Goal: Task Accomplishment & Management: Use online tool/utility

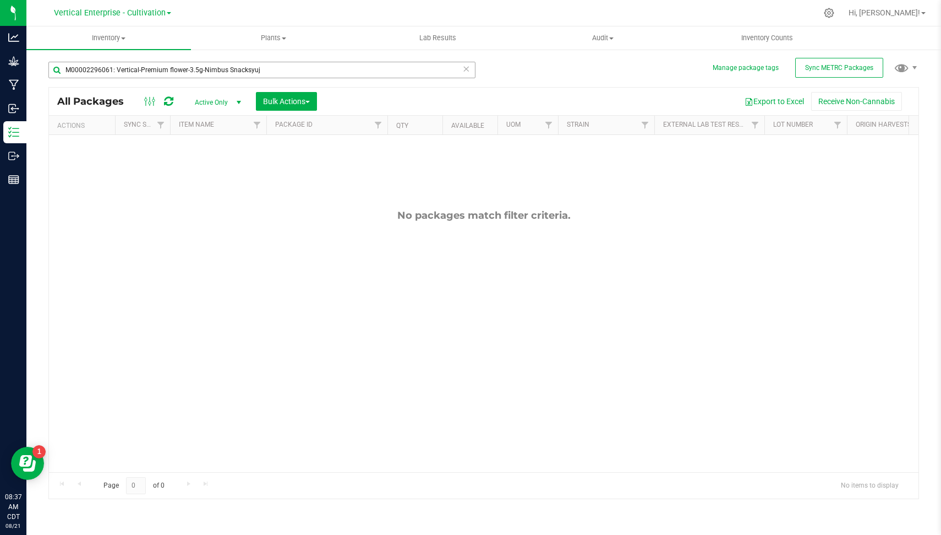
click at [473, 69] on input "M00002296061: Vertical-Premium flower-3.5g-Nimbus Snacksyuj" at bounding box center [261, 70] width 427 height 17
click at [470, 68] on input "M00002296061: Vertical-Premium flower-3.5g-Nimbus Snacksyuj" at bounding box center [261, 70] width 427 height 17
click at [469, 68] on icon at bounding box center [466, 68] width 8 height 13
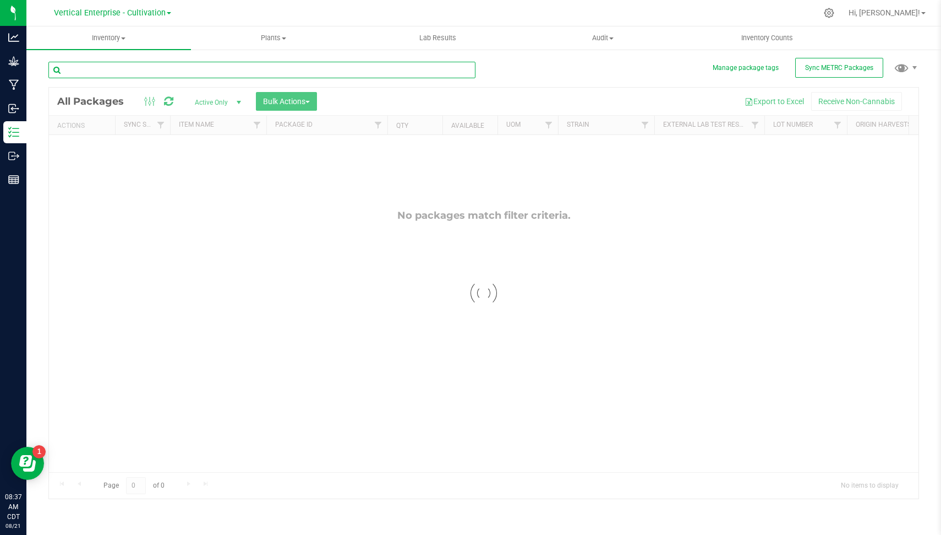
click at [402, 70] on input "text" at bounding box center [261, 70] width 427 height 17
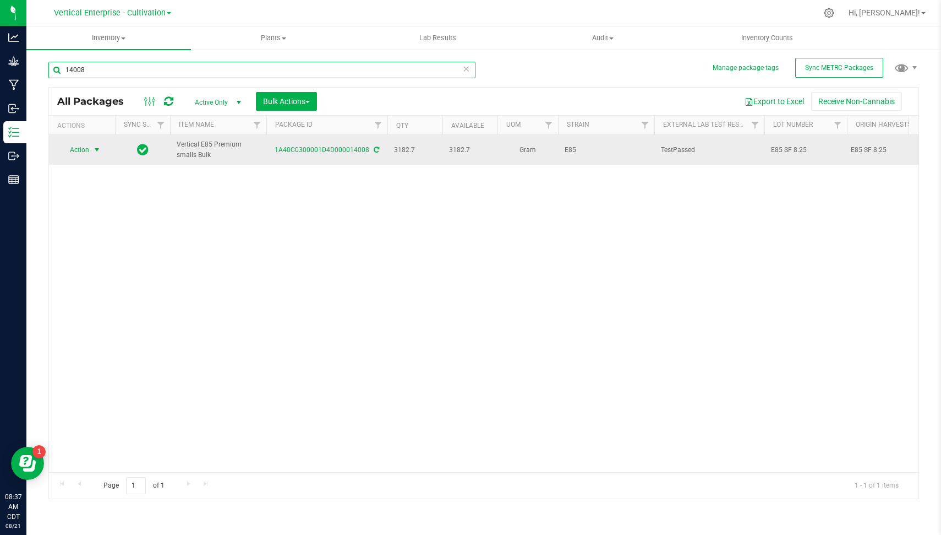
type input "14008"
click at [78, 146] on span "Action" at bounding box center [75, 149] width 30 height 15
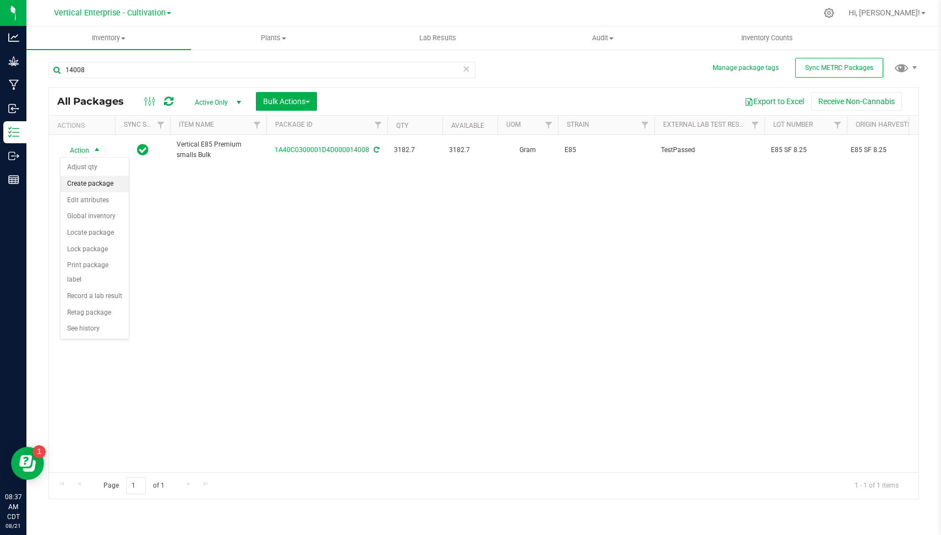
click at [94, 180] on li "Create package" at bounding box center [95, 184] width 68 height 17
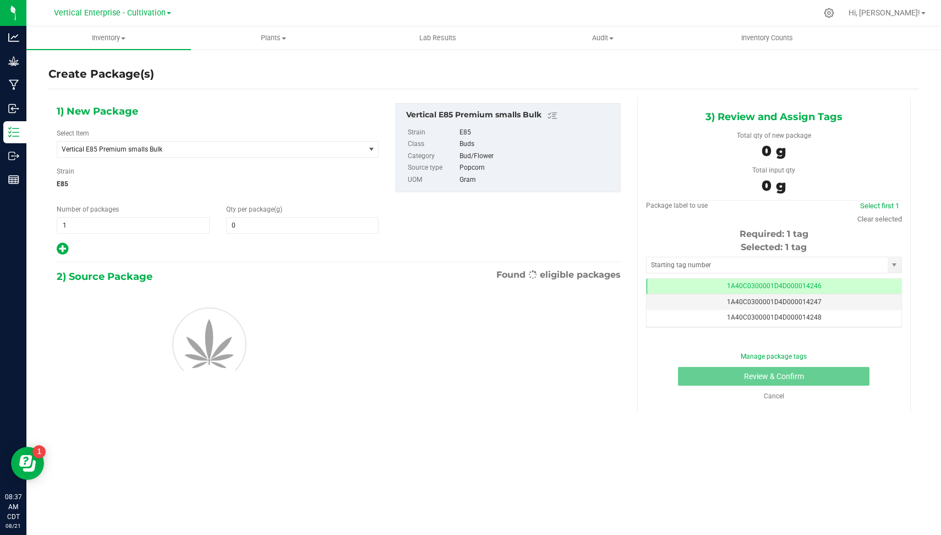
type input "0.0000"
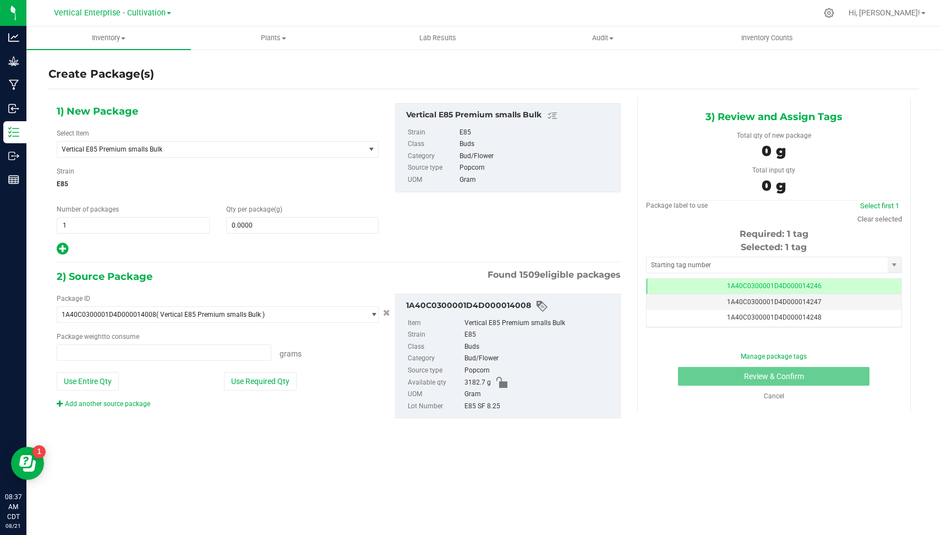
type input "0.0000 g"
click at [177, 143] on span "Vertical E85 Premium smalls Bulk" at bounding box center [210, 148] width 307 height 15
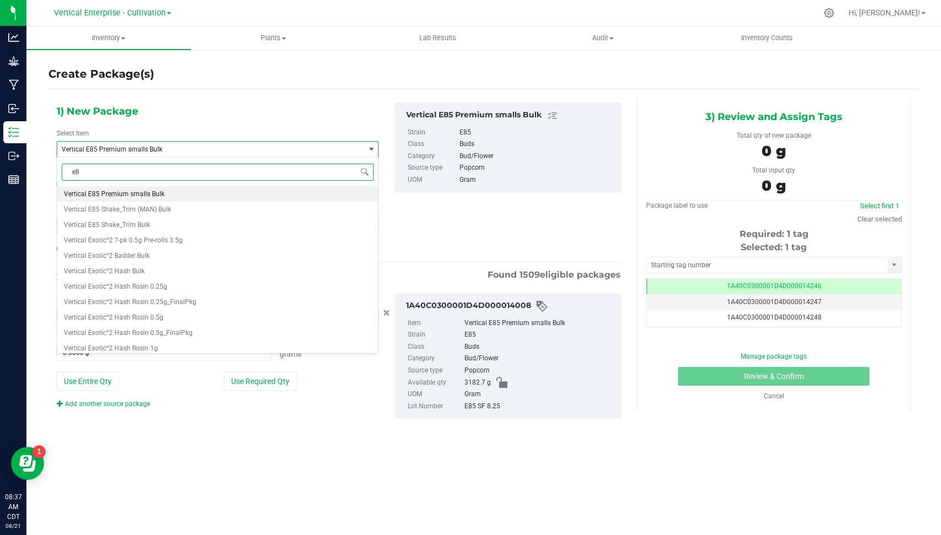
type input "e85"
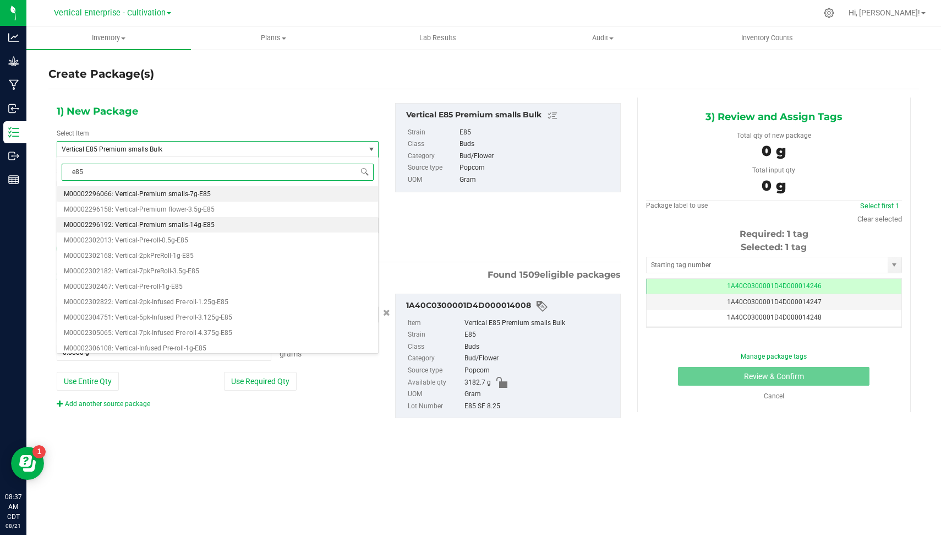
click at [217, 226] on li "M00002296192: Vertical-Premium smalls-14g-E85" at bounding box center [217, 224] width 321 height 15
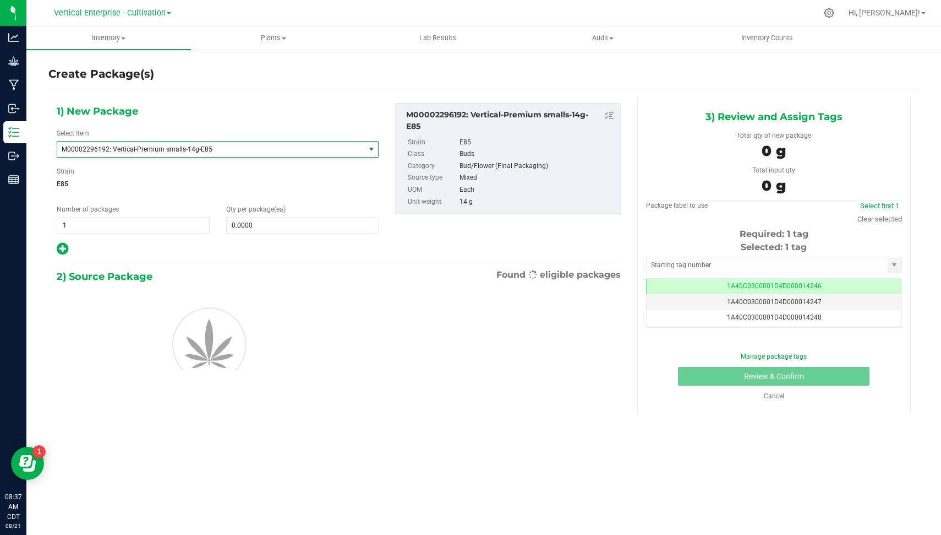
type input "0"
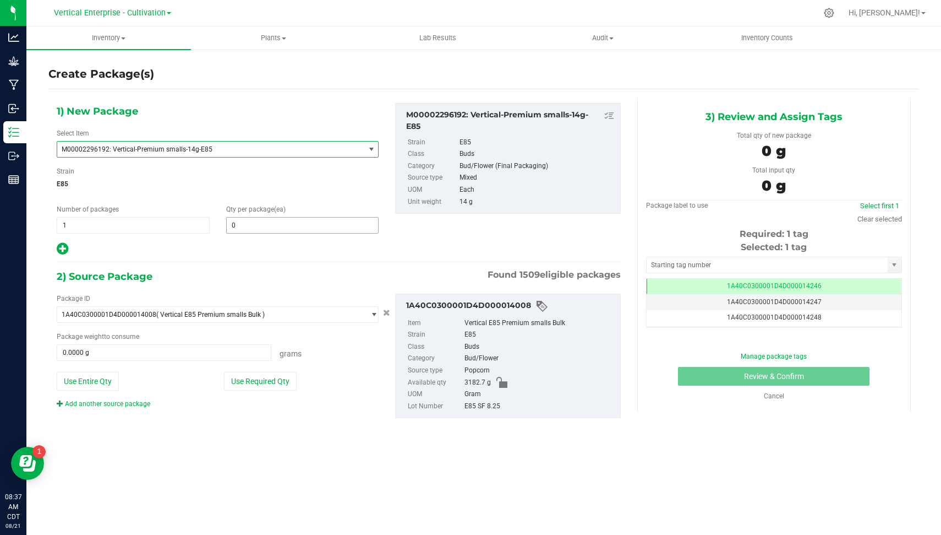
click at [265, 224] on span "0 0" at bounding box center [302, 225] width 153 height 17
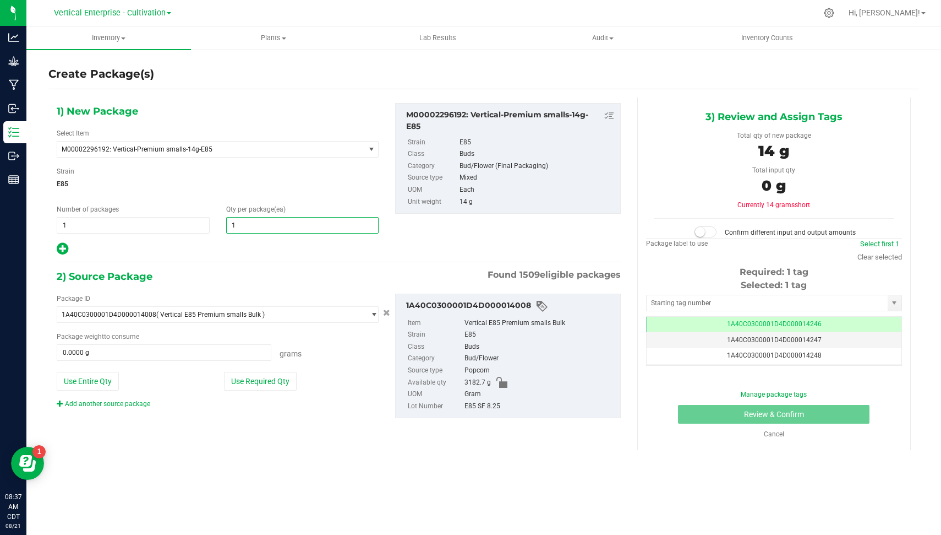
type input "18"
click at [233, 387] on button "Use Required Qty" at bounding box center [260, 381] width 73 height 19
type input "252.0000 g"
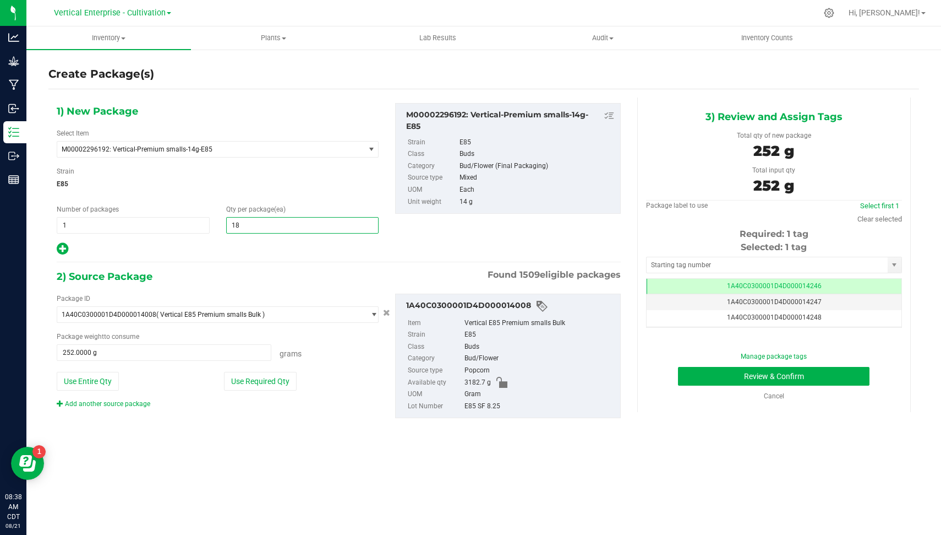
click at [295, 224] on span "18 18" at bounding box center [302, 225] width 153 height 17
type input "12"
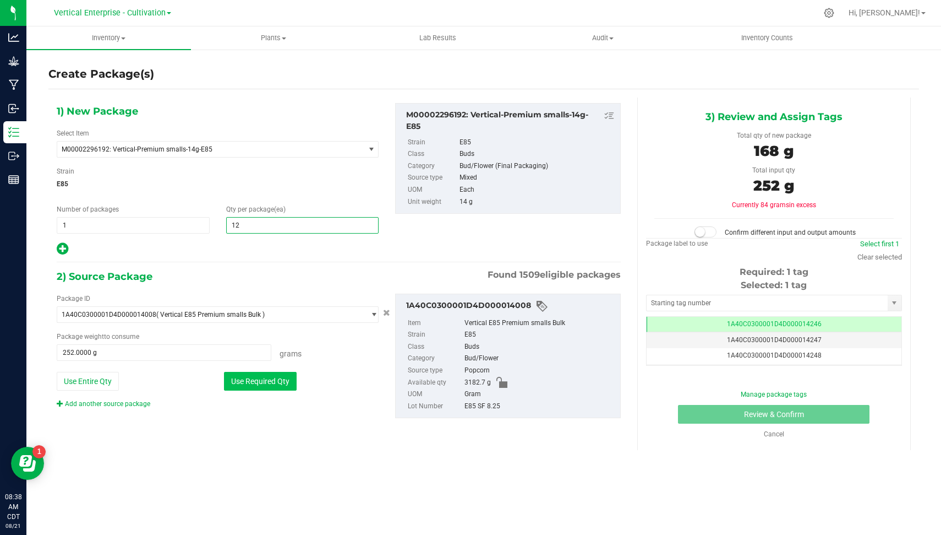
type input "12"
click at [259, 372] on button "Use Required Qty" at bounding box center [260, 381] width 73 height 19
type input "168.0000 g"
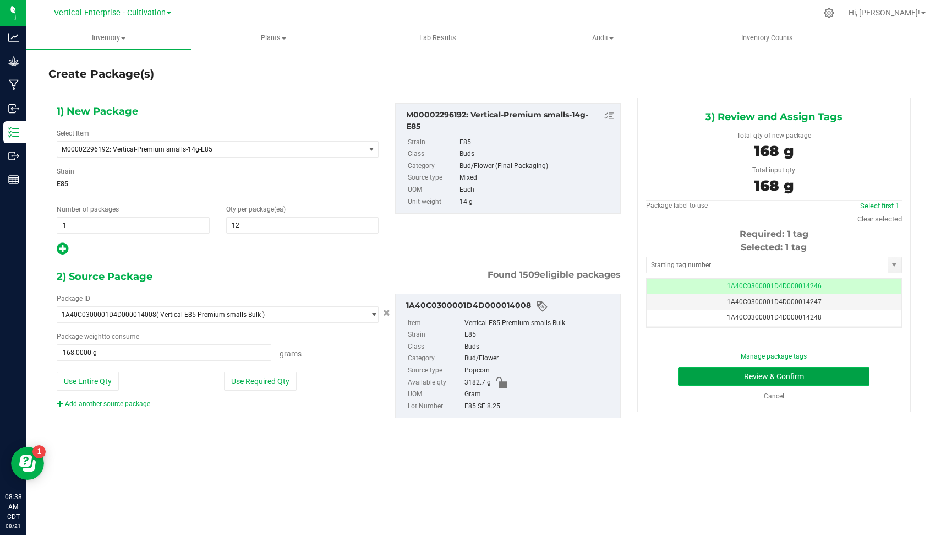
click at [797, 380] on button "Review & Confirm" at bounding box center [774, 376] width 192 height 19
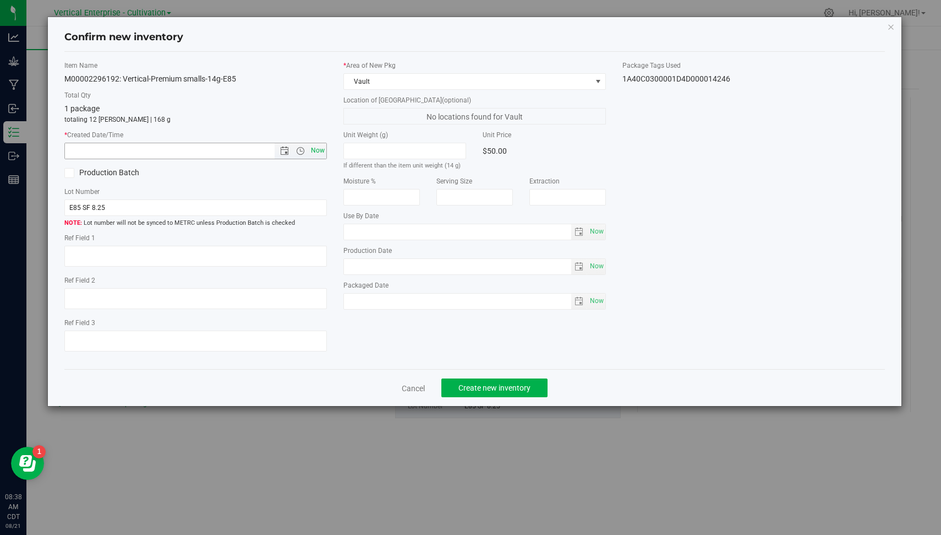
click at [321, 151] on span "Now" at bounding box center [318, 151] width 19 height 16
type input "[DATE] 8:38 AM"
click at [493, 386] on span "Create new inventory" at bounding box center [495, 387] width 72 height 9
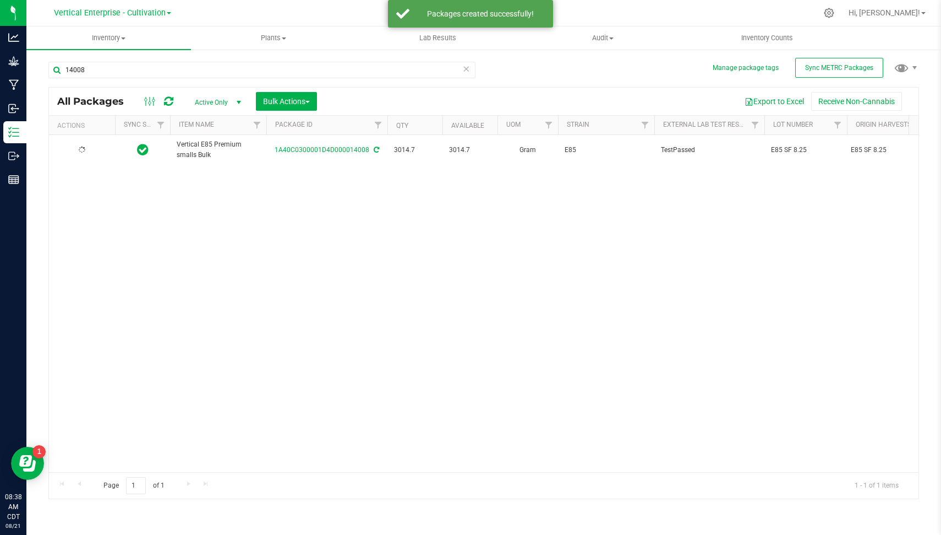
click at [467, 67] on icon at bounding box center [466, 68] width 8 height 13
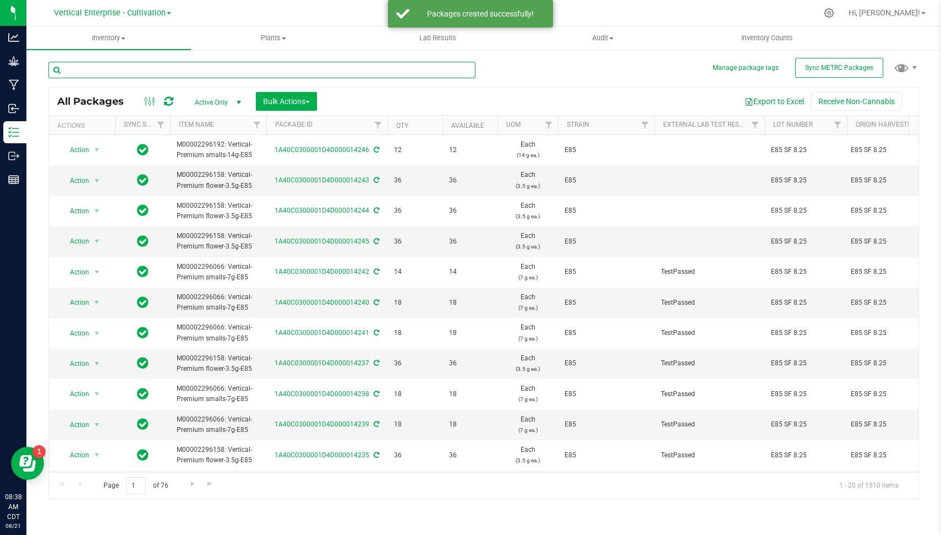
click at [394, 69] on input "text" at bounding box center [261, 70] width 427 height 17
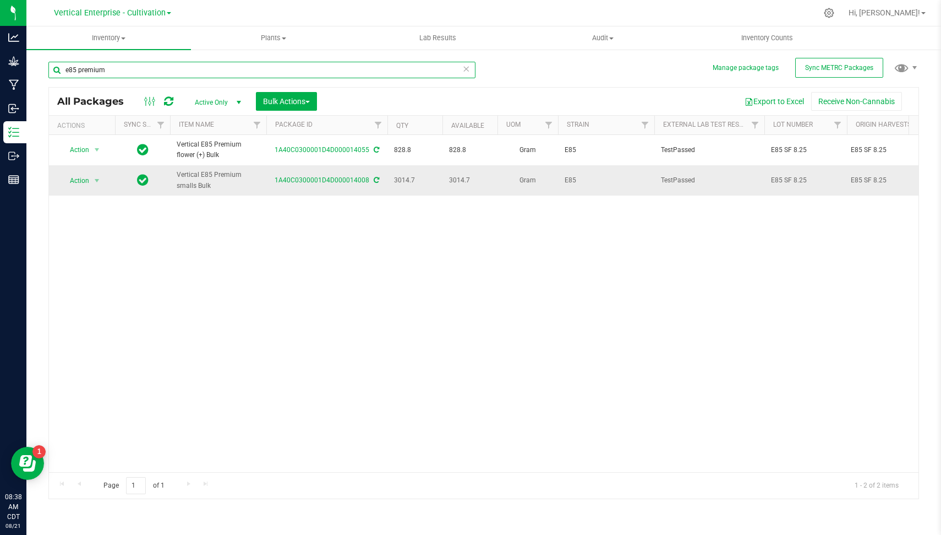
type input "e85 premium"
click at [807, 178] on span "E85 SF 8.25" at bounding box center [805, 180] width 69 height 10
type input "E85 SF 8.25.1"
click at [756, 262] on div "All Packages Active Only Active Only Lab Samples Locked All External Internal B…" at bounding box center [483, 293] width 871 height 412
click at [414, 62] on input "e85 premium" at bounding box center [261, 70] width 427 height 17
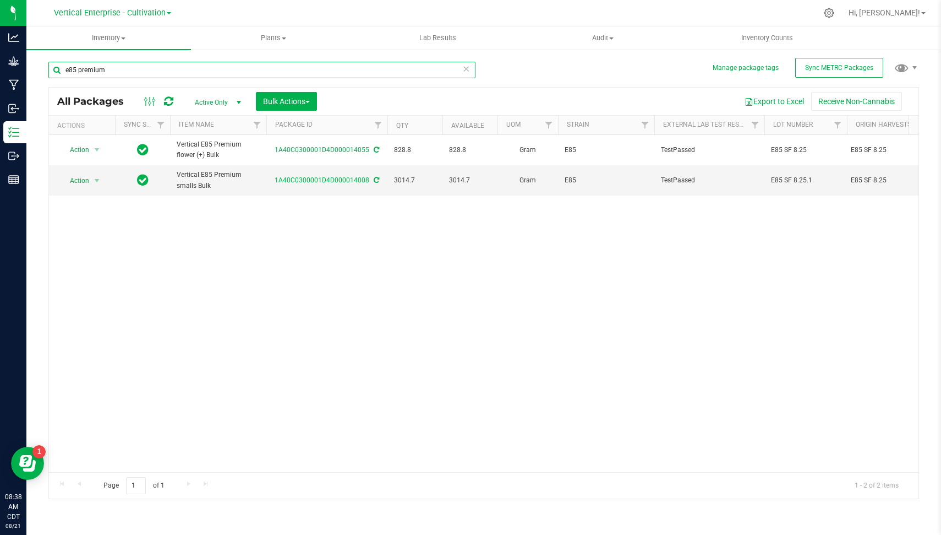
click at [414, 62] on input "e85 premium" at bounding box center [261, 70] width 427 height 17
type input "1"
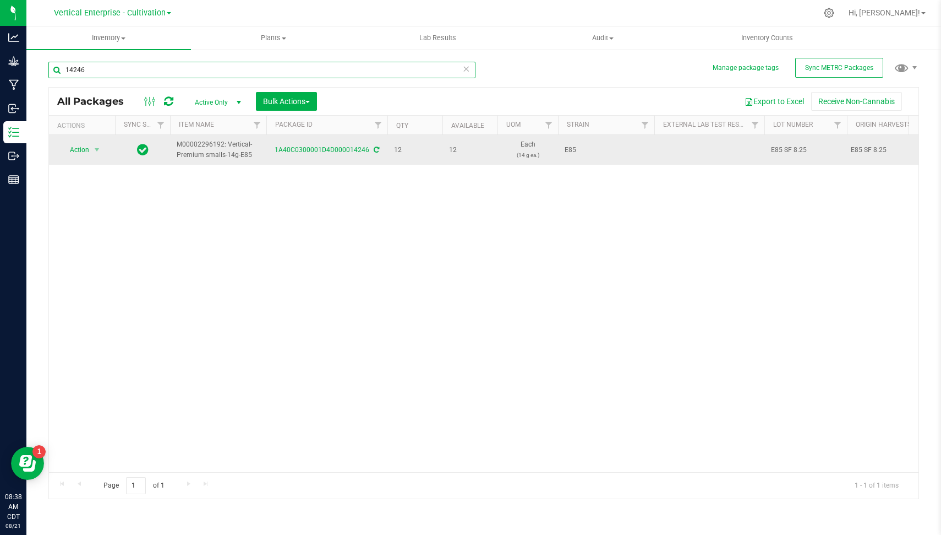
type input "14246"
click at [807, 148] on span "E85 SF 8.25" at bounding box center [805, 150] width 69 height 10
type input "E85 SF 8.25.1"
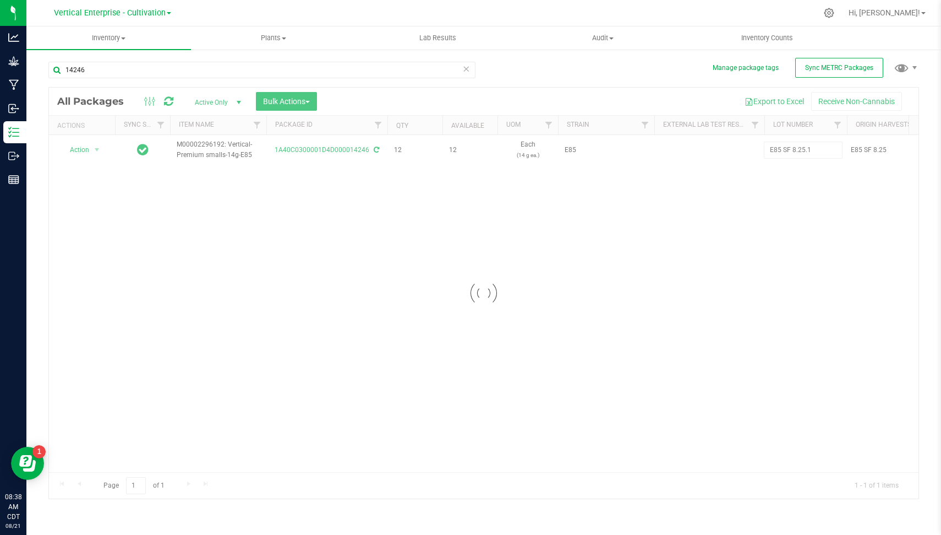
click at [650, 292] on div "Loading... All Packages Active Only Active Only Lab Samples Locked All External…" at bounding box center [483, 293] width 871 height 412
click at [260, 79] on div "14246" at bounding box center [261, 74] width 427 height 25
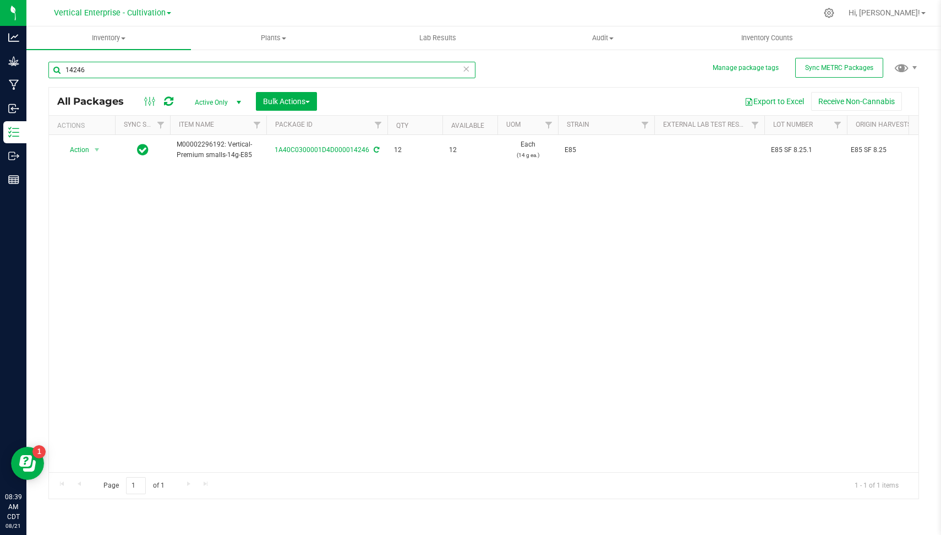
click at [245, 68] on input "14246" at bounding box center [261, 70] width 427 height 17
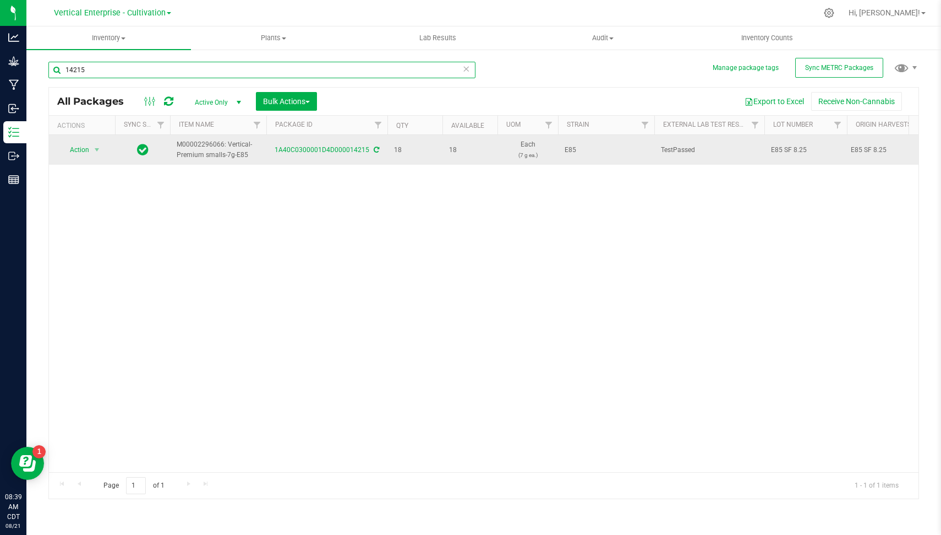
type input "14215"
click at [806, 147] on span "E85 SF 8.25" at bounding box center [805, 150] width 69 height 10
type input "E85 SF 8.25.1"
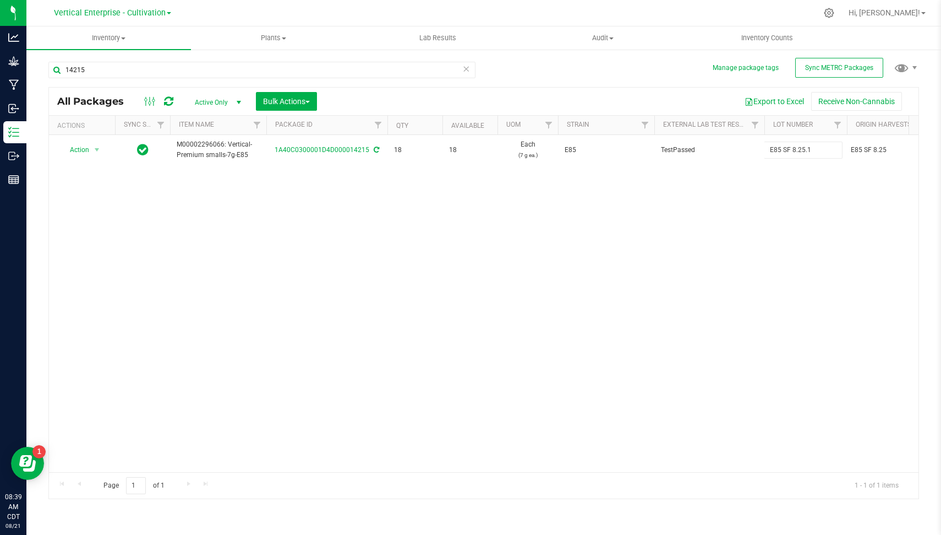
click at [698, 271] on div "All Packages Active Only Active Only Lab Samples Locked All External Internal B…" at bounding box center [483, 293] width 871 height 412
click at [235, 77] on input "14215" at bounding box center [261, 70] width 427 height 17
click at [505, 252] on div "Action Action Adjust qty Create package Edit attributes Global inventory Locate…" at bounding box center [484, 303] width 870 height 337
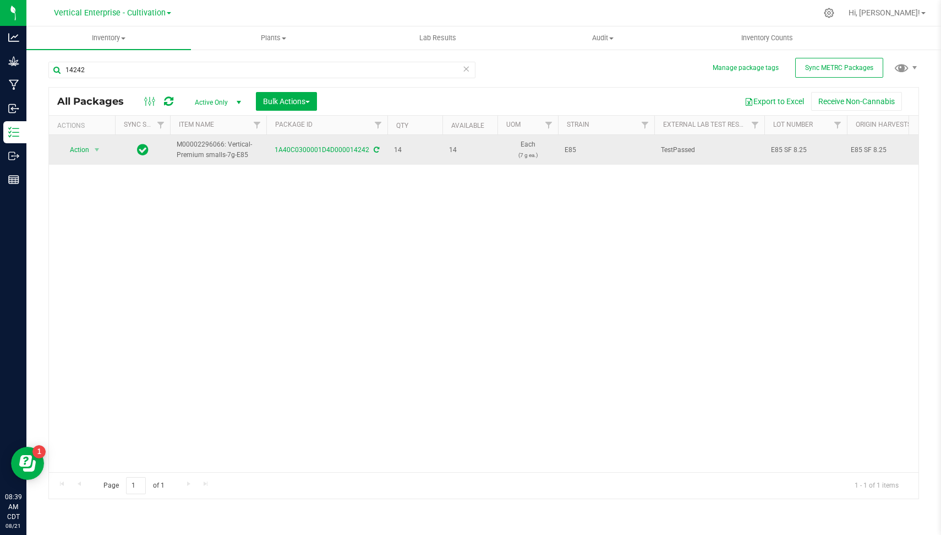
click at [399, 146] on span "14" at bounding box center [415, 150] width 42 height 10
click at [404, 153] on span "14" at bounding box center [415, 150] width 42 height 10
drag, startPoint x: 395, startPoint y: 148, endPoint x: 401, endPoint y: 147, distance: 5.5
click at [401, 147] on span "14" at bounding box center [415, 150] width 42 height 10
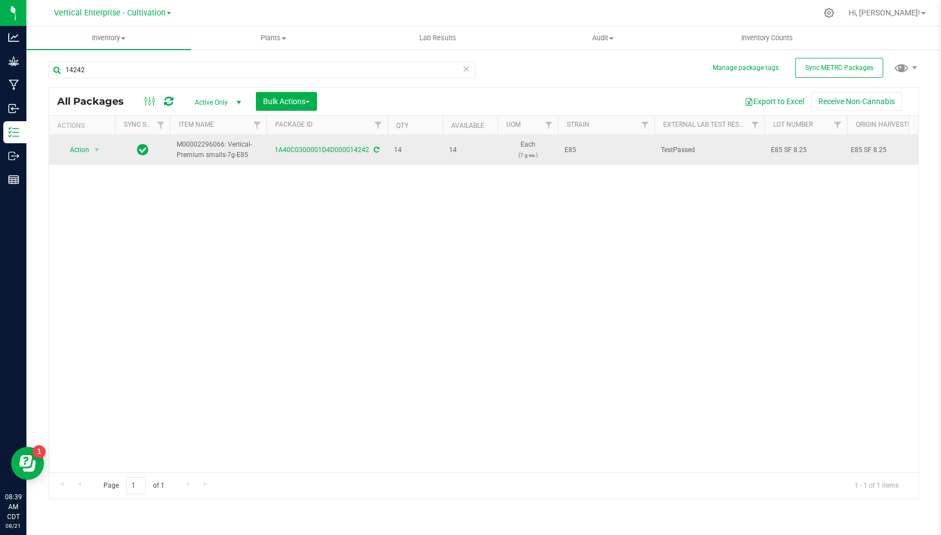
click at [401, 147] on span "14" at bounding box center [415, 150] width 42 height 10
drag, startPoint x: 401, startPoint y: 150, endPoint x: 395, endPoint y: 151, distance: 6.2
click at [395, 151] on span "14" at bounding box center [415, 150] width 42 height 10
click at [405, 151] on span "14" at bounding box center [415, 150] width 42 height 10
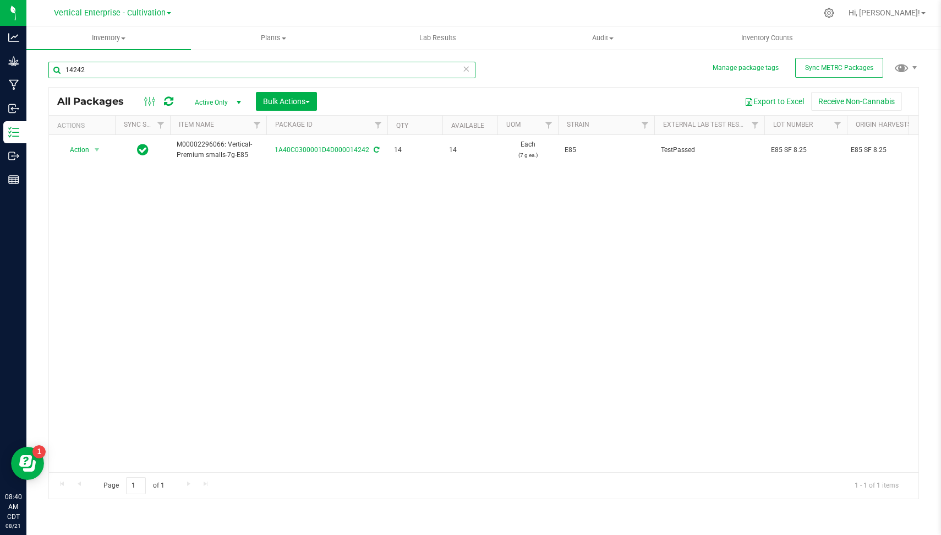
click at [182, 72] on input "14242" at bounding box center [261, 70] width 427 height 17
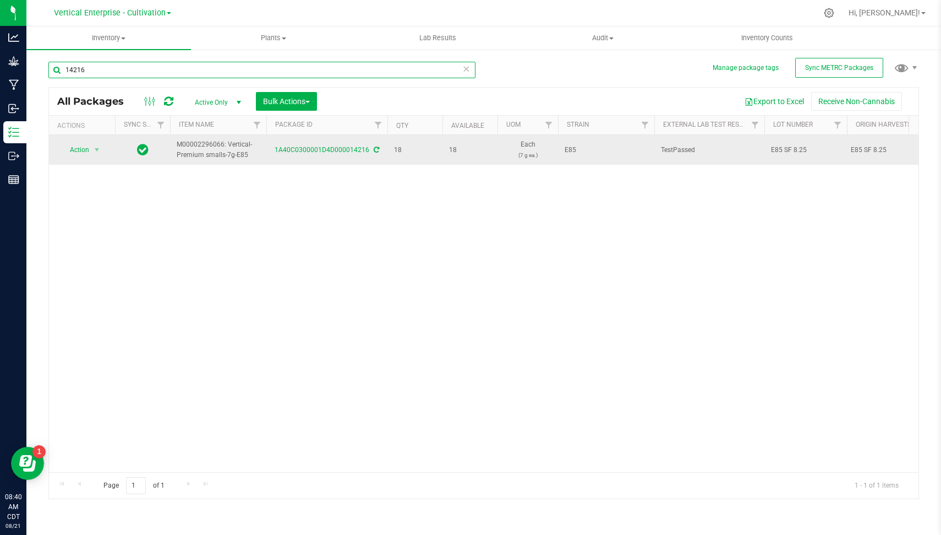
type input "14216"
click at [810, 141] on td "E85 SF 8.25" at bounding box center [806, 150] width 83 height 30
type input "E85 SF 8.25.1"
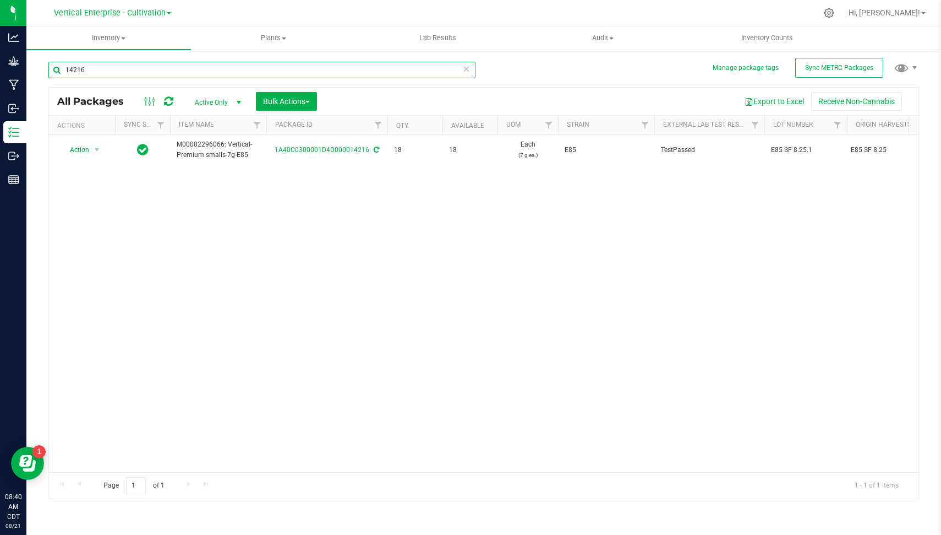
click at [233, 73] on input "14216" at bounding box center [261, 70] width 427 height 17
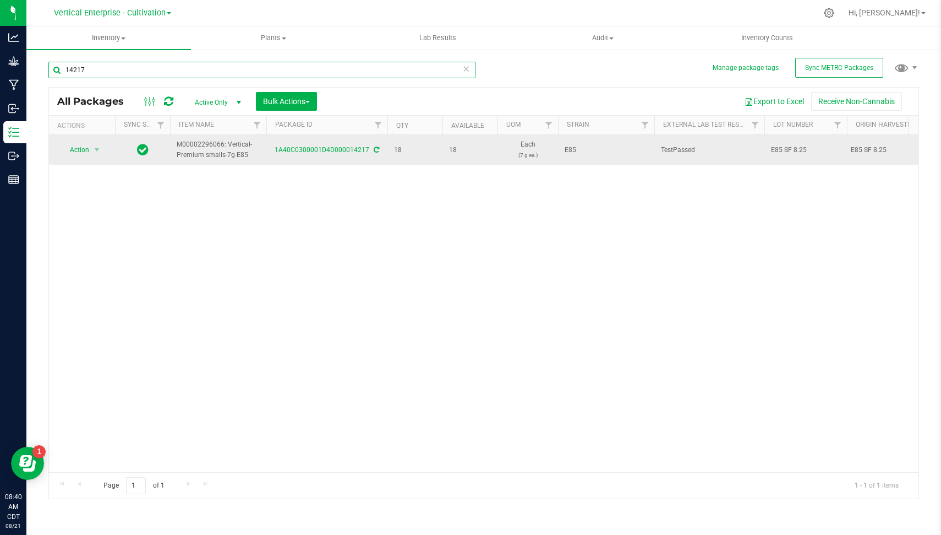
type input "14217"
click at [809, 149] on span "E85 SF 8.25" at bounding box center [805, 150] width 69 height 10
type input "E85 SF 8.25.1"
click at [610, 273] on div "All Packages Active Only Active Only Lab Samples Locked All External Internal B…" at bounding box center [483, 293] width 871 height 412
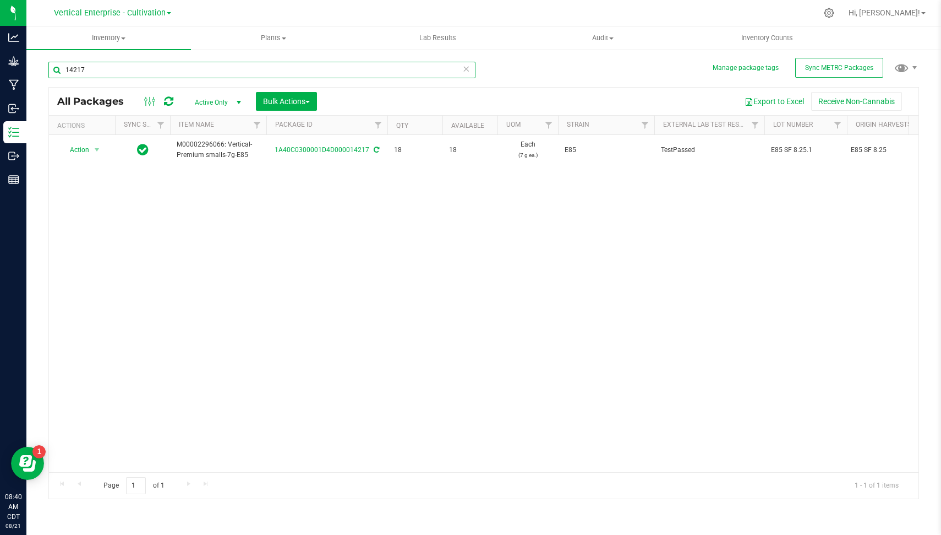
click at [372, 71] on input "14217" at bounding box center [261, 70] width 427 height 17
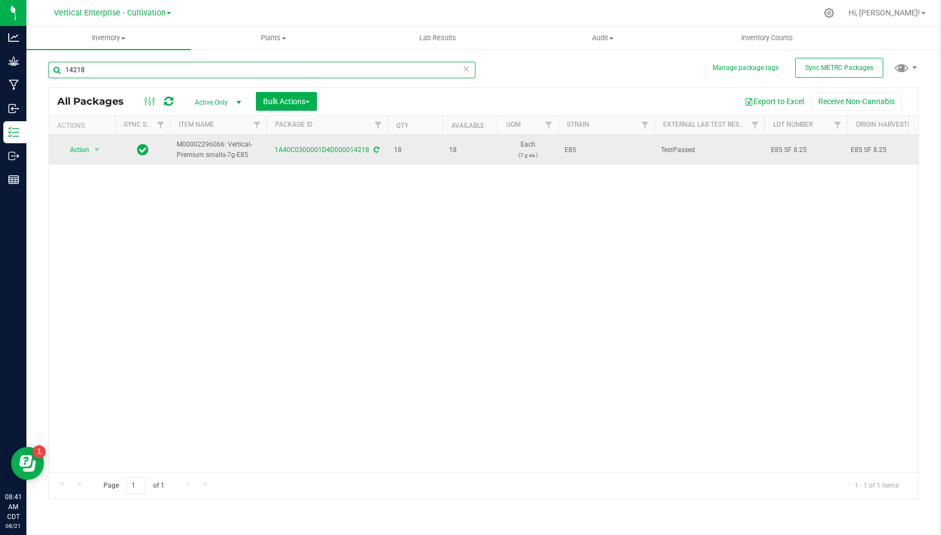
type input "14218"
click at [809, 154] on span "E85 SF 8.25" at bounding box center [805, 150] width 69 height 10
type input "E85 SF 8.25.1"
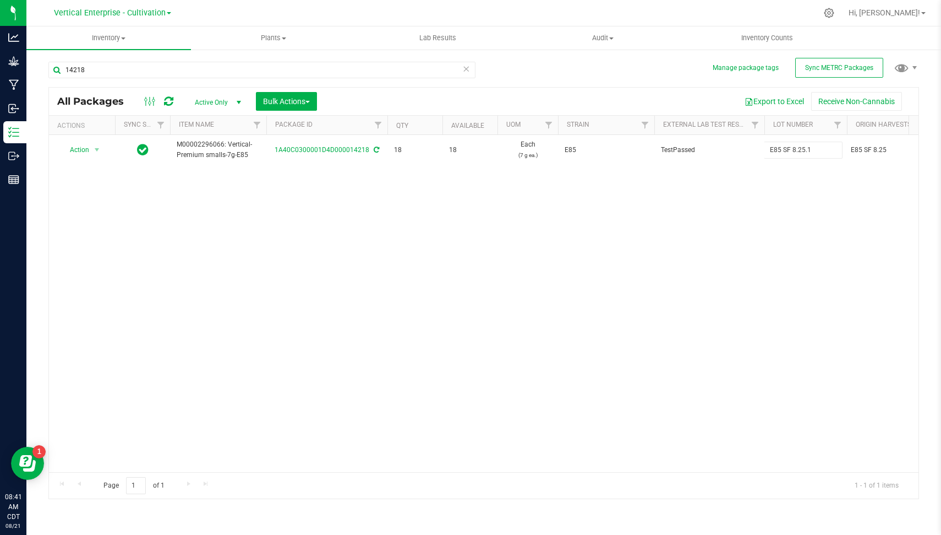
click at [754, 197] on div "All Packages Active Only Active Only Lab Samples Locked All External Internal B…" at bounding box center [483, 293] width 871 height 412
click at [249, 74] on input "14218" at bounding box center [261, 70] width 427 height 17
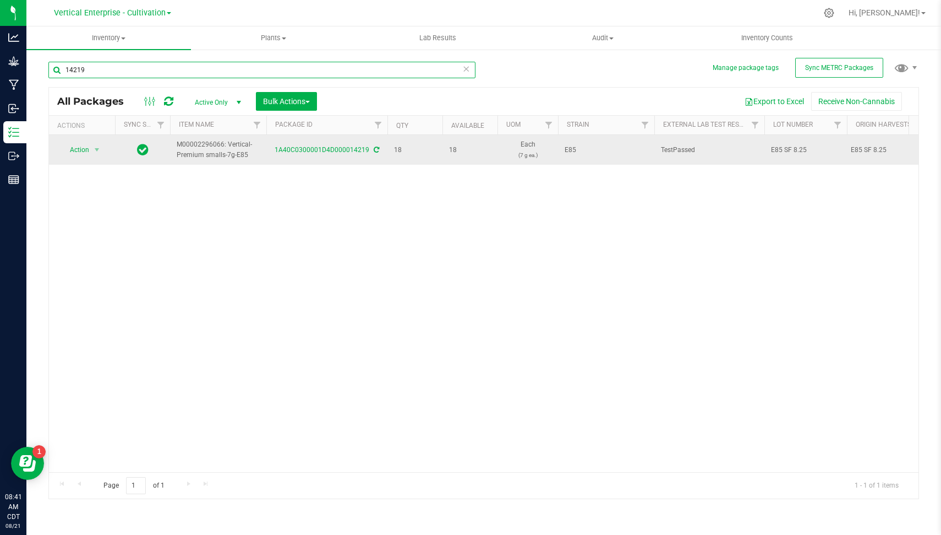
type input "14219"
click at [809, 146] on span "E85 SF 8.25" at bounding box center [805, 150] width 69 height 10
click at [809, 146] on input "E85 SF 8.25" at bounding box center [803, 149] width 79 height 17
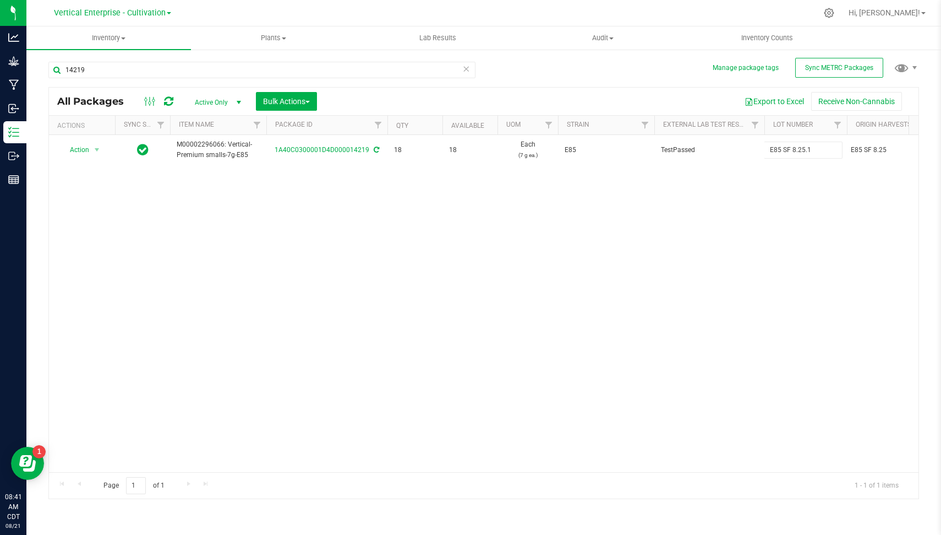
type input "E85 SF 8.25.1"
click at [710, 213] on div "All Packages Active Only Active Only Lab Samples Locked All External Internal B…" at bounding box center [483, 293] width 871 height 412
click at [190, 63] on input "14219" at bounding box center [261, 70] width 427 height 17
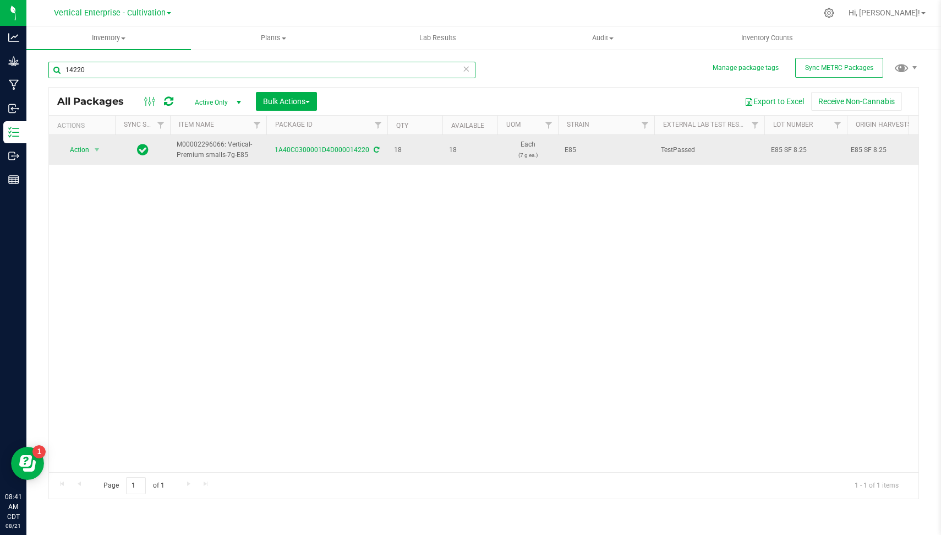
type input "14220"
click at [797, 149] on span "E85 SF 8.25" at bounding box center [805, 150] width 69 height 10
type input "E85 SF 8.25.1"
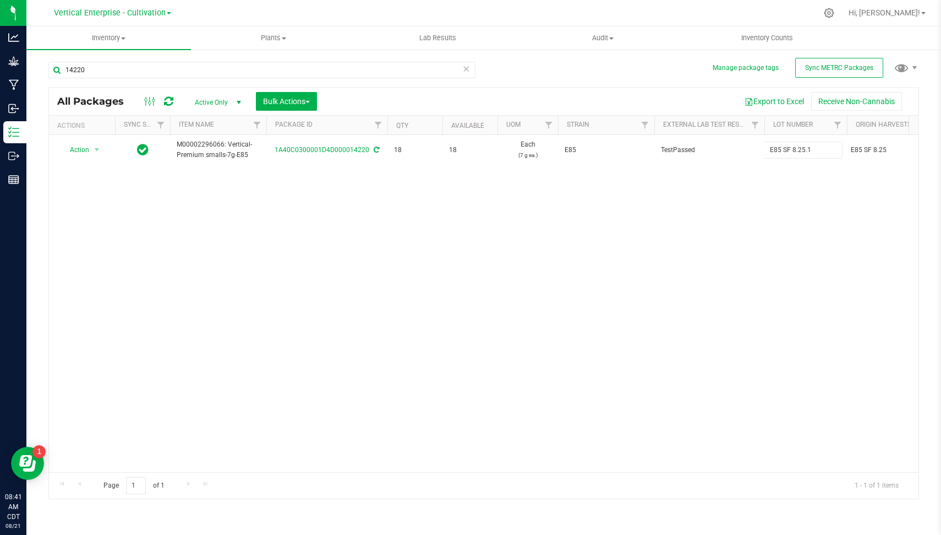
click at [698, 238] on div "All Packages Active Only Active Only Lab Samples Locked All External Internal B…" at bounding box center [483, 293] width 871 height 412
click at [115, 70] on input "14220" at bounding box center [261, 70] width 427 height 17
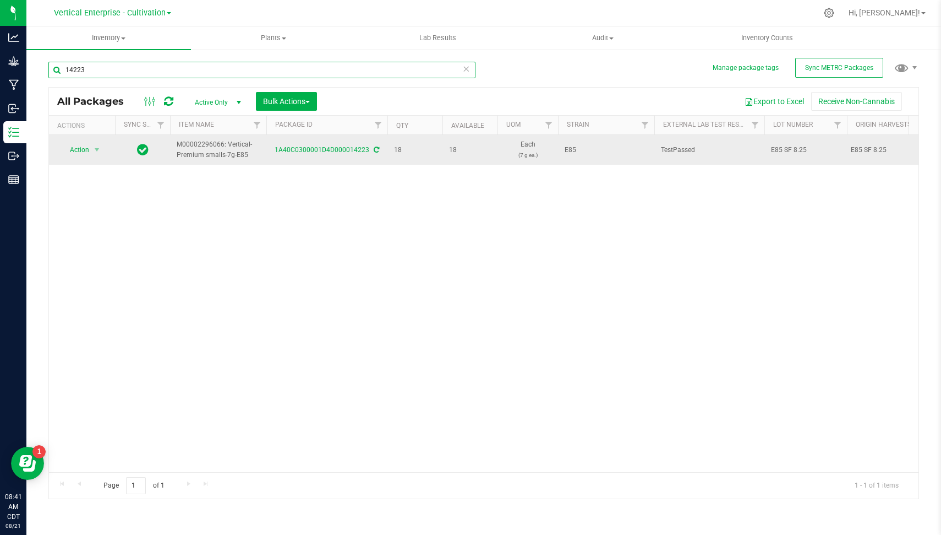
type input "14223"
click at [805, 151] on span "E85 SF 8.25" at bounding box center [805, 150] width 69 height 10
type input "E85 SF 8.25.1"
click at [686, 245] on div "All Packages Active Only Active Only Lab Samples Locked All External Internal B…" at bounding box center [483, 293] width 871 height 412
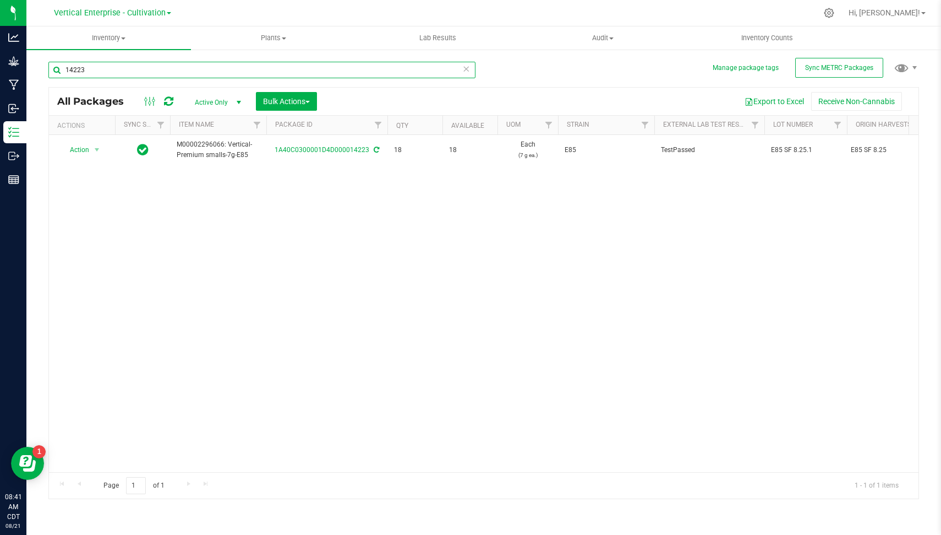
click at [291, 65] on input "14223" at bounding box center [261, 70] width 427 height 17
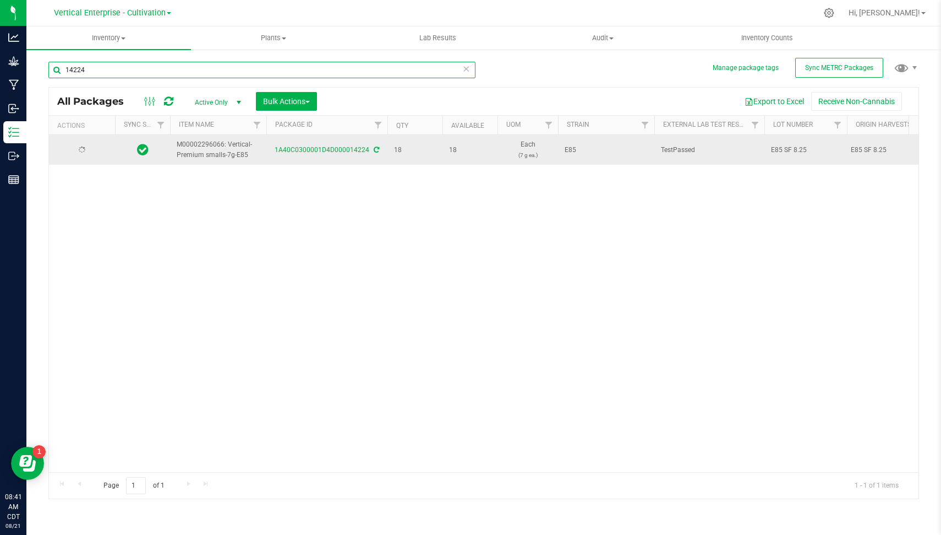
type input "14224"
click at [808, 149] on span "E85 SF 8.25" at bounding box center [805, 150] width 69 height 10
type input "E85 SF 8.25.1"
click at [698, 227] on div "All Packages Active Only Active Only Lab Samples Locked All External Internal B…" at bounding box center [483, 293] width 871 height 412
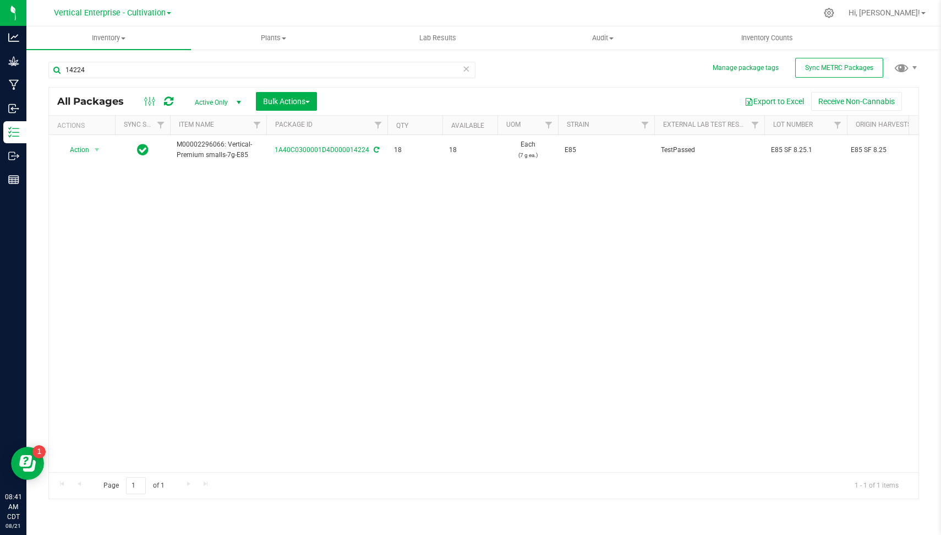
click at [284, 80] on div "14224" at bounding box center [261, 74] width 427 height 25
click at [273, 69] on input "14224" at bounding box center [261, 70] width 427 height 17
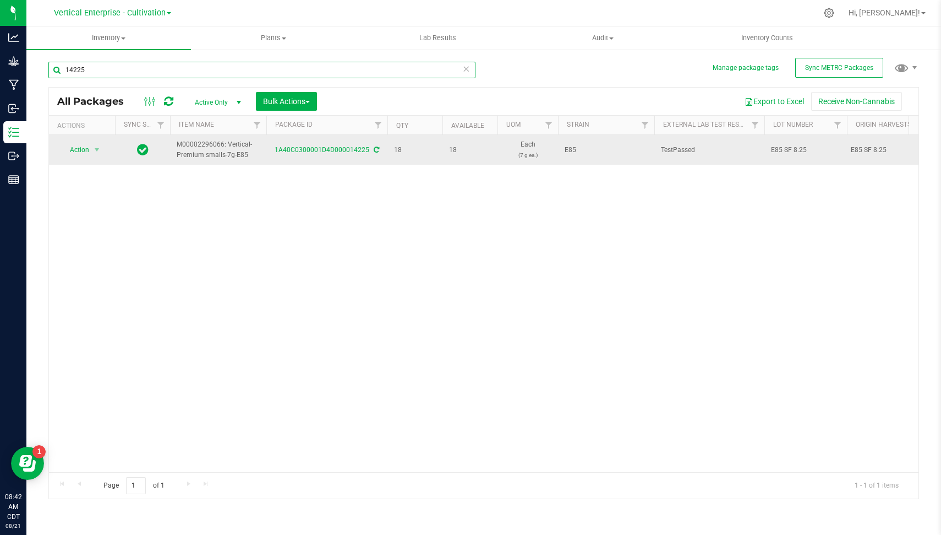
type input "14225"
click at [812, 145] on span "E85 SF 8.25" at bounding box center [805, 150] width 69 height 10
type input "E85 SF 8.25.1"
click at [636, 253] on div "All Packages Active Only Active Only Lab Samples Locked All External Internal B…" at bounding box center [483, 293] width 871 height 412
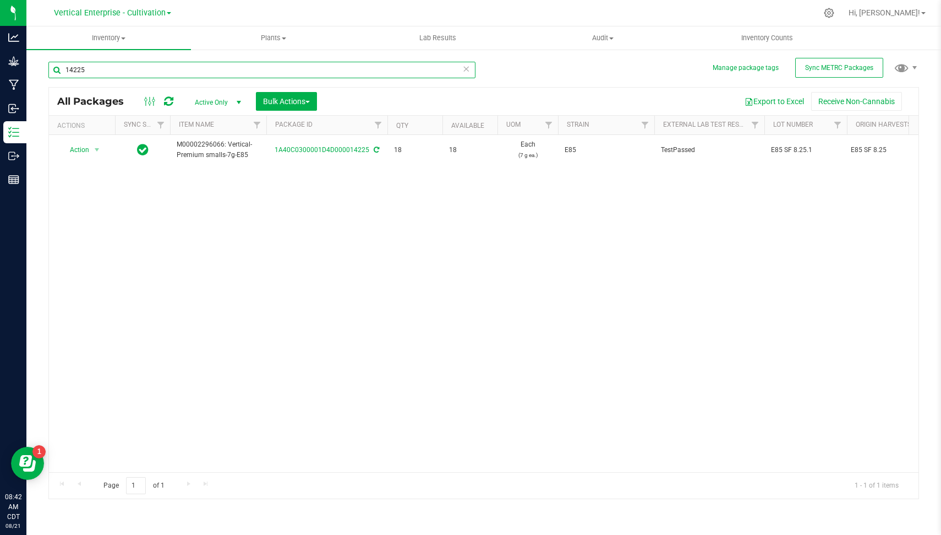
click at [210, 68] on input "14225" at bounding box center [261, 70] width 427 height 17
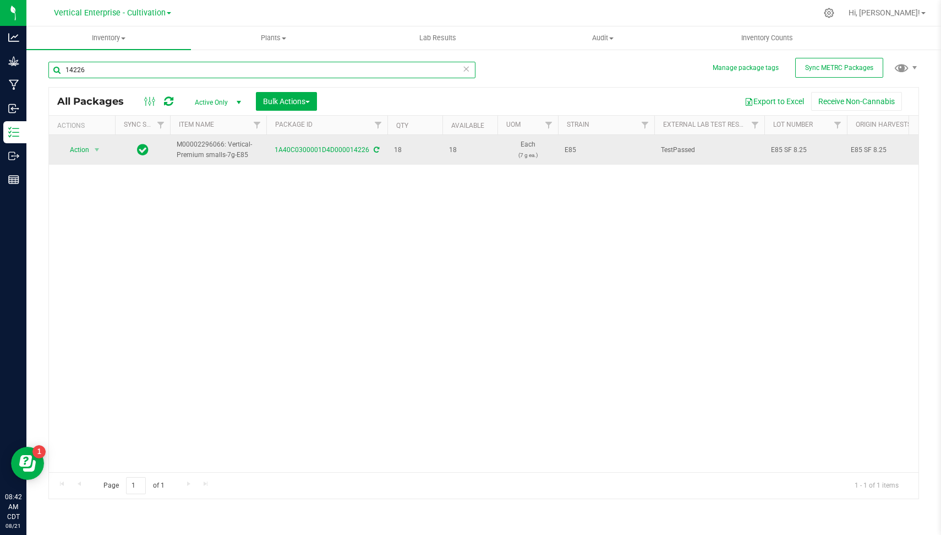
type input "14226"
click at [808, 150] on span "E85 SF 8.25" at bounding box center [805, 150] width 69 height 10
type input "E85 SF 8.25.1"
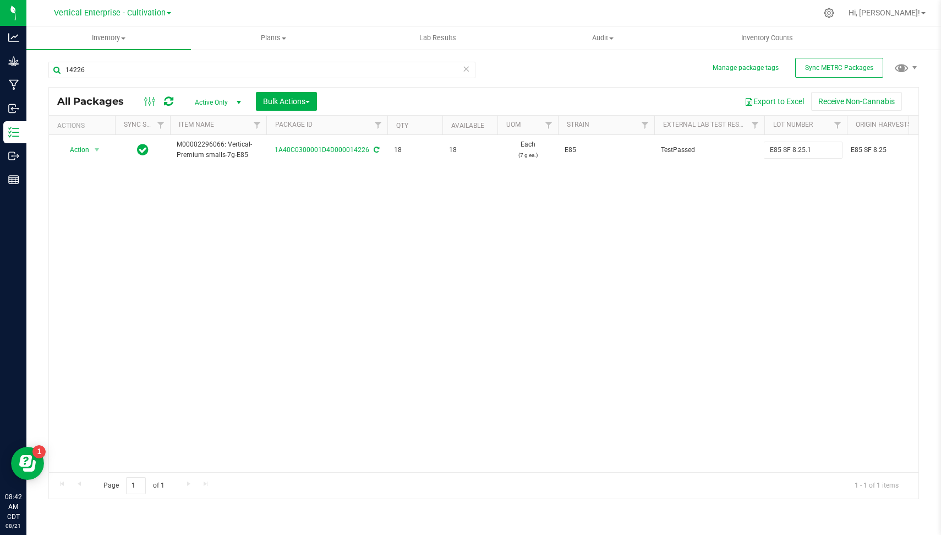
click at [738, 198] on div "All Packages Active Only Active Only Lab Samples Locked All External Internal B…" at bounding box center [483, 293] width 871 height 412
click at [380, 73] on input "14226" at bounding box center [261, 70] width 427 height 17
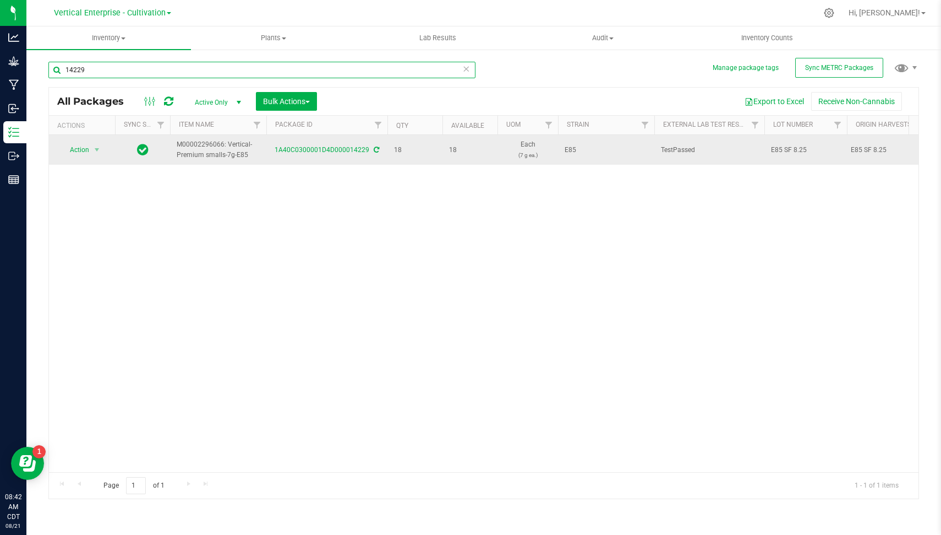
type input "14229"
click at [807, 149] on span "E85 SF 8.25" at bounding box center [805, 150] width 69 height 10
type input "E85 SF 8.25.1"
click at [704, 213] on div "All Packages Active Only Active Only Lab Samples Locked All External Internal B…" at bounding box center [483, 293] width 871 height 412
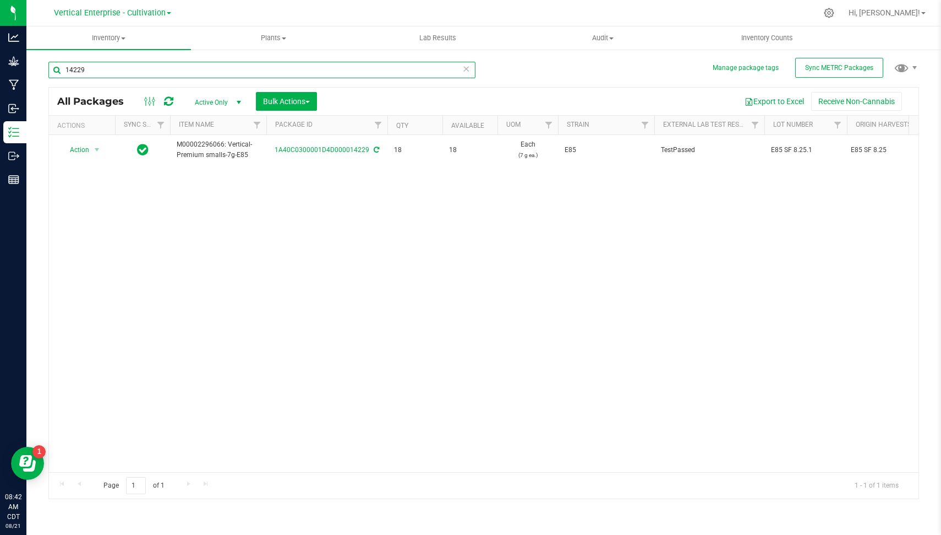
click at [135, 68] on input "14229" at bounding box center [261, 70] width 427 height 17
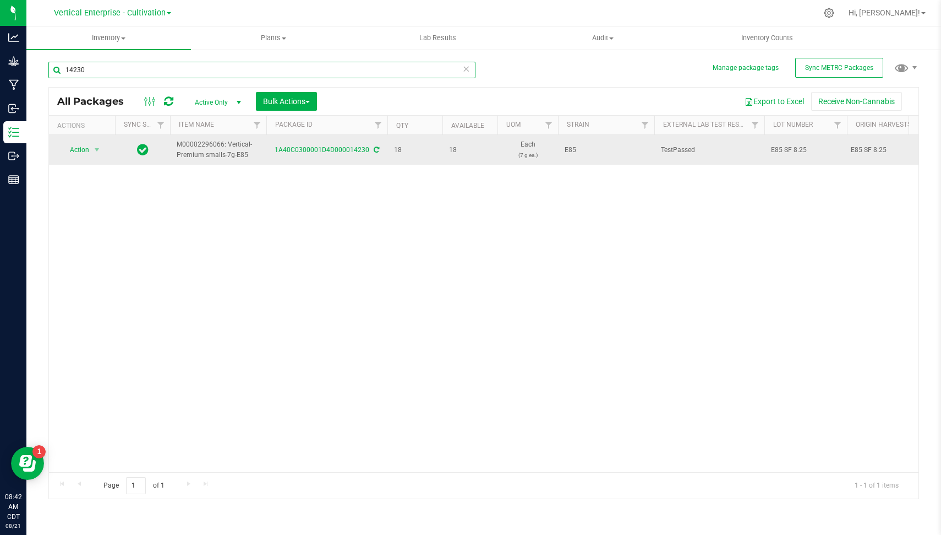
type input "14230"
click at [811, 149] on span "E85 SF 8.25" at bounding box center [805, 150] width 69 height 10
type input "E85 SF 8.25.1"
click at [395, 67] on input "14230" at bounding box center [261, 70] width 427 height 17
type input "14231"
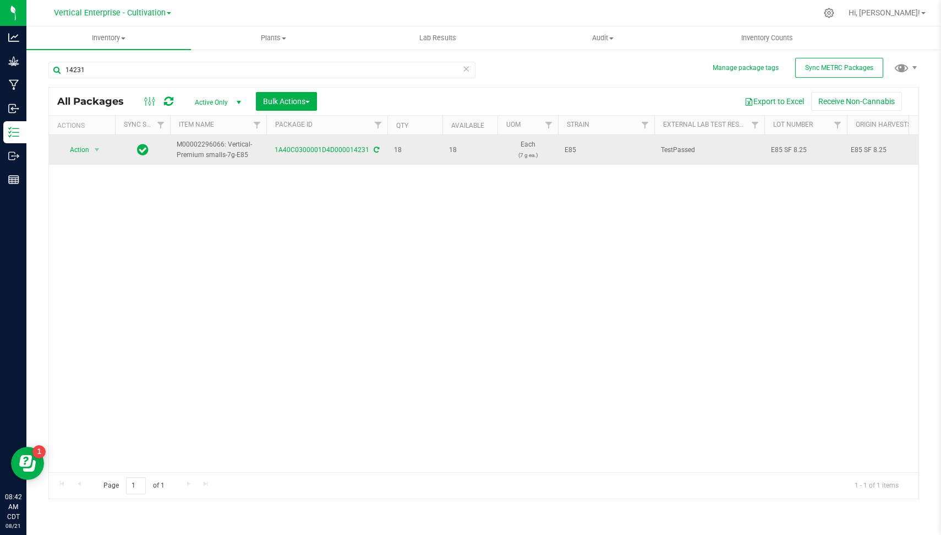
click at [811, 156] on td "E85 SF 8.25" at bounding box center [806, 150] width 83 height 30
type input "E85 SF 8.25.1"
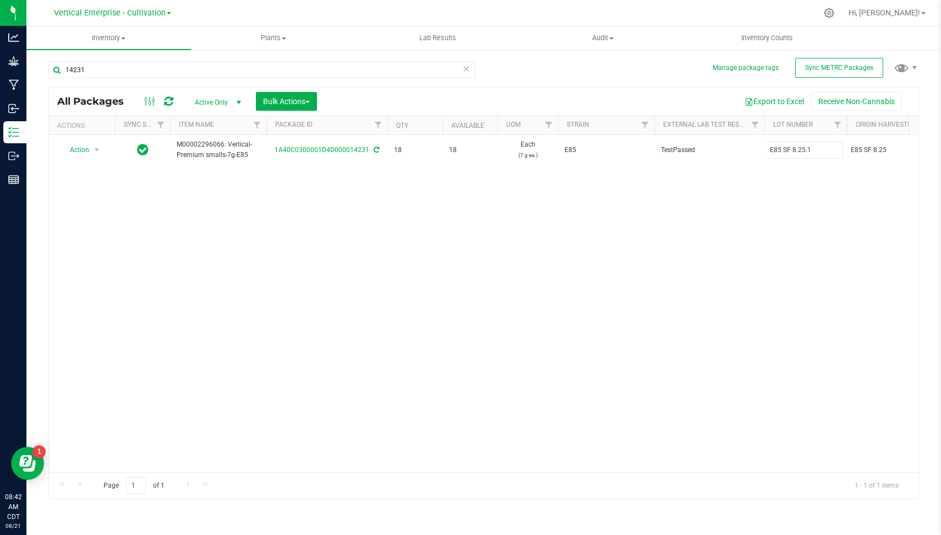
click at [709, 191] on div "All Packages Active Only Active Only Lab Samples Locked All External Internal B…" at bounding box center [483, 293] width 871 height 412
click at [216, 67] on input "14231" at bounding box center [261, 70] width 427 height 17
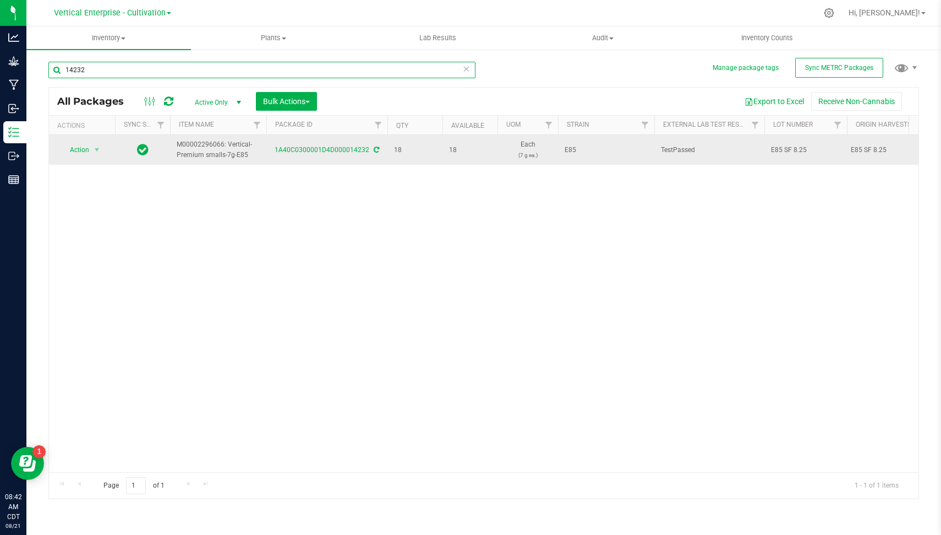
type input "14232"
click at [810, 146] on span "E85 SF 8.25" at bounding box center [805, 150] width 69 height 10
type input "E85 SF 8.25.1"
click at [599, 238] on div "All Packages Active Only Active Only Lab Samples Locked All External Internal B…" at bounding box center [483, 293] width 871 height 412
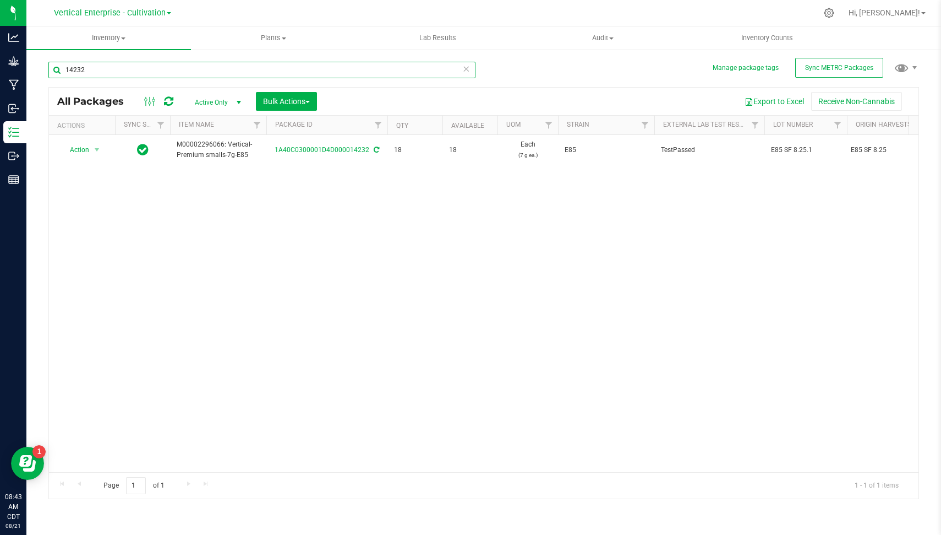
click at [123, 77] on input "14232" at bounding box center [261, 70] width 427 height 17
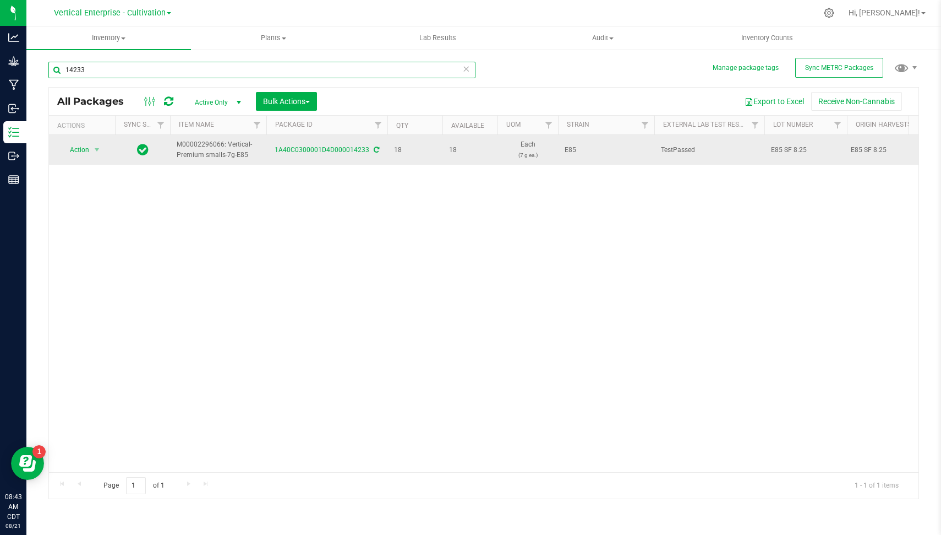
type input "14233"
click at [809, 151] on span "E85 SF 8.25" at bounding box center [805, 150] width 69 height 10
type input "E85 SF 8.25.1"
click at [680, 219] on div "All Packages Active Only Active Only Lab Samples Locked All External Internal B…" at bounding box center [483, 293] width 871 height 412
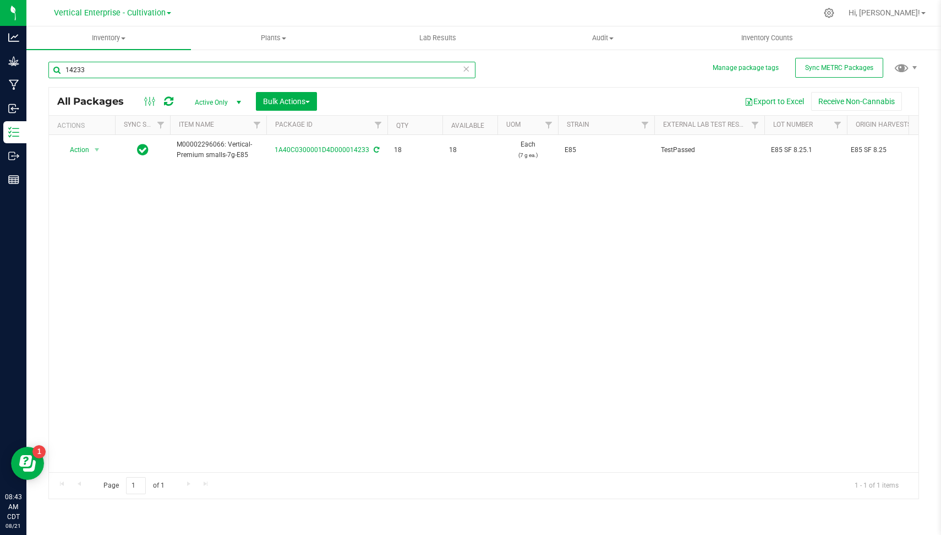
click at [281, 66] on input "14233" at bounding box center [261, 70] width 427 height 17
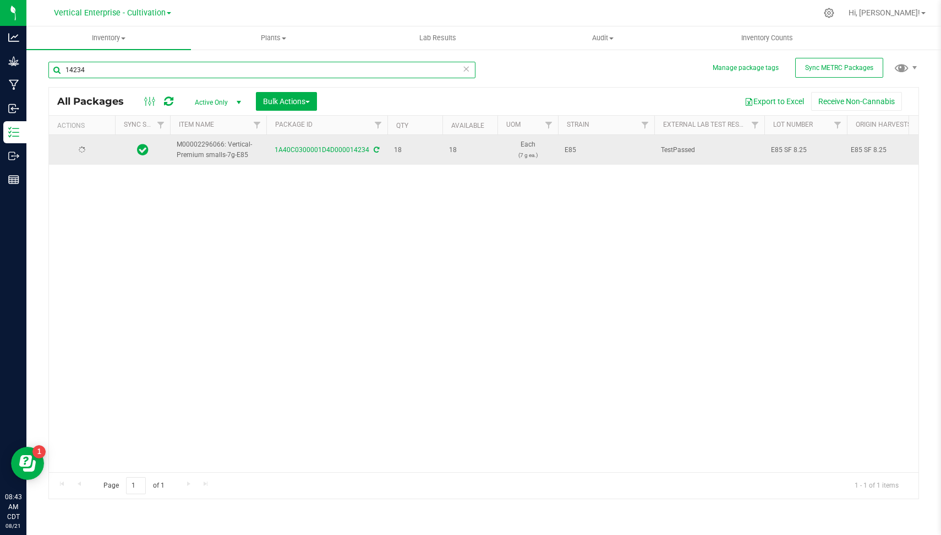
type input "14234"
click at [819, 154] on span "E85 SF 8.25" at bounding box center [805, 150] width 69 height 10
type input "E85 SF 8.25.1"
click at [727, 197] on div "All Packages Active Only Active Only Lab Samples Locked All External Internal B…" at bounding box center [483, 293] width 871 height 412
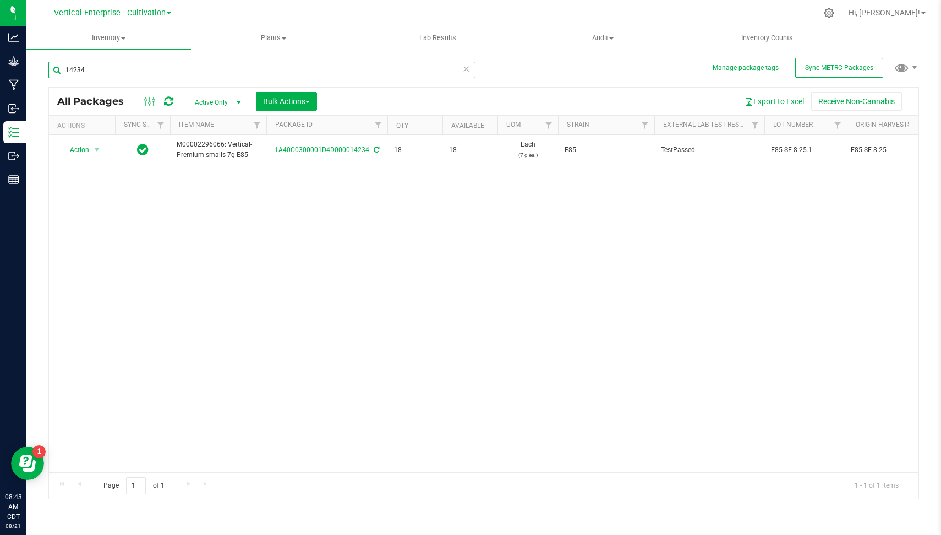
click at [199, 70] on input "14234" at bounding box center [261, 70] width 427 height 17
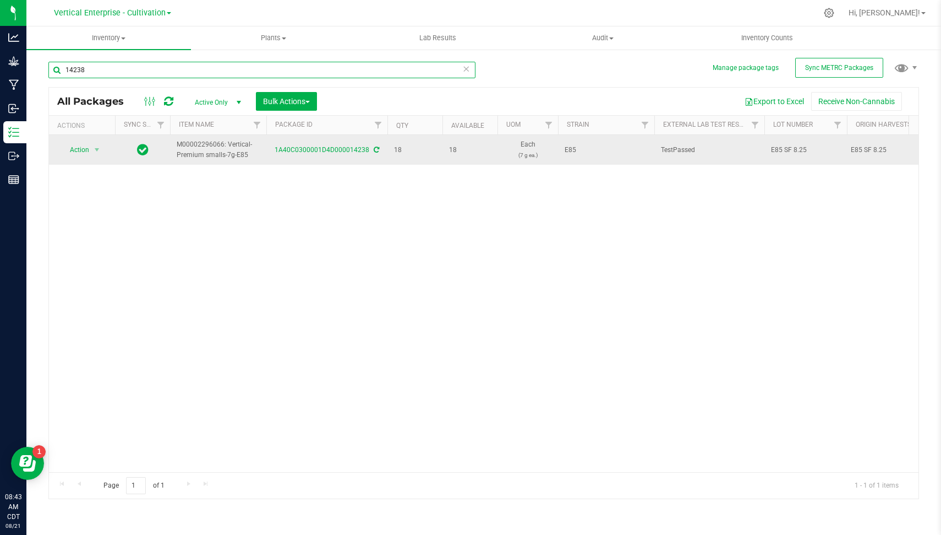
type input "14238"
click at [805, 151] on span "E85 SF 8.25" at bounding box center [805, 150] width 69 height 10
type input "E85 SF 8.25.1"
click at [690, 211] on div "All Packages Active Only Active Only Lab Samples Locked All External Internal B…" at bounding box center [483, 293] width 871 height 412
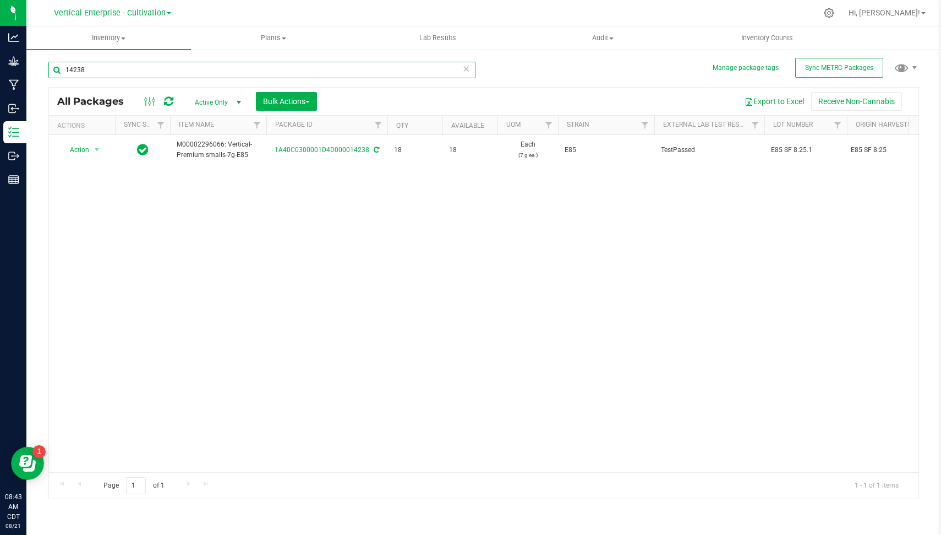
click at [372, 72] on input "14238" at bounding box center [261, 70] width 427 height 17
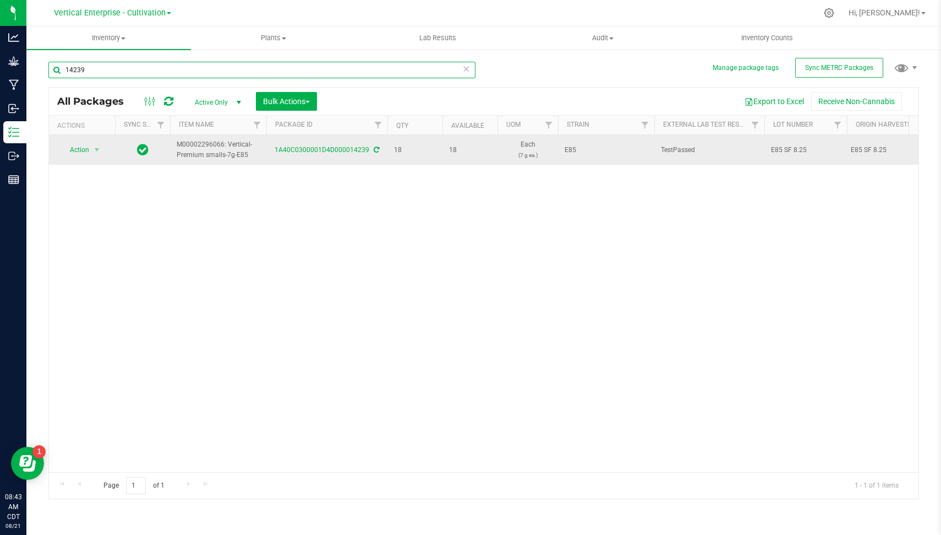
type input "14239"
click at [808, 150] on span "E85 SF 8.25" at bounding box center [805, 150] width 69 height 10
type input "E85 SF 8.25.1"
click at [365, 72] on input "14239" at bounding box center [261, 70] width 427 height 17
type input "14240"
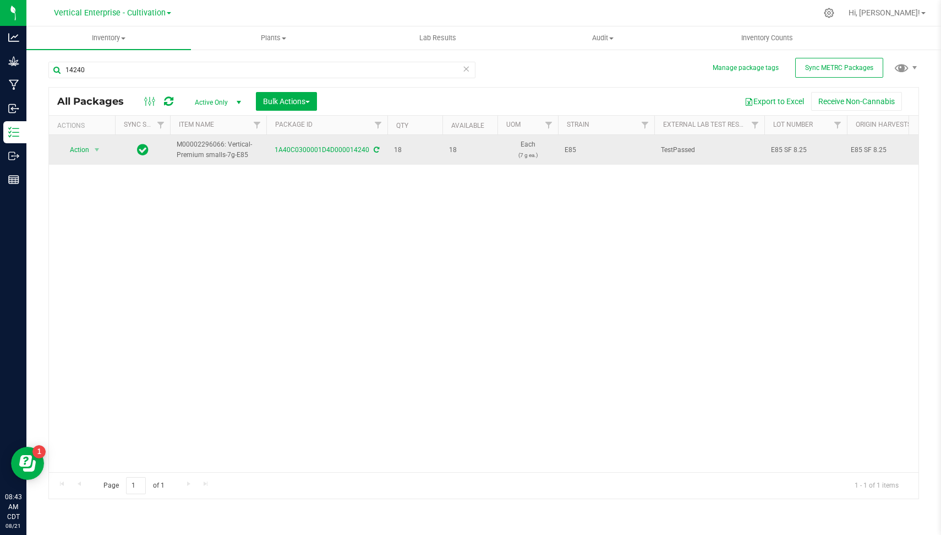
click at [802, 146] on span "E85 SF 8.25" at bounding box center [805, 150] width 69 height 10
type input "E85 SF 8.25.1"
click at [689, 232] on div "All Packages Active Only Active Only Lab Samples Locked All External Internal B…" at bounding box center [483, 293] width 871 height 412
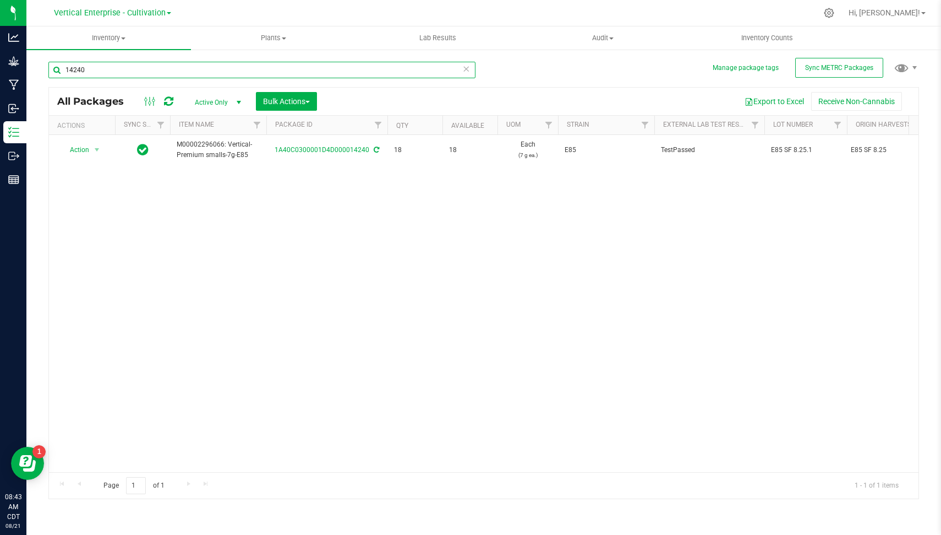
click at [157, 72] on input "14240" at bounding box center [261, 70] width 427 height 17
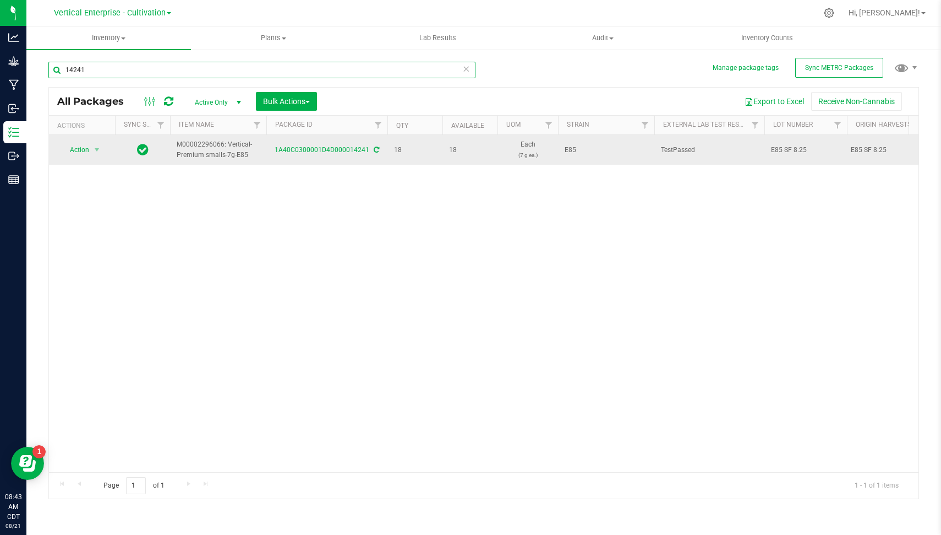
type input "14241"
click at [815, 151] on span "E85 SF 8.25" at bounding box center [805, 150] width 69 height 10
type input "E85 SF 8.25.1"
click at [398, 74] on input "14241" at bounding box center [261, 70] width 427 height 17
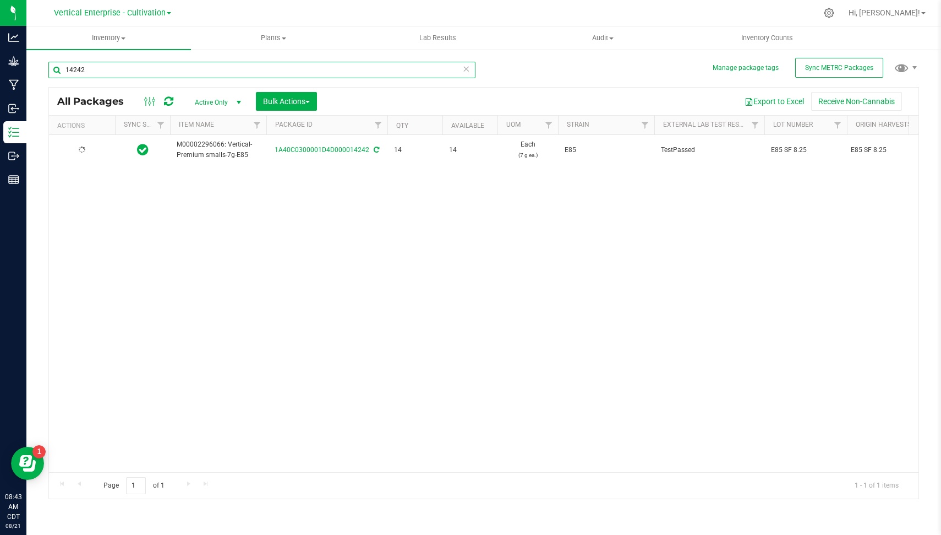
type input "14242"
click at [812, 150] on span "E85 SF 8.25" at bounding box center [805, 150] width 69 height 10
type input "E85 SF 8.25.1"
click at [606, 278] on div "All Packages Active Only Active Only Lab Samples Locked All External Internal B…" at bounding box center [483, 293] width 871 height 412
click at [264, 69] on input "14242" at bounding box center [261, 70] width 427 height 17
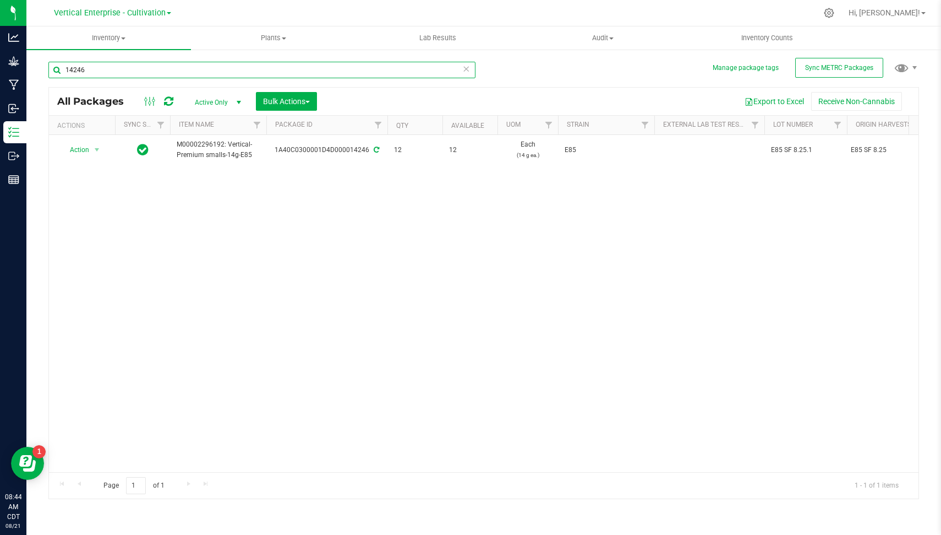
click at [264, 69] on input "14246" at bounding box center [261, 70] width 427 height 17
type input "3"
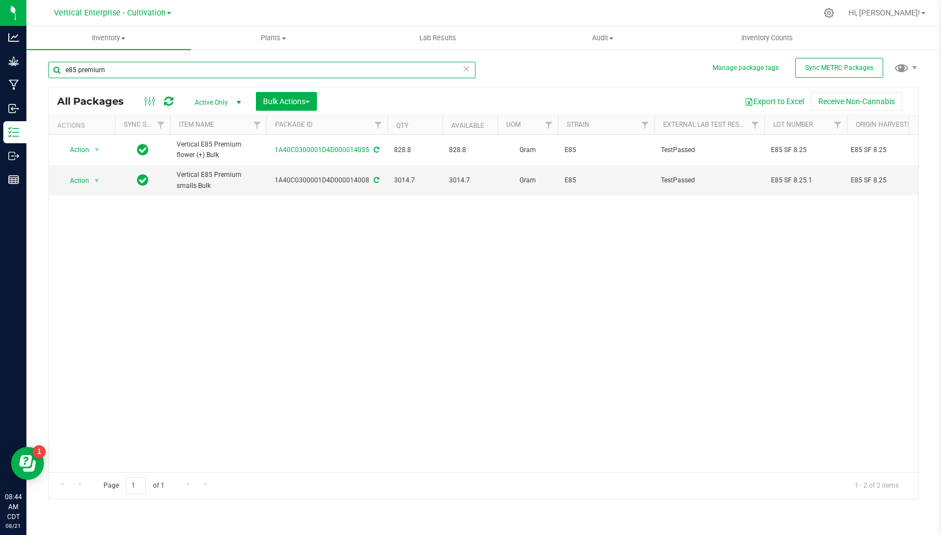
type input "e85 premium"
click at [353, 222] on div "Action Action Adjust qty Create package Edit attributes Global inventory Locate…" at bounding box center [484, 303] width 870 height 337
click at [333, 177] on div "1A40C0300001D4D000014008" at bounding box center [327, 180] width 124 height 10
click at [330, 176] on div "1A40C0300001D4D000014008" at bounding box center [327, 180] width 124 height 10
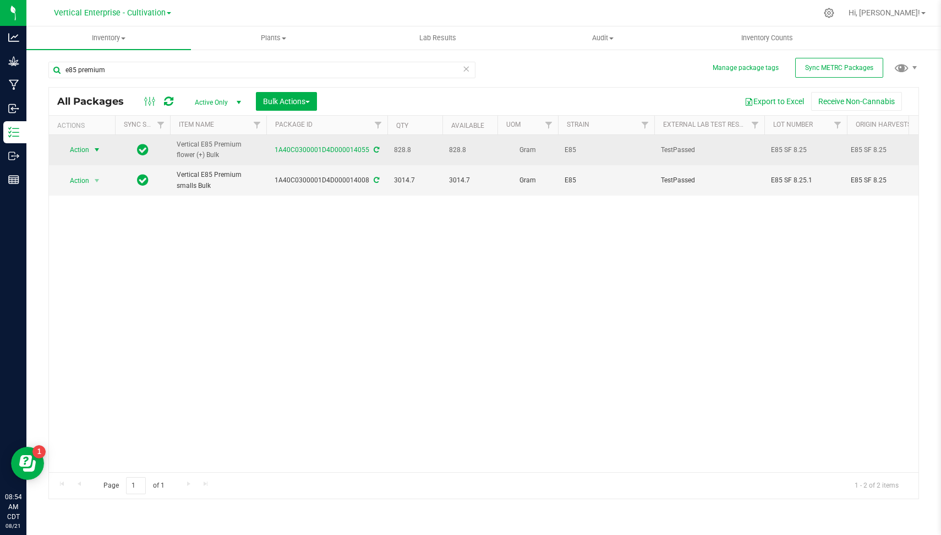
click at [80, 142] on span "Action" at bounding box center [75, 149] width 30 height 15
click at [80, 143] on span "Action" at bounding box center [75, 150] width 30 height 15
click at [80, 145] on span "Action" at bounding box center [75, 149] width 30 height 15
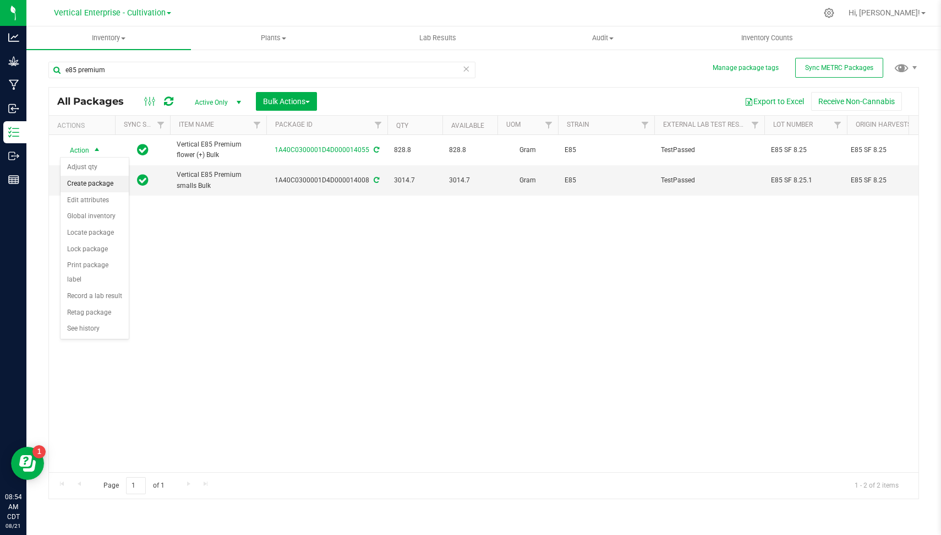
click at [94, 188] on li "Create package" at bounding box center [95, 184] width 68 height 17
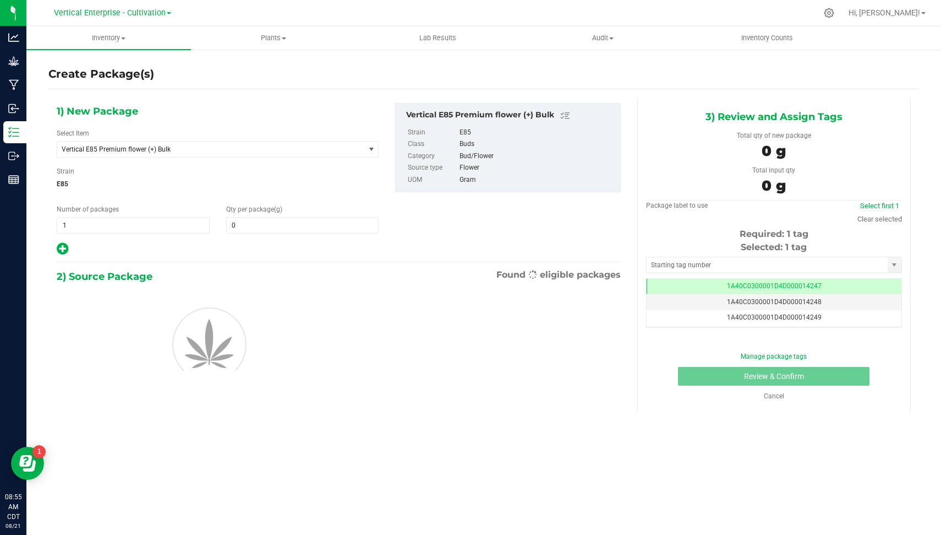
type input "0.0000"
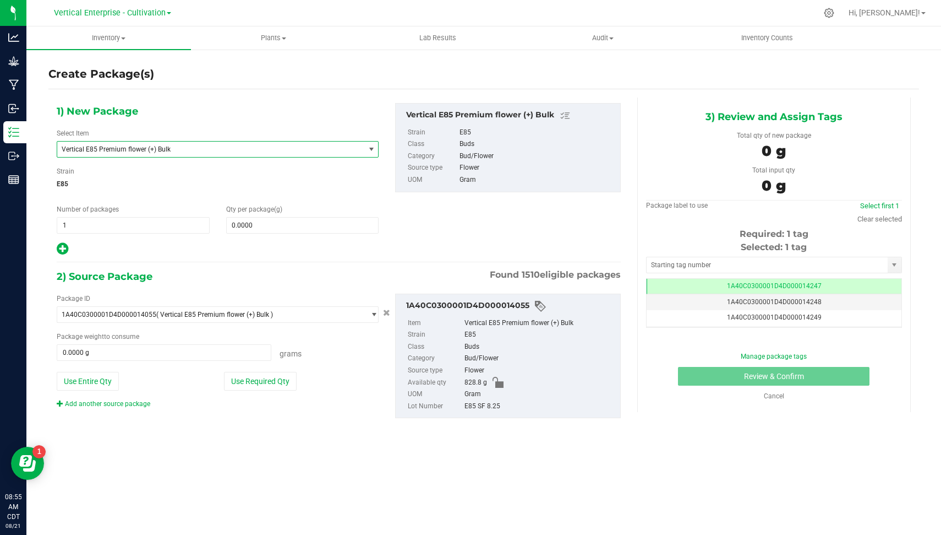
click at [175, 152] on span "Vertical E85 Premium flower (+) Bulk" at bounding box center [205, 149] width 287 height 8
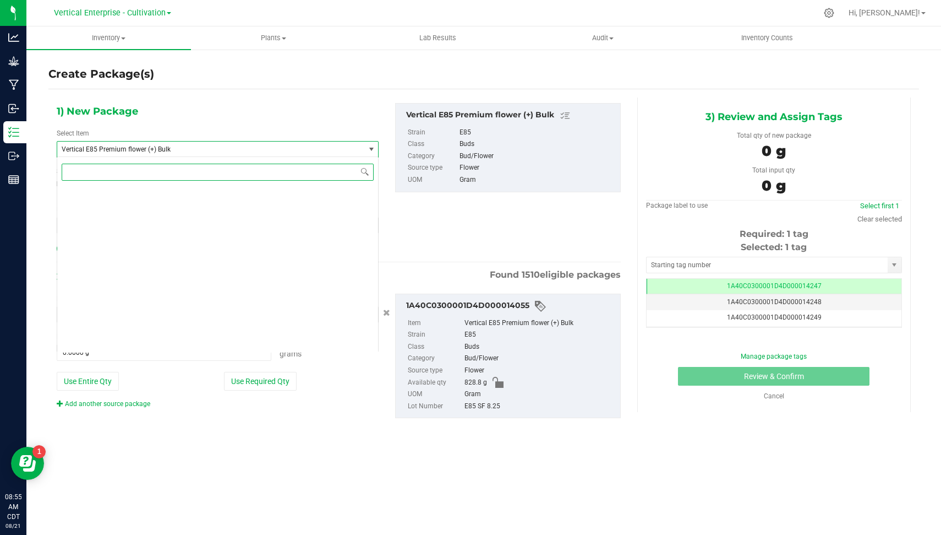
scroll to position [26961, 0]
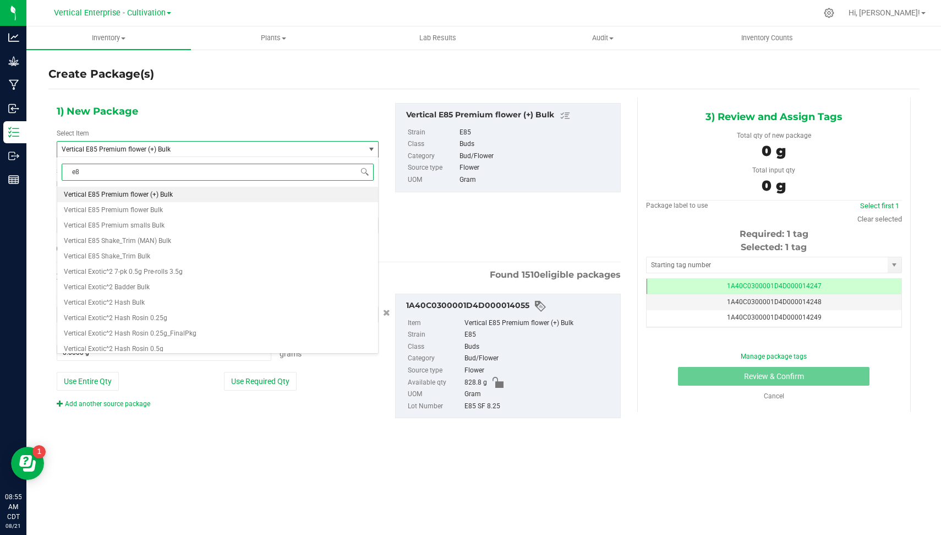
type input "e85"
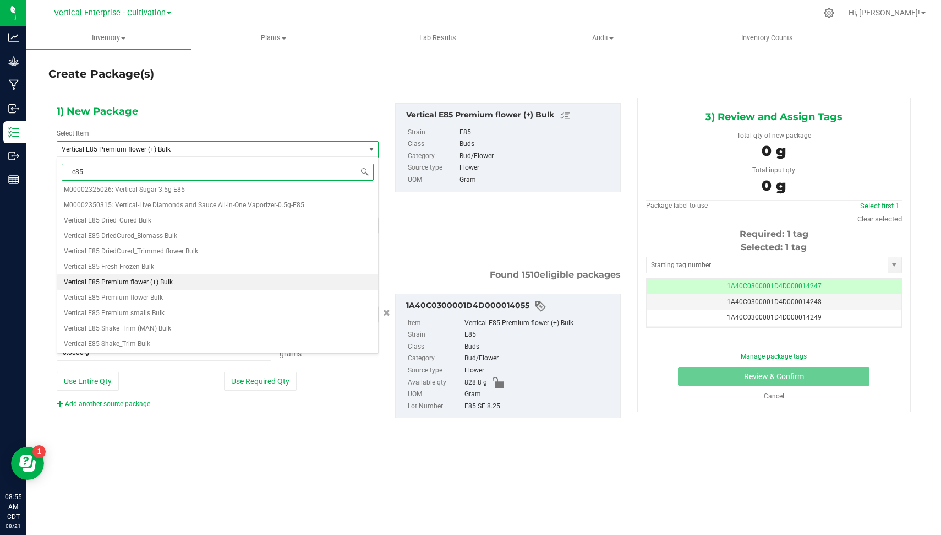
scroll to position [0, 0]
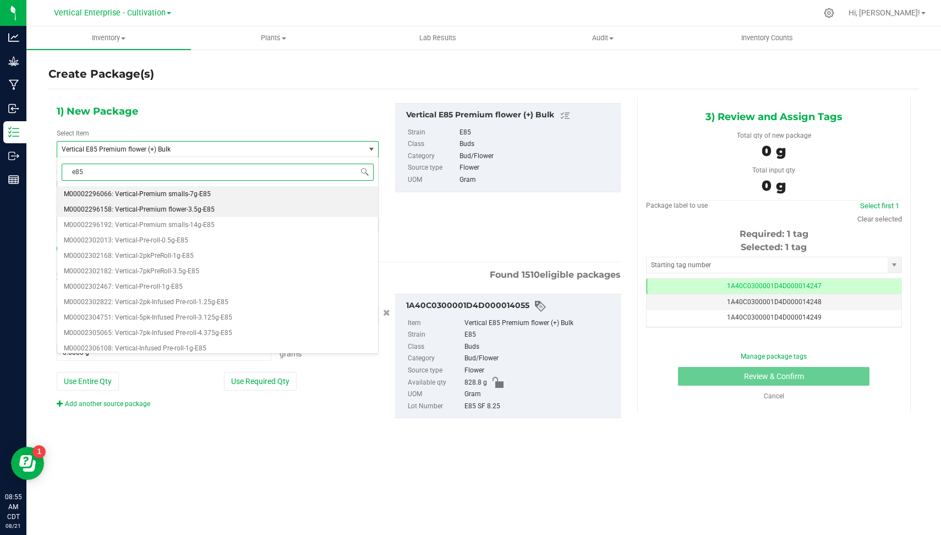
click at [220, 208] on li "M00002296158: Vertical-Premium flower-3.5g-E85" at bounding box center [217, 209] width 321 height 15
type input "0"
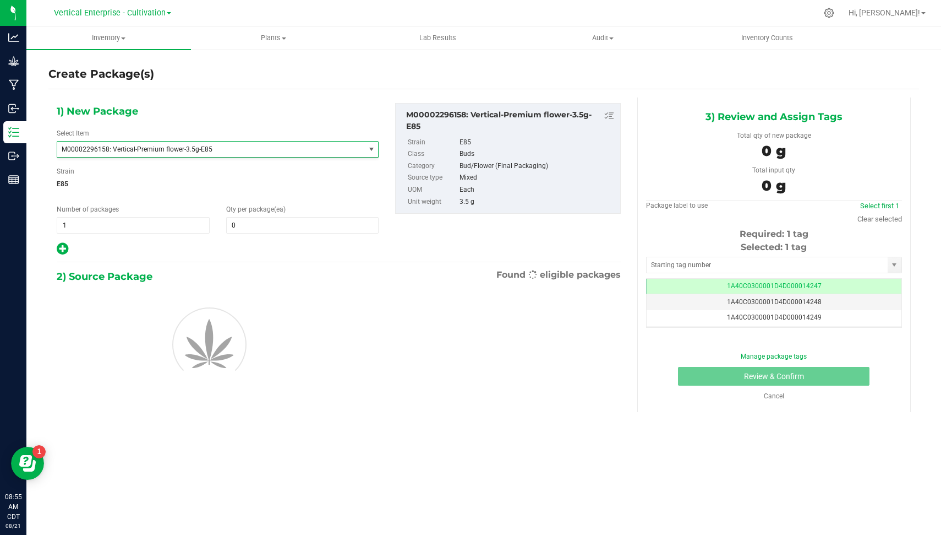
scroll to position [18390, 0]
click at [140, 226] on span "1 1" at bounding box center [133, 225] width 153 height 17
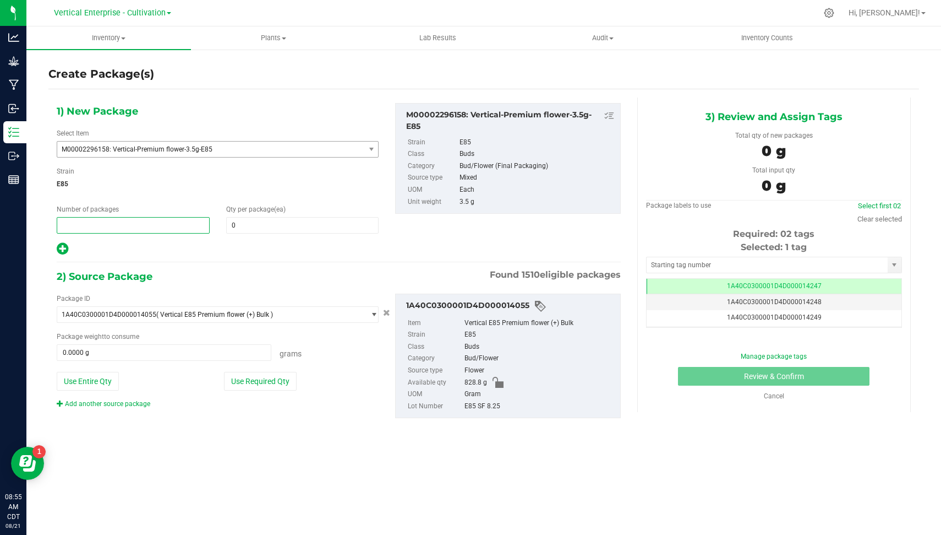
type input "2"
click at [258, 225] on span at bounding box center [302, 225] width 153 height 17
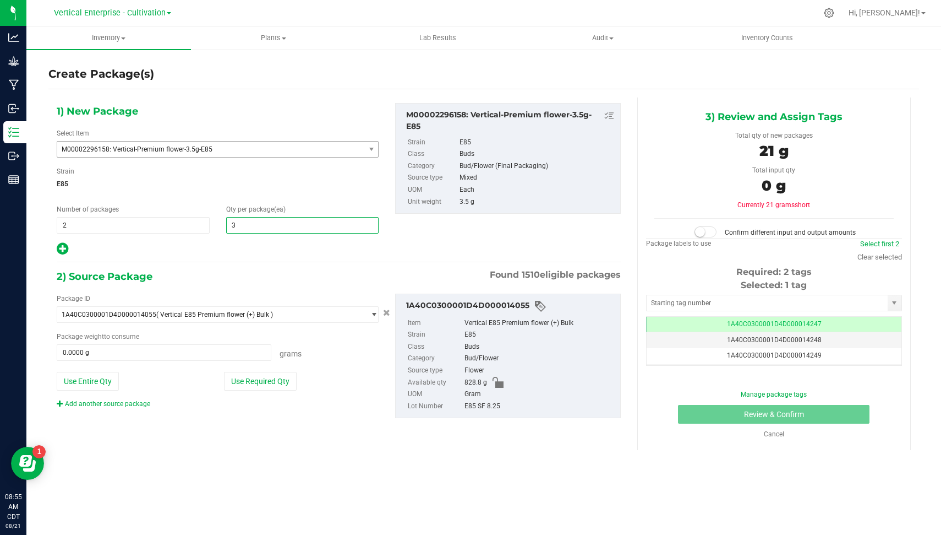
type input "36"
click at [254, 373] on button "Use Required Qty" at bounding box center [260, 381] width 73 height 19
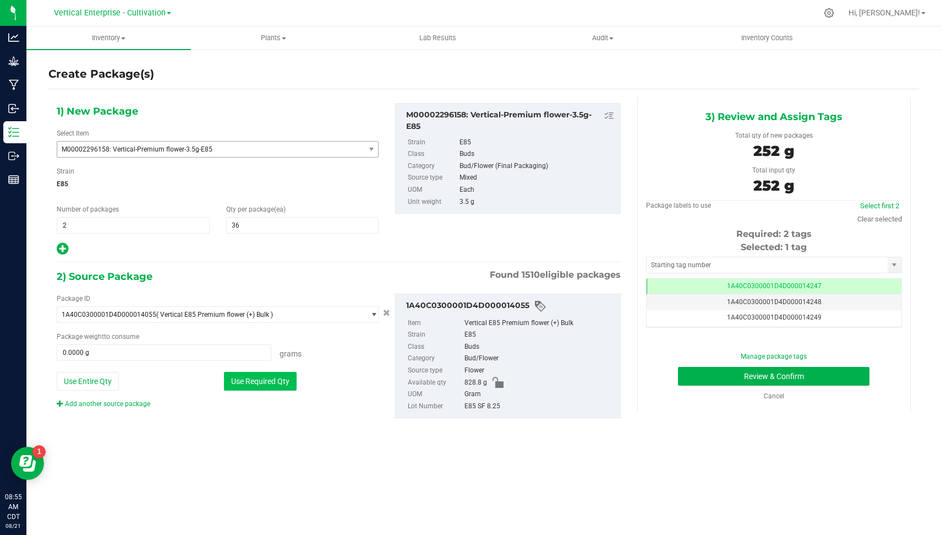
type input "252.0000 g"
click at [826, 296] on td "1A40C0300001D4D000014248" at bounding box center [774, 302] width 255 height 16
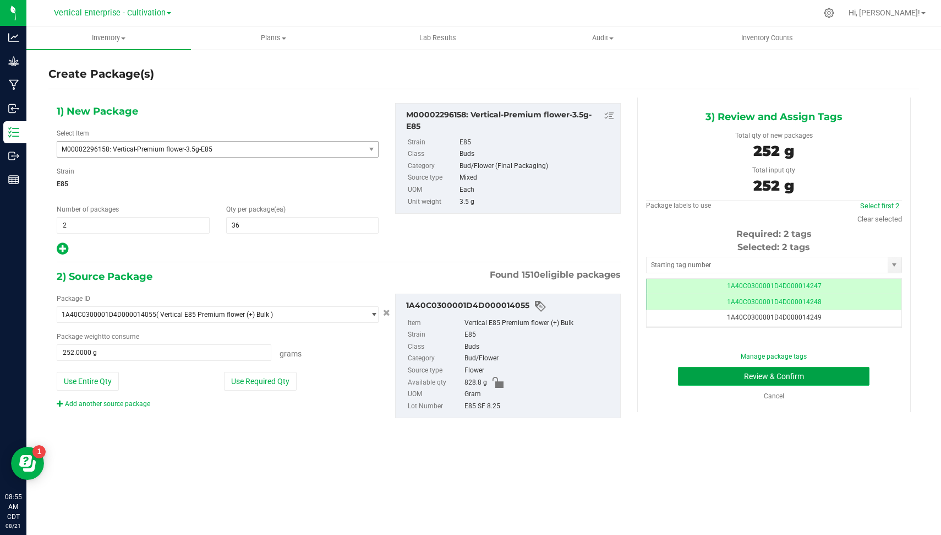
click at [835, 368] on button "Review & Confirm" at bounding box center [774, 376] width 192 height 19
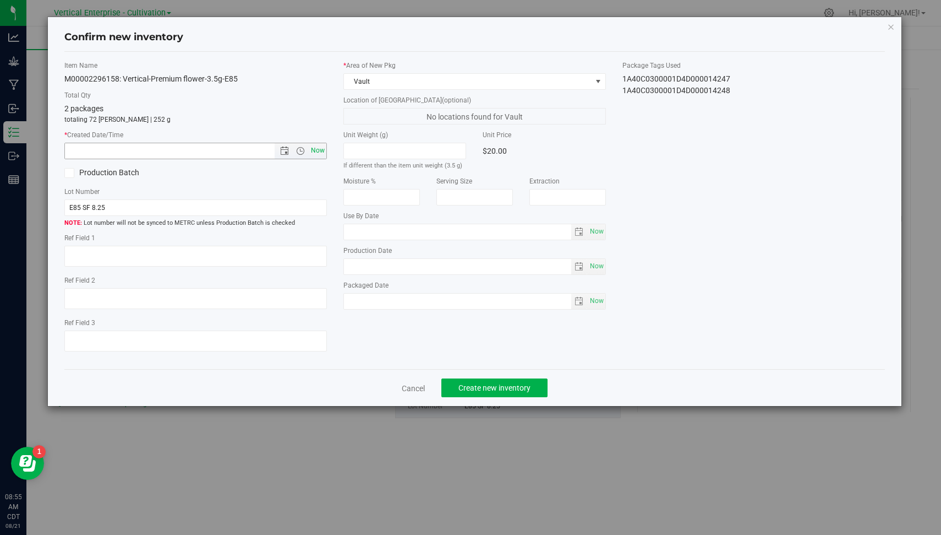
click at [324, 146] on span "Now" at bounding box center [318, 151] width 19 height 16
type input "[DATE] 8:55 AM"
click at [491, 389] on span "Create new inventory" at bounding box center [495, 387] width 72 height 9
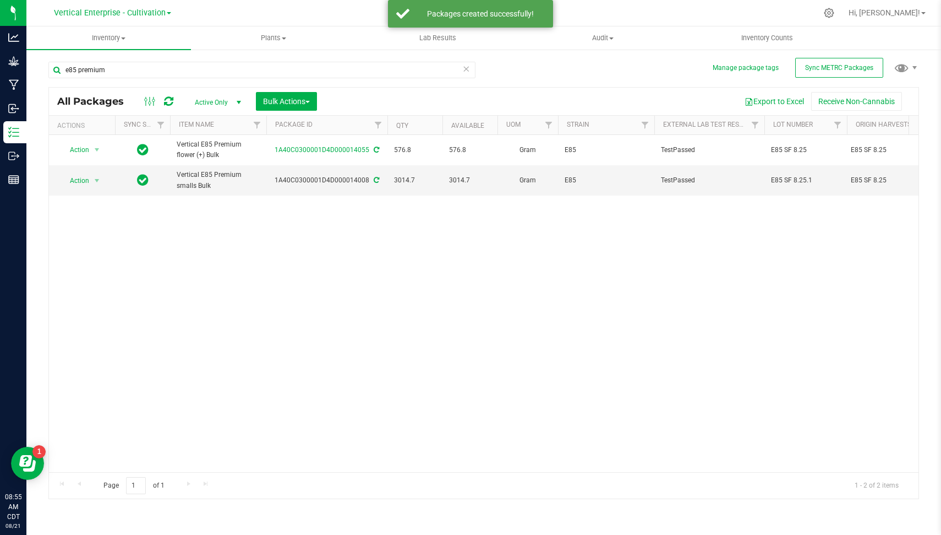
click at [466, 69] on icon at bounding box center [466, 68] width 8 height 13
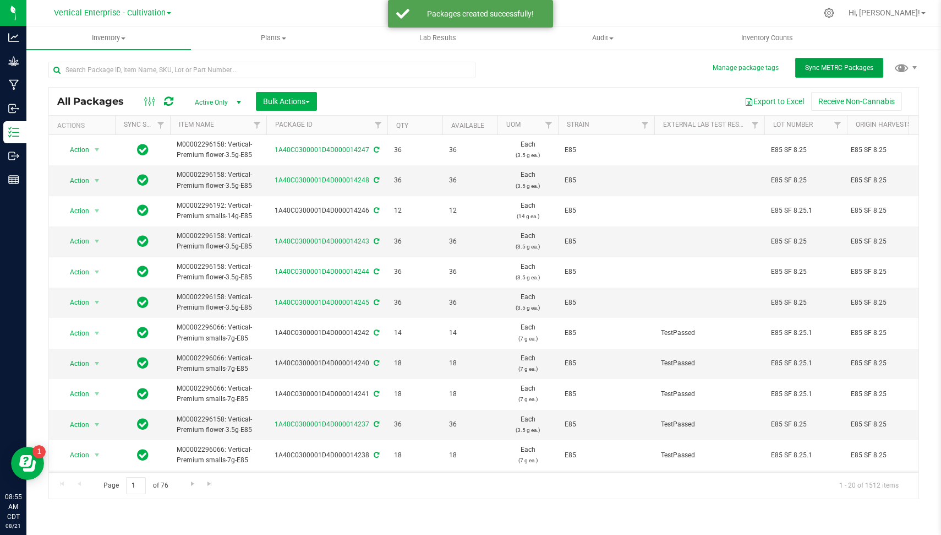
click at [838, 62] on button "Sync METRC Packages" at bounding box center [840, 68] width 88 height 20
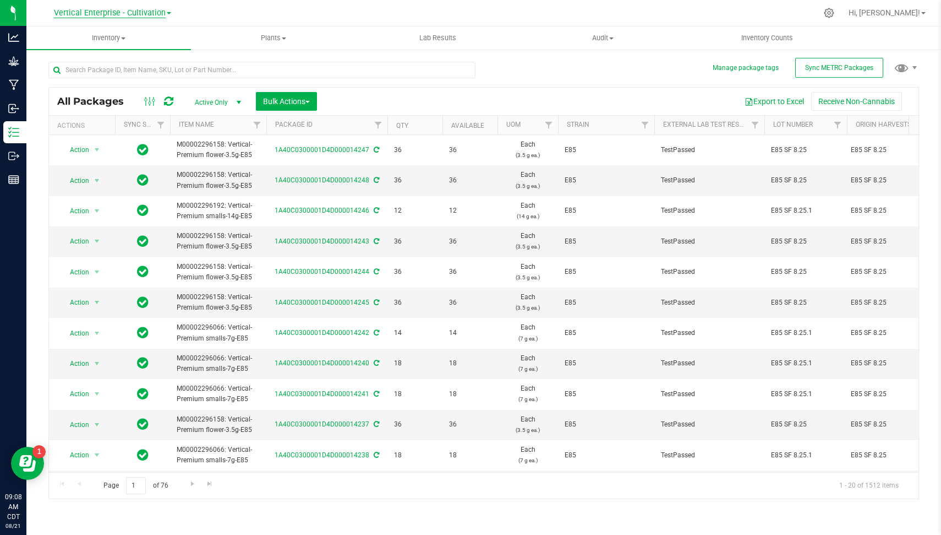
click at [130, 17] on span "Vertical Enterprise - Cultivation" at bounding box center [110, 13] width 112 height 10
click at [132, 51] on link "Vertical Enterprise - Manufacturing" at bounding box center [112, 53] width 161 height 15
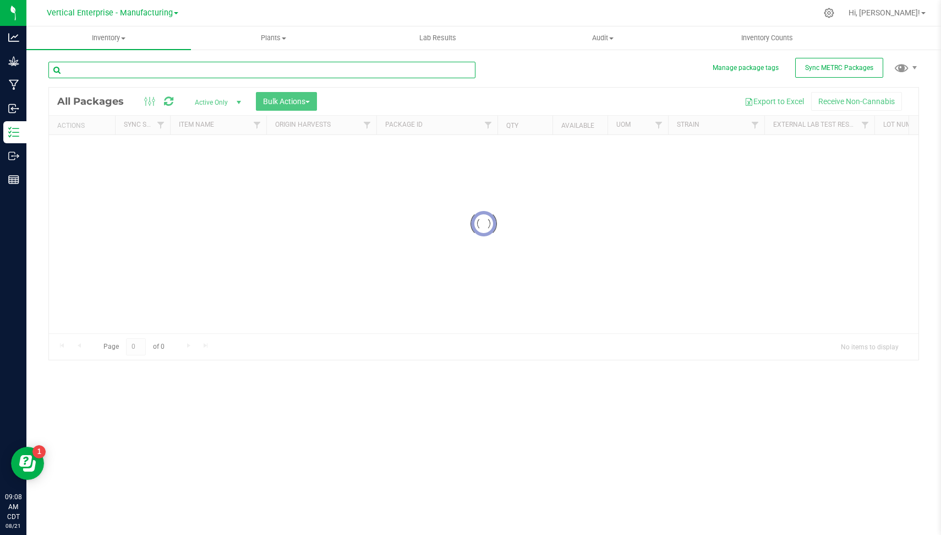
click at [179, 72] on input "text" at bounding box center [261, 70] width 427 height 17
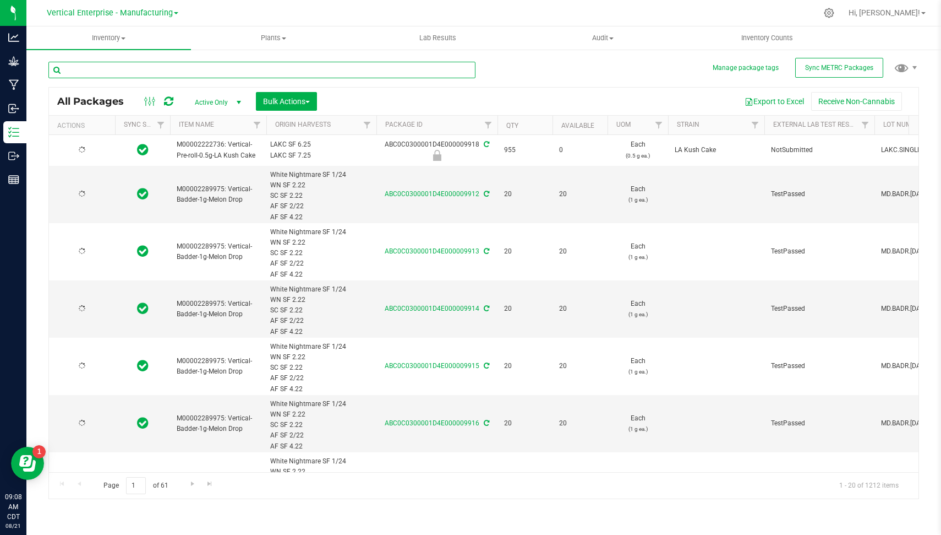
click at [179, 72] on input "text" at bounding box center [261, 70] width 427 height 17
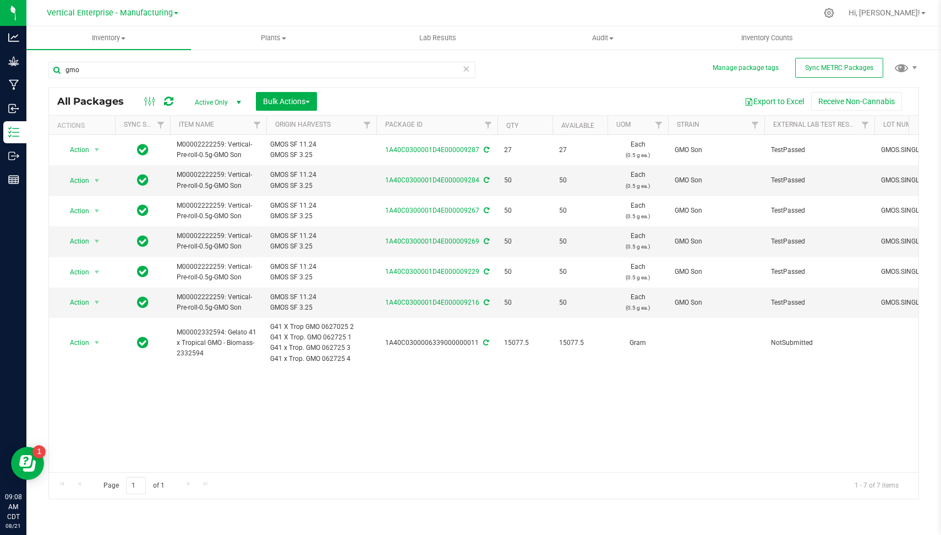
click at [604, 437] on div "Action Action Adjust qty Create package Edit attributes Global inventory Locate…" at bounding box center [484, 303] width 870 height 337
click at [269, 64] on input "gmo" at bounding box center [261, 70] width 427 height 17
type input "1"
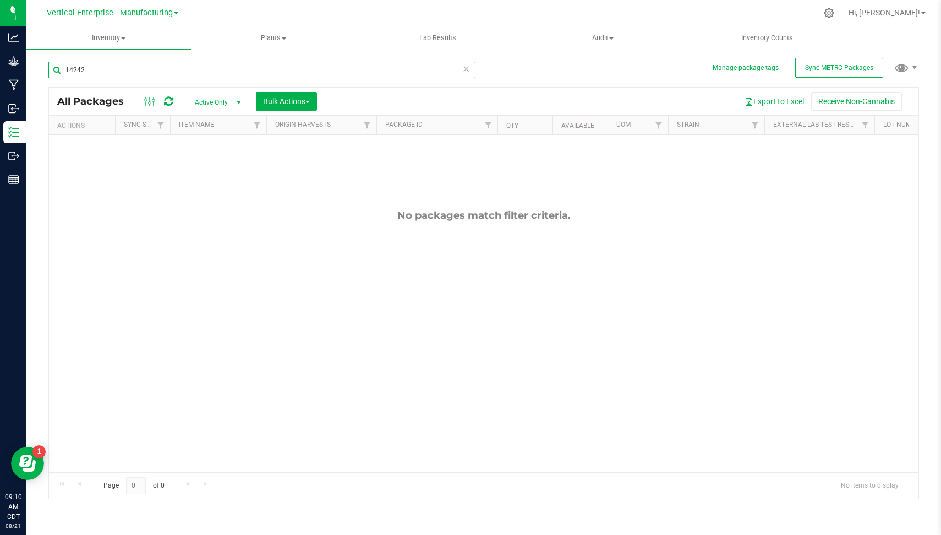
type input "14242"
click at [142, 6] on div "Vertical Enterprise - Manufacturing Vertical Enterprise - Cultivation Vertical …" at bounding box center [113, 12] width 132 height 13
click at [140, 10] on span "Vertical Enterprise - Manufacturing" at bounding box center [110, 13] width 126 height 10
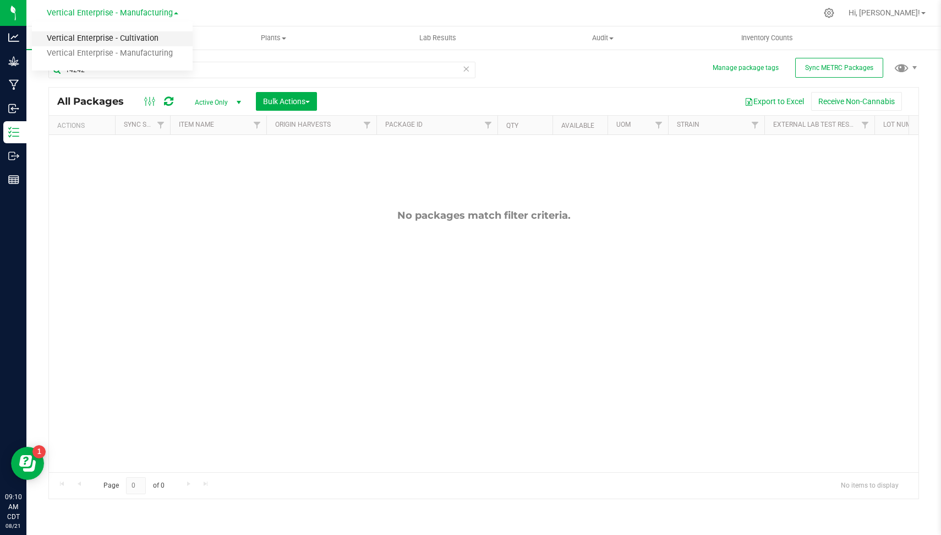
click at [129, 31] on link "Vertical Enterprise - Cultivation" at bounding box center [112, 38] width 161 height 15
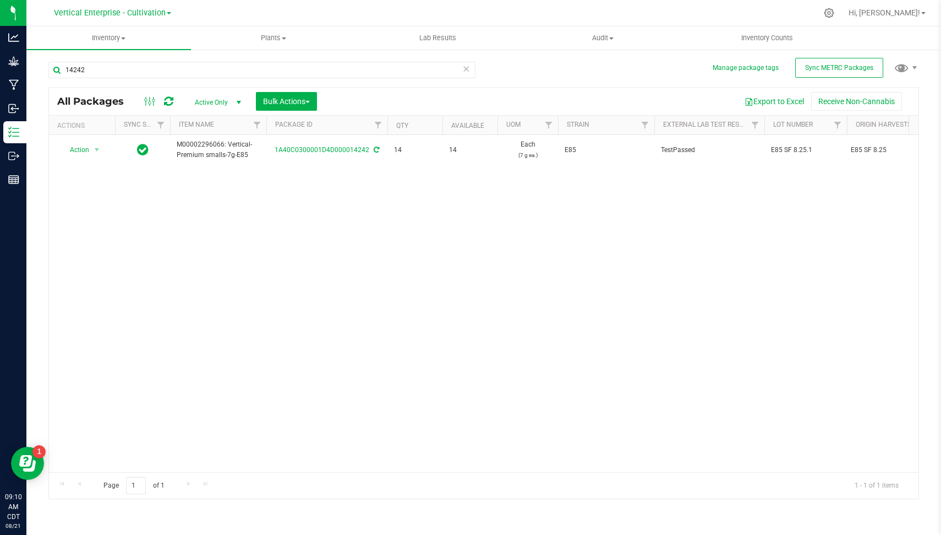
click at [281, 183] on div "Action Action Adjust qty Create package Edit attributes Global inventory Locate…" at bounding box center [484, 303] width 870 height 337
click at [263, 63] on input "14242" at bounding box center [261, 70] width 427 height 17
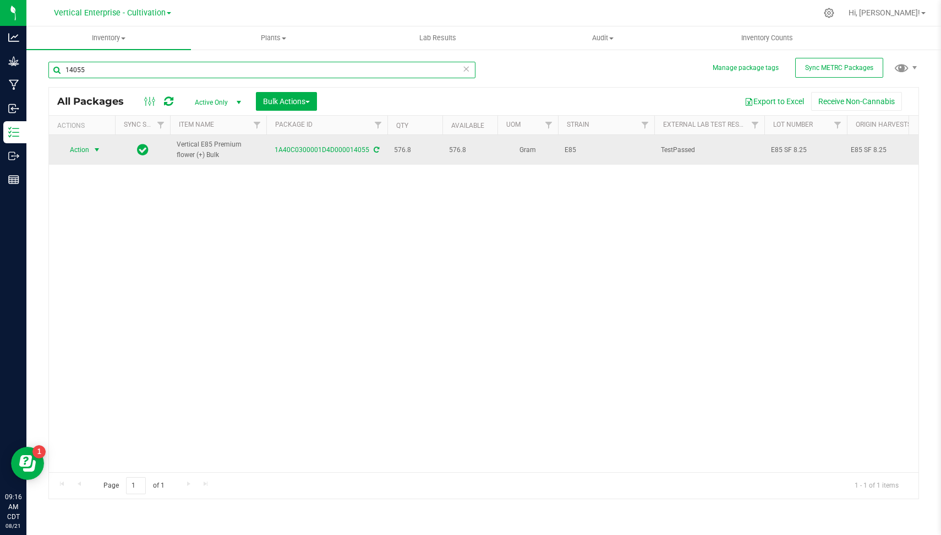
type input "14055"
click at [85, 152] on span "Action" at bounding box center [75, 149] width 30 height 15
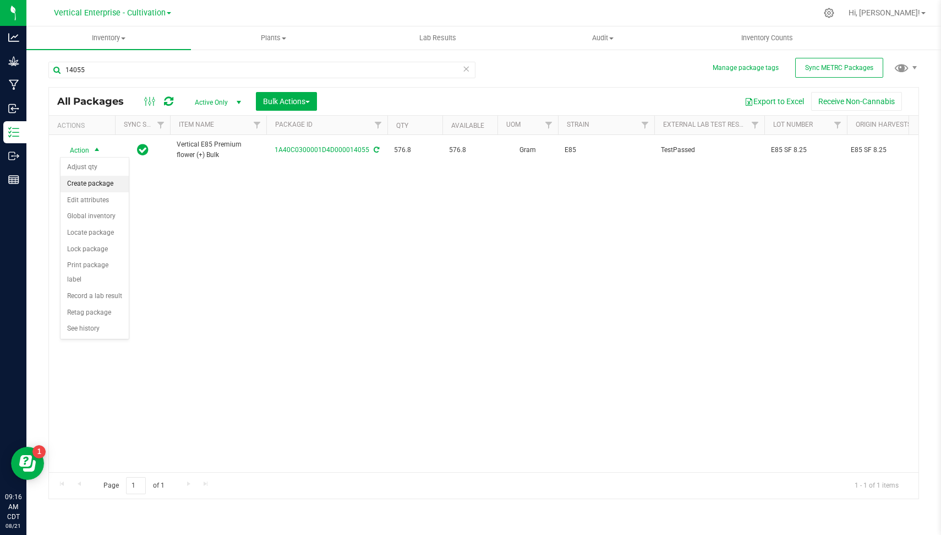
click at [102, 182] on li "Create package" at bounding box center [95, 184] width 68 height 17
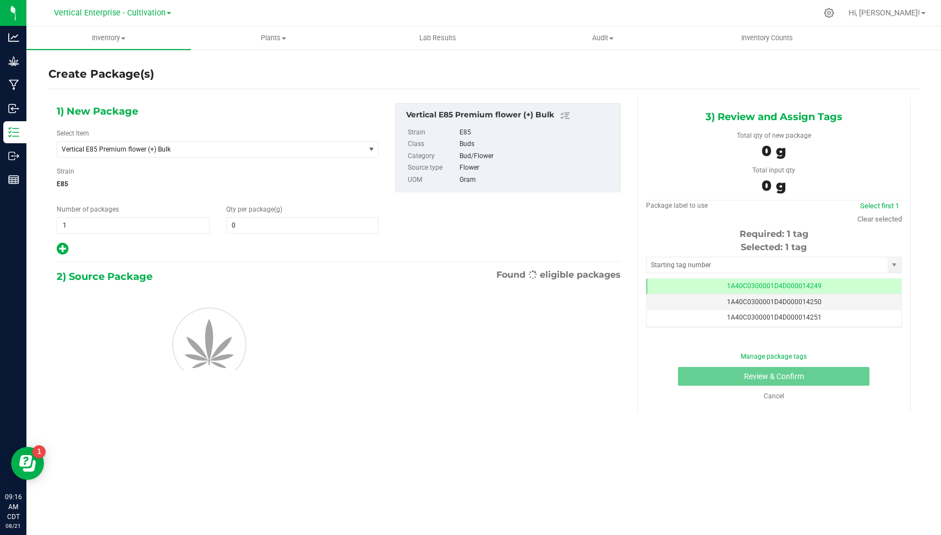
type input "0.0000"
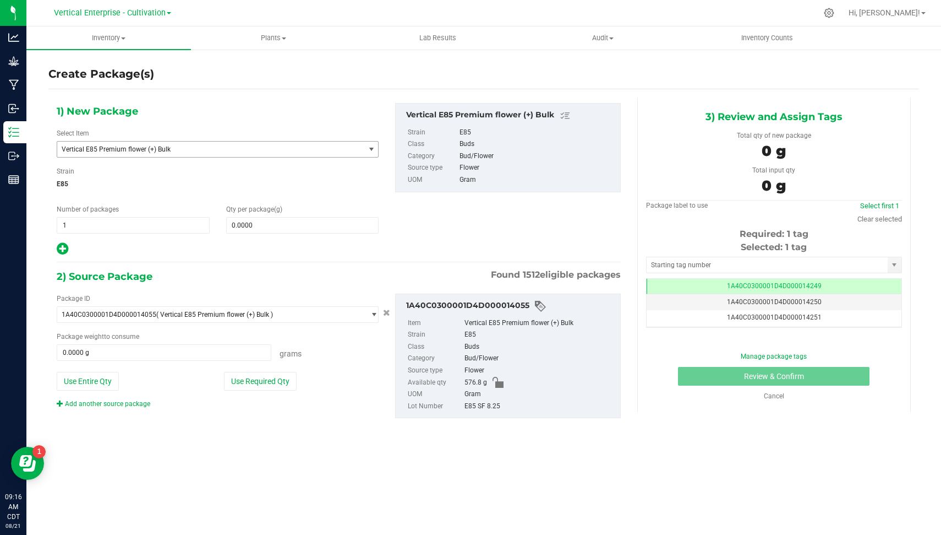
click at [221, 150] on span "Vertical E85 Premium flower (+) Bulk" at bounding box center [205, 149] width 287 height 8
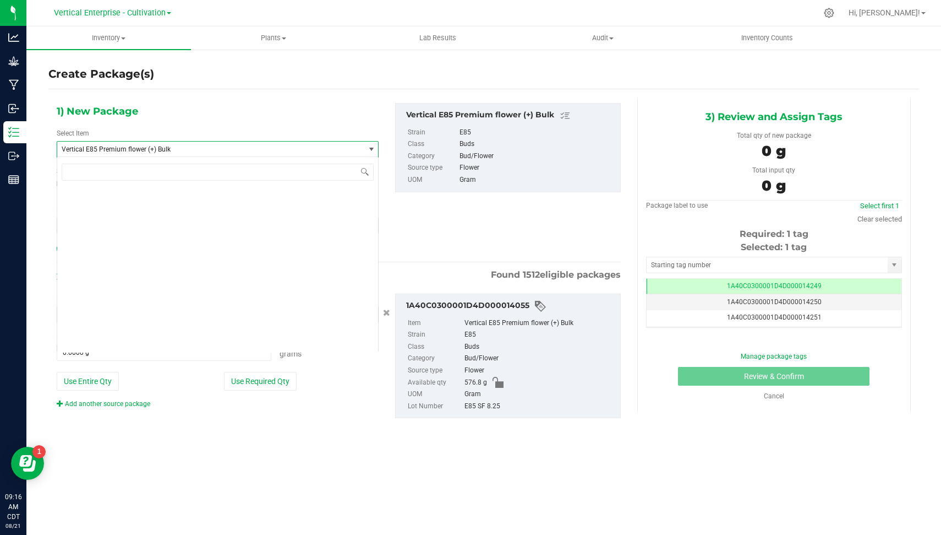
scroll to position [26961, 0]
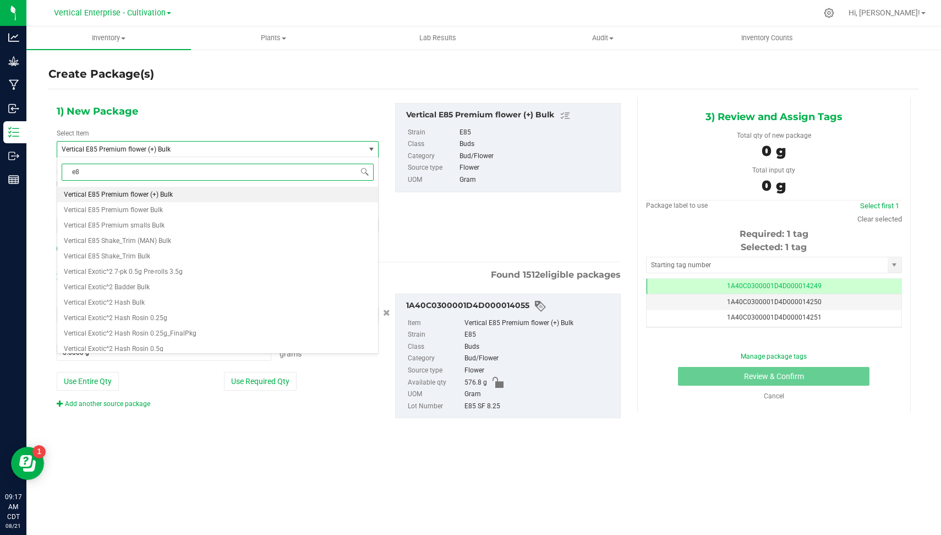
type input "e85"
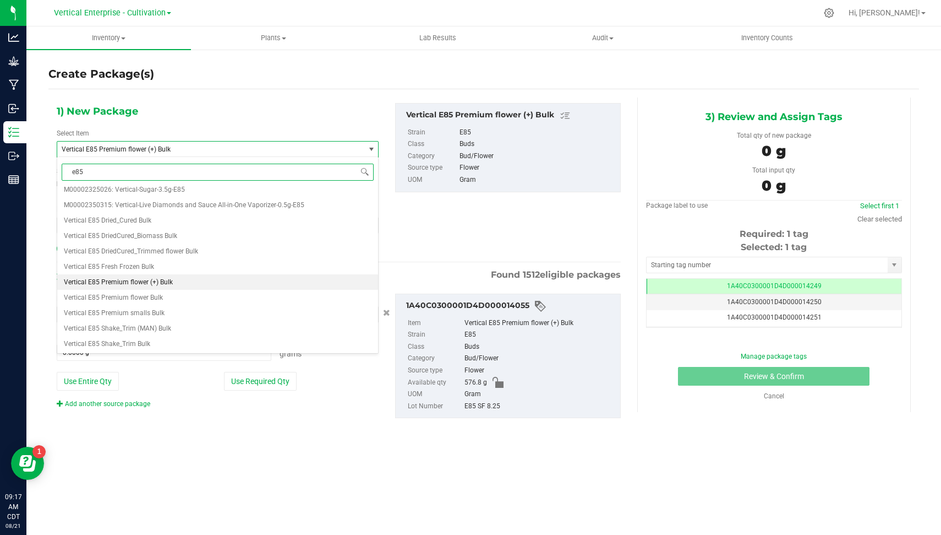
scroll to position [0, 0]
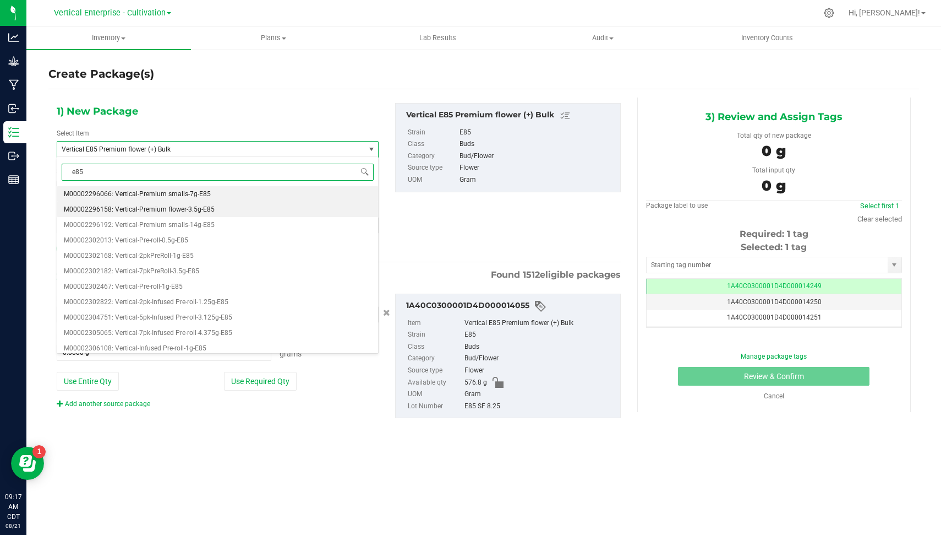
click at [215, 207] on li "M00002296158: Vertical-Premium flower-3.5g-E85" at bounding box center [217, 209] width 321 height 15
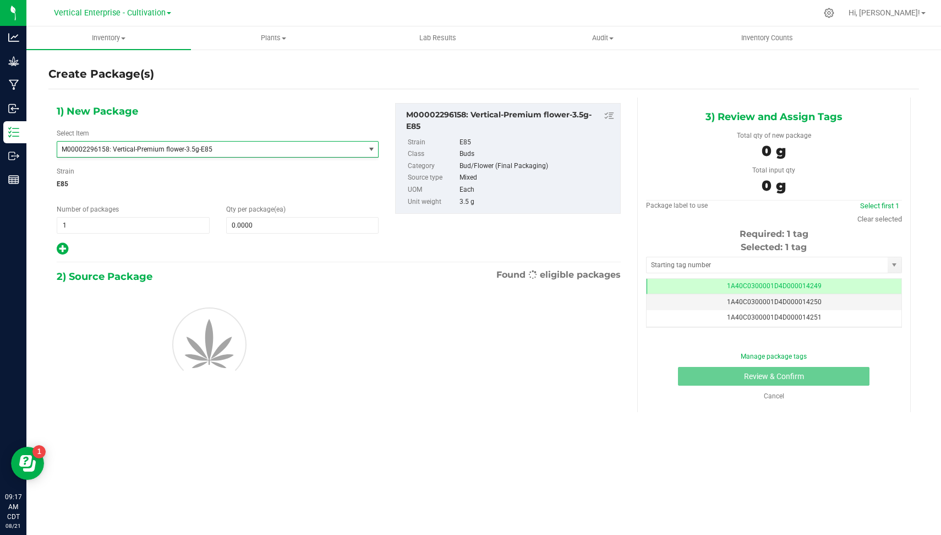
type input "0"
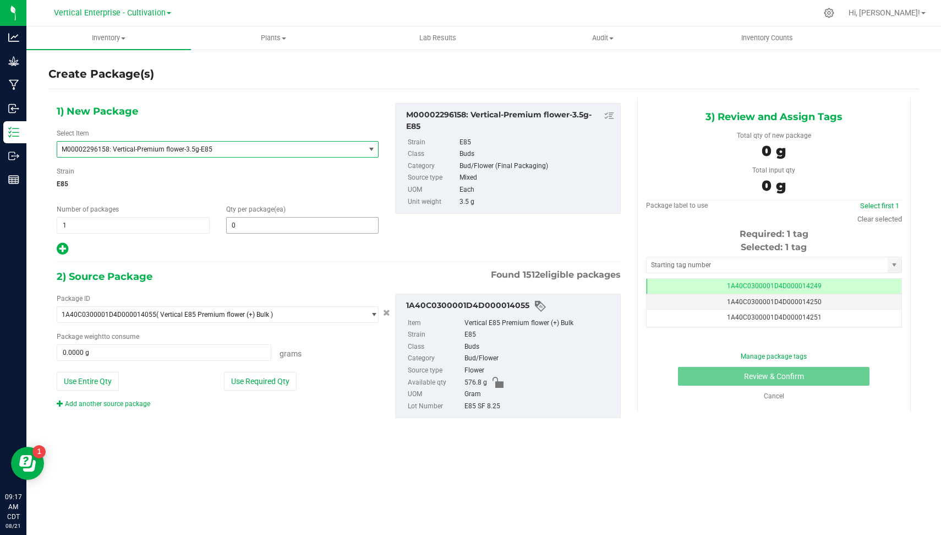
click at [251, 220] on span "0 0" at bounding box center [302, 225] width 153 height 17
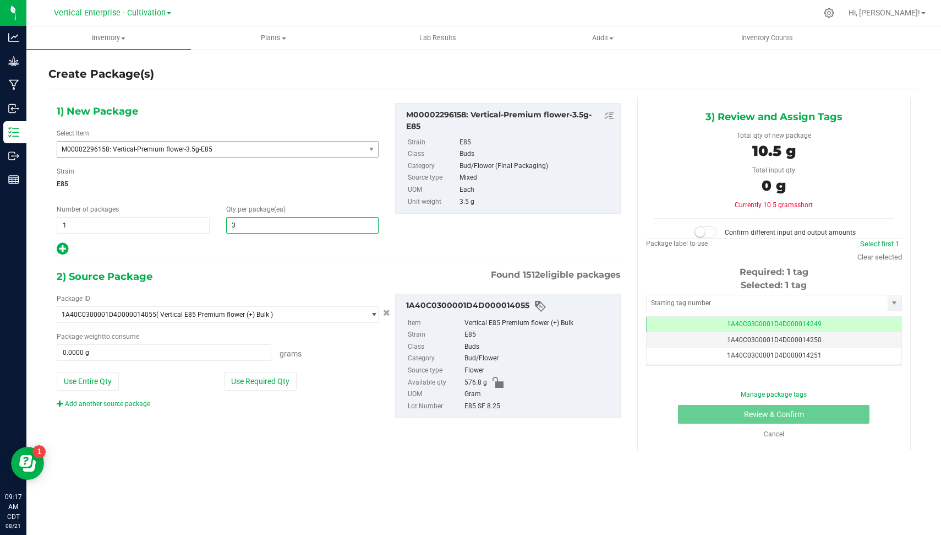
type input "36"
click at [203, 268] on div "2) Source Package Found 1512 eligible packages" at bounding box center [339, 276] width 564 height 17
click at [256, 379] on button "Use Required Qty" at bounding box center [260, 381] width 73 height 19
type input "126.0000 g"
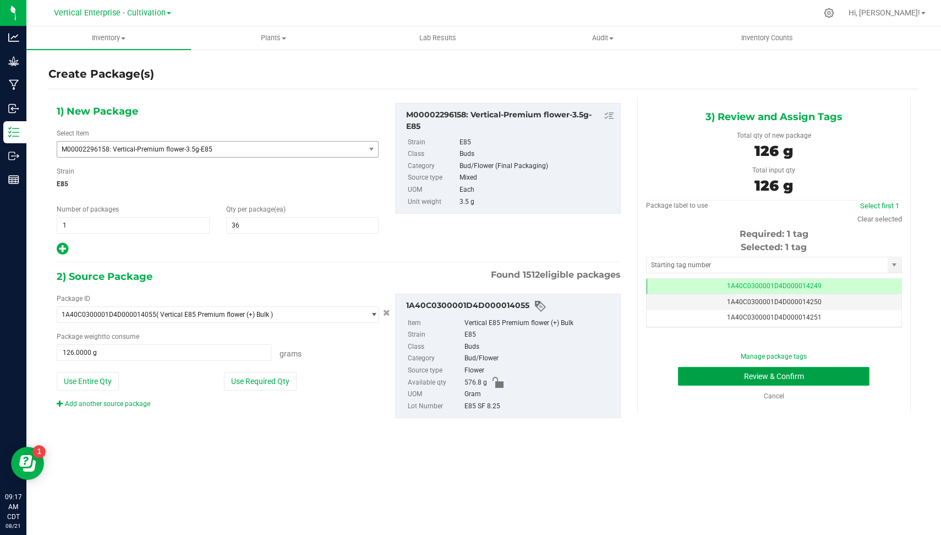
click at [771, 372] on button "Review & Confirm" at bounding box center [774, 376] width 192 height 19
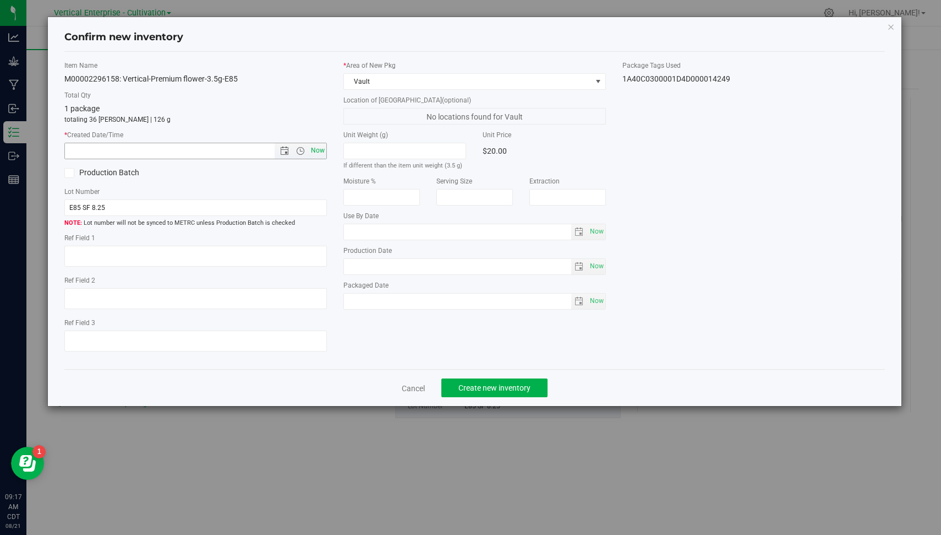
click at [318, 146] on span "Now" at bounding box center [318, 151] width 19 height 16
type input "[DATE] 9:17 AM"
click at [472, 379] on button "Create new inventory" at bounding box center [495, 387] width 106 height 19
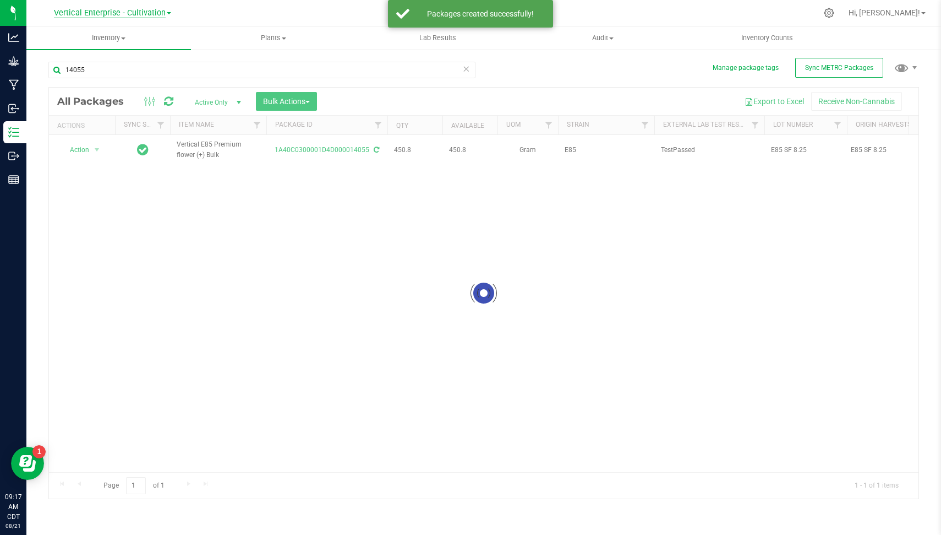
click at [140, 12] on span "Vertical Enterprise - Cultivation" at bounding box center [110, 13] width 112 height 10
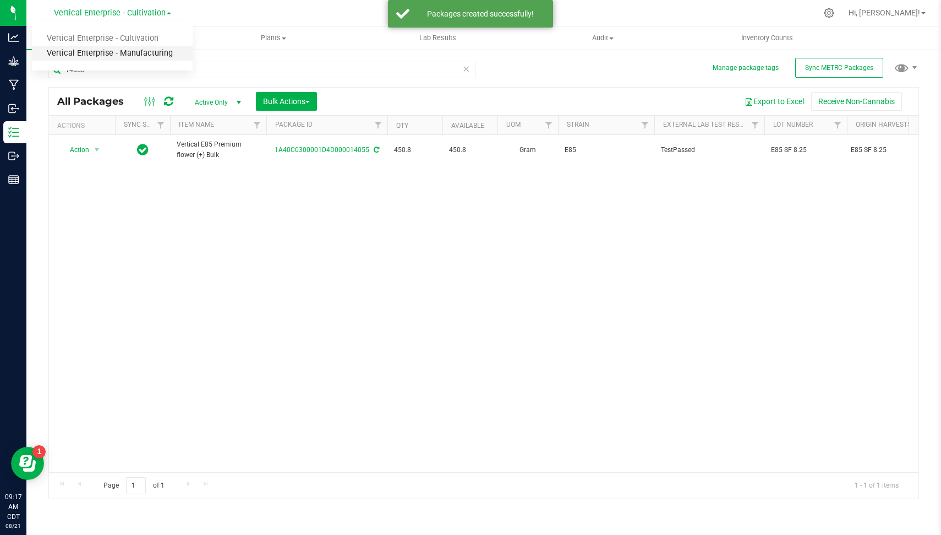
click at [147, 55] on link "Vertical Enterprise - Manufacturing" at bounding box center [112, 53] width 161 height 15
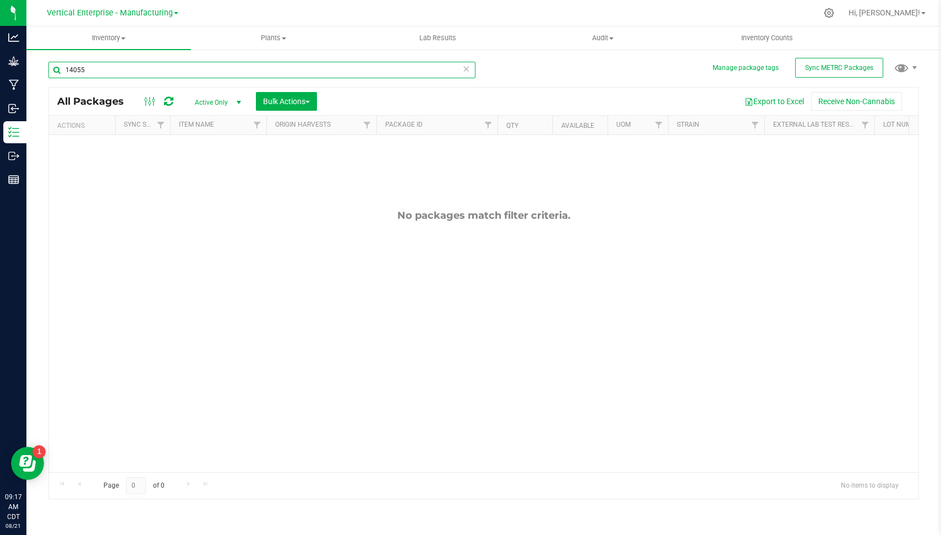
click at [132, 70] on input "14055" at bounding box center [261, 70] width 427 height 17
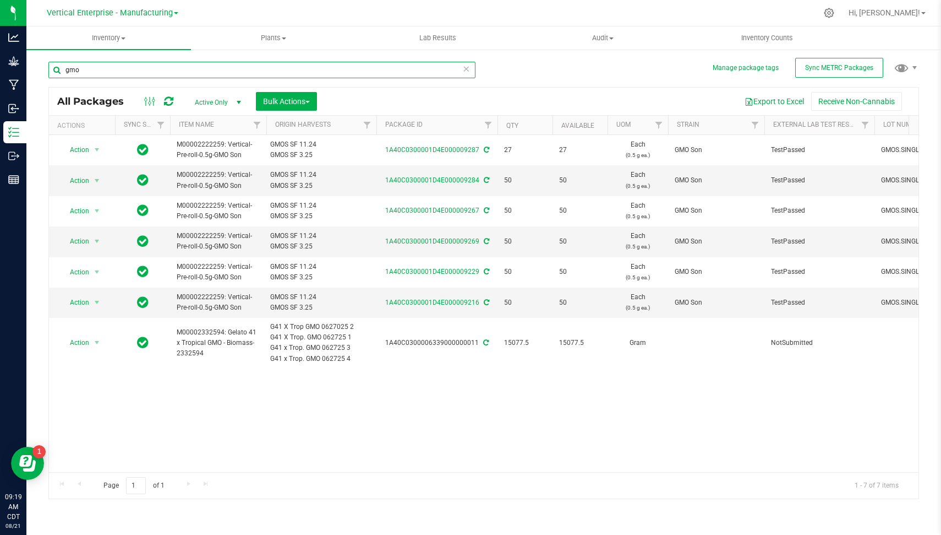
type input "gmo"
click at [465, 64] on icon at bounding box center [466, 68] width 8 height 13
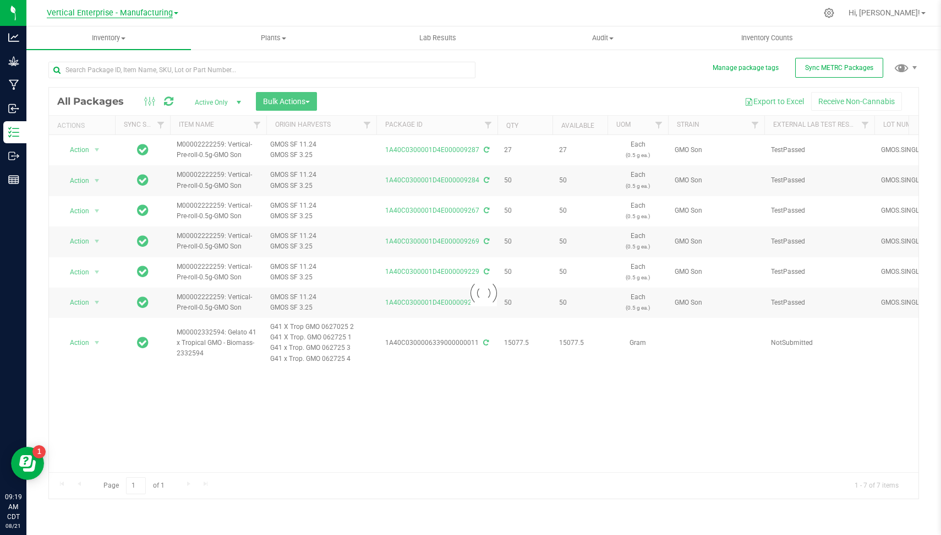
click at [111, 10] on span "Vertical Enterprise - Manufacturing" at bounding box center [110, 13] width 126 height 10
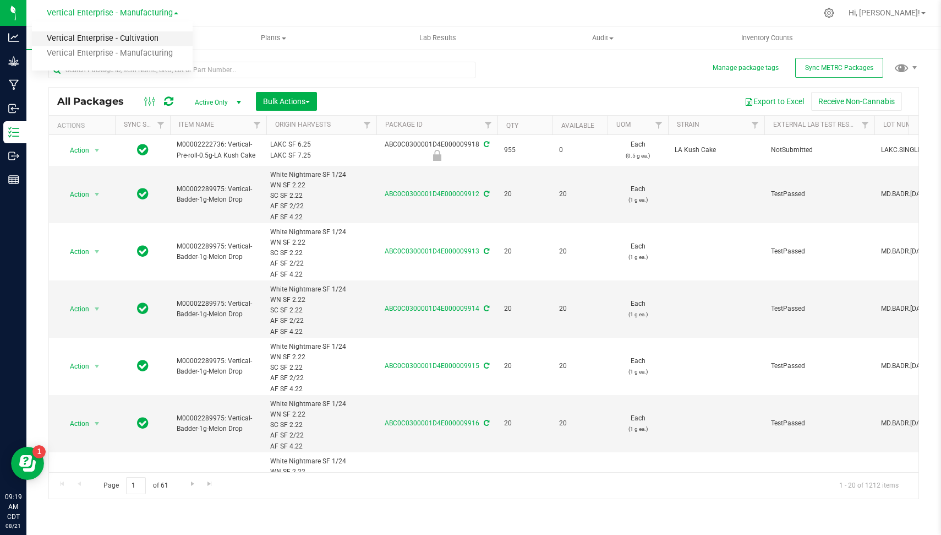
click at [131, 36] on link "Vertical Enterprise - Cultivation" at bounding box center [112, 38] width 161 height 15
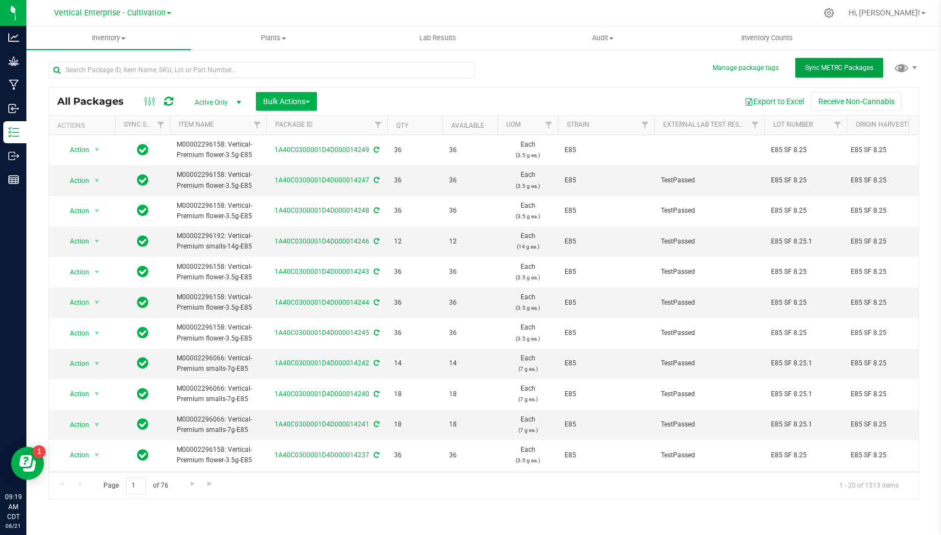
click at [845, 75] on button "Sync METRC Packages" at bounding box center [840, 68] width 88 height 20
click at [139, 3] on div "Vertical Enterprise - Cultivation Vertical Enterprise - Cultivation Vertical En…" at bounding box center [114, 12] width 165 height 21
click at [139, 10] on span "Vertical Enterprise - Cultivation" at bounding box center [110, 13] width 112 height 10
click at [142, 12] on span "Vertical Enterprise - Cultivation" at bounding box center [110, 13] width 112 height 10
click at [164, 66] on input "text" at bounding box center [261, 70] width 427 height 17
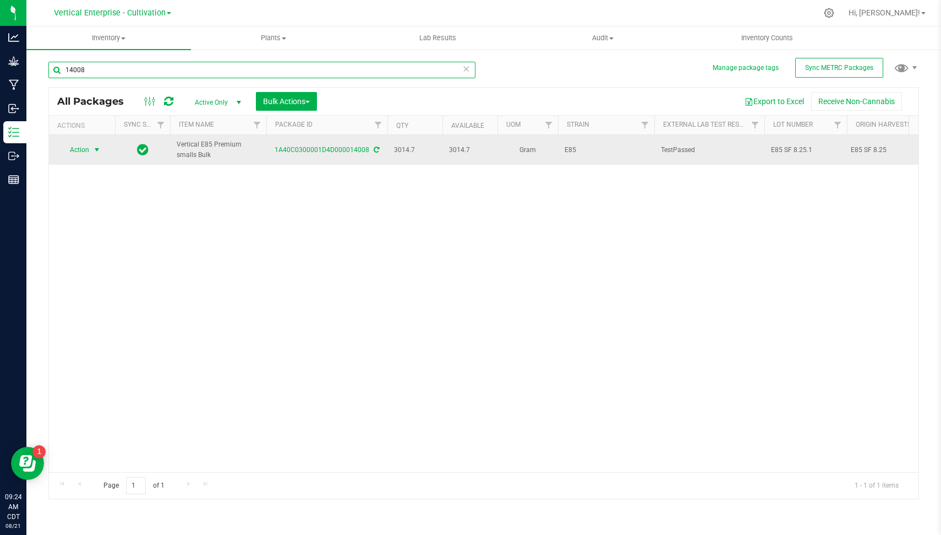
type input "14008"
click at [69, 148] on span "Action" at bounding box center [75, 149] width 30 height 15
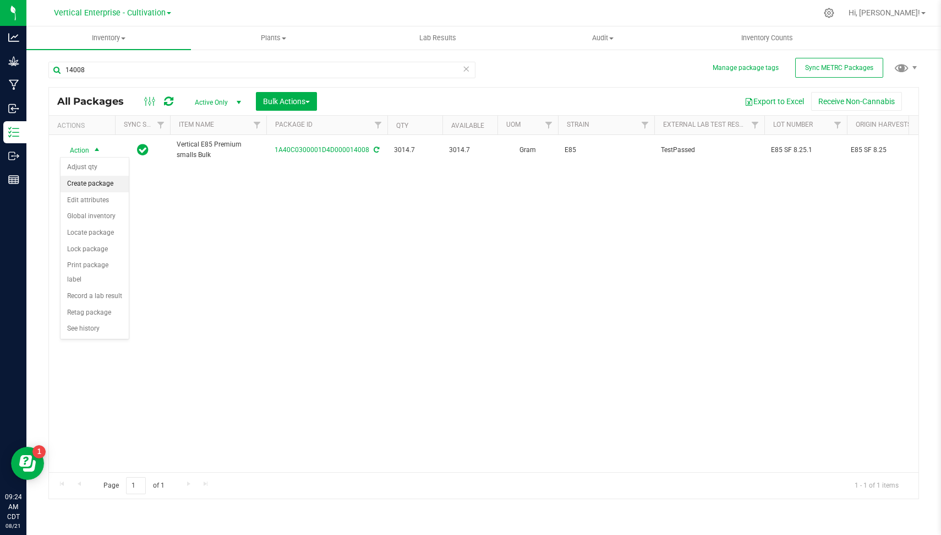
click at [104, 180] on li "Create package" at bounding box center [95, 184] width 68 height 17
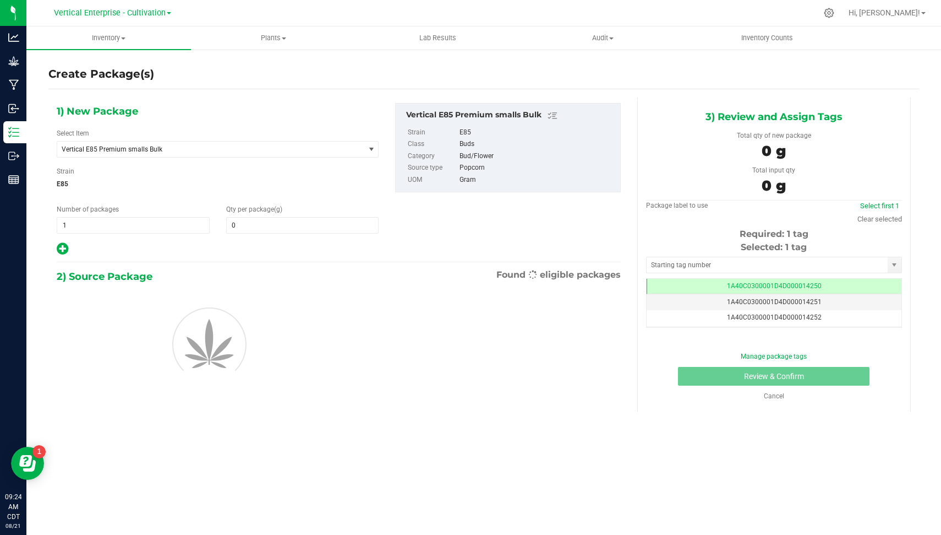
type input "0.0000"
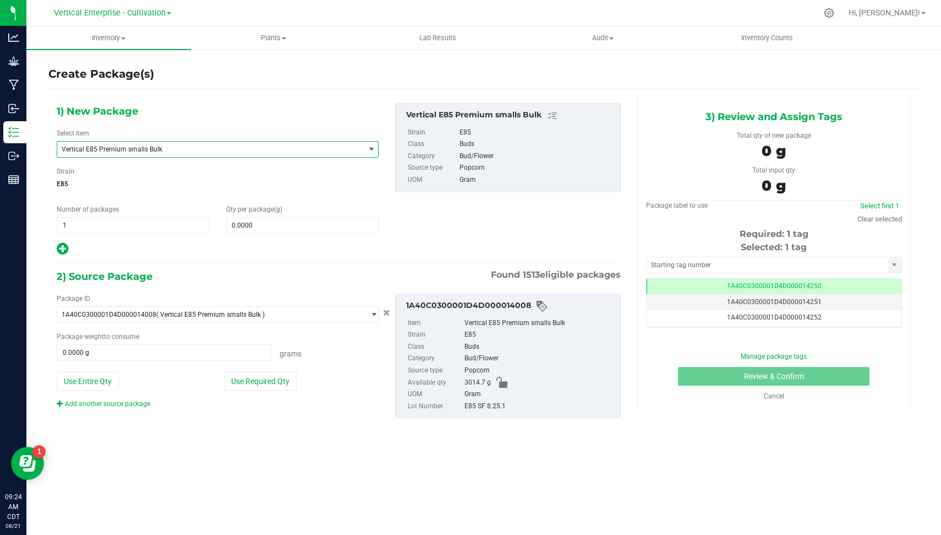
click at [211, 151] on span "Vertical E85 Premium smalls Bulk" at bounding box center [205, 149] width 287 height 8
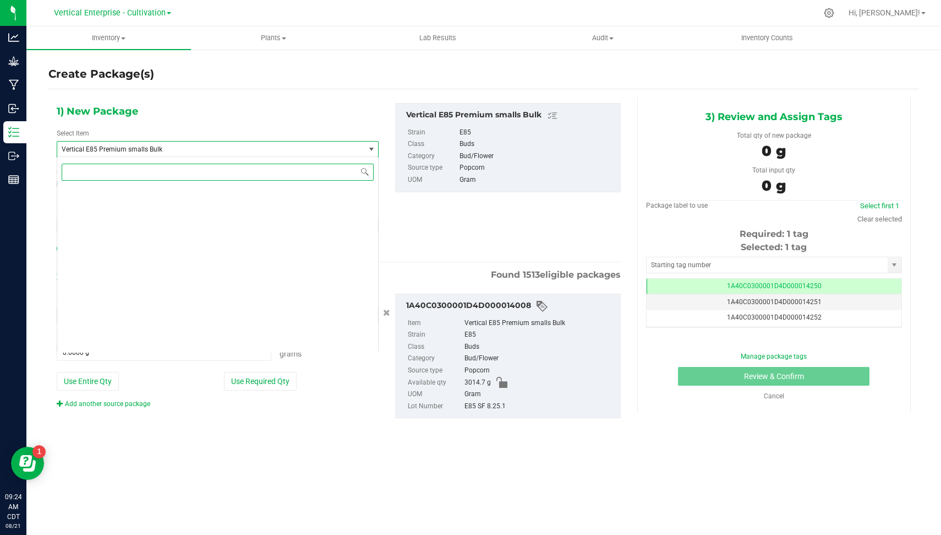
scroll to position [26992, 0]
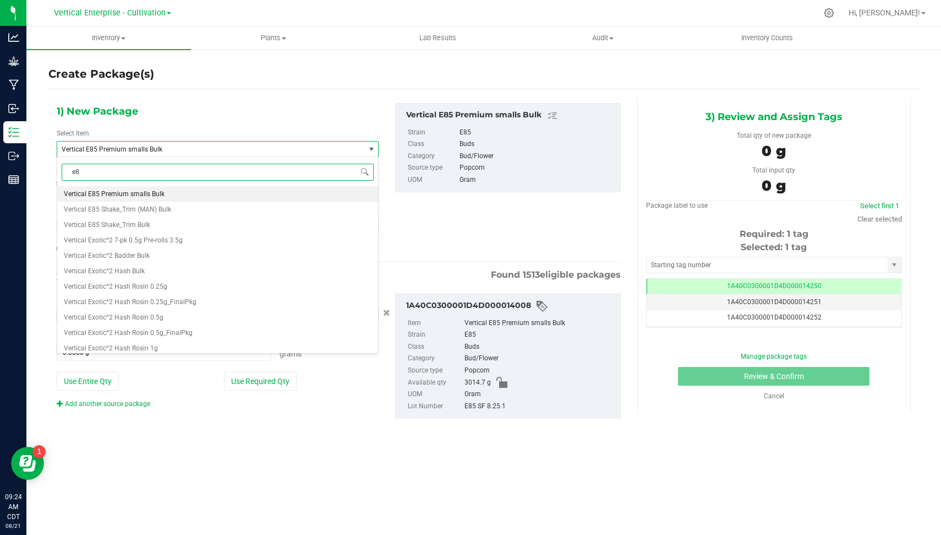
type input "e85"
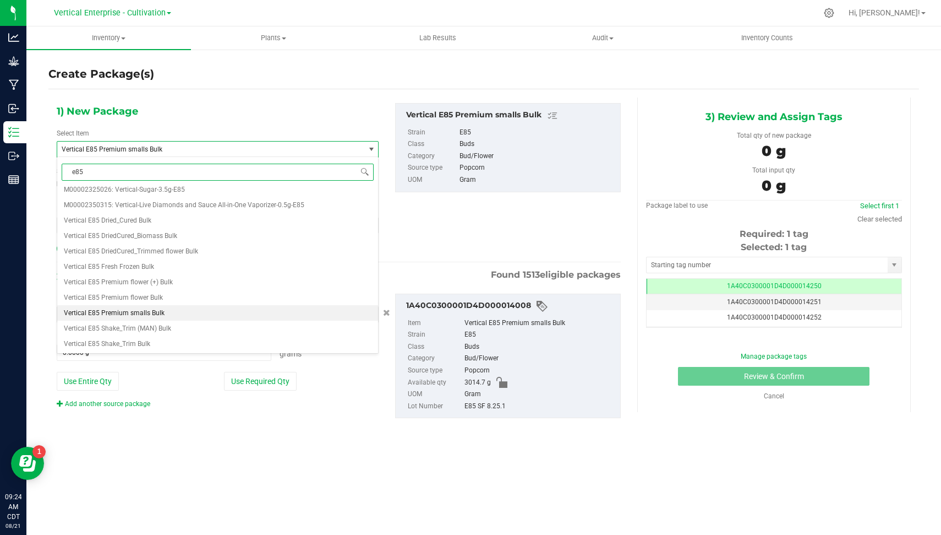
scroll to position [0, 0]
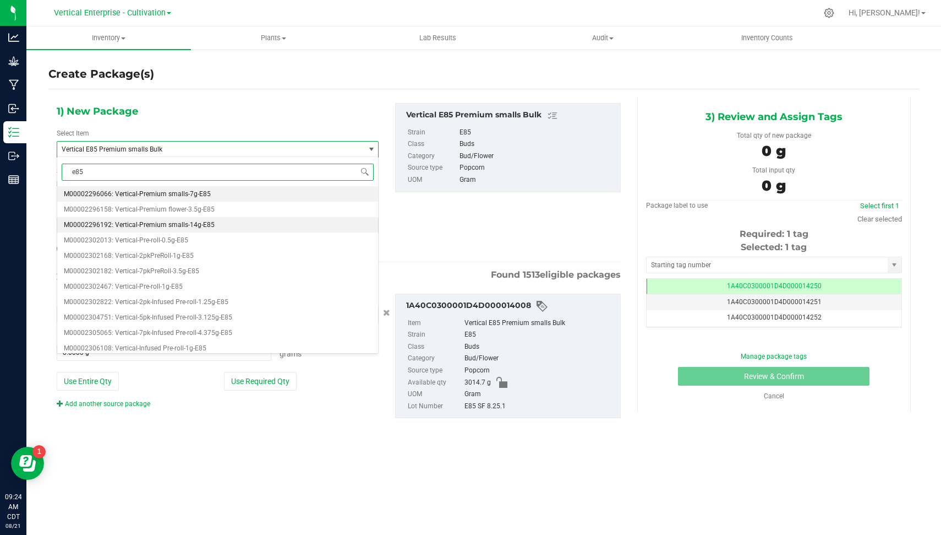
click at [235, 217] on li "M00002296192: Vertical-Premium smalls-14g-E85" at bounding box center [217, 224] width 321 height 15
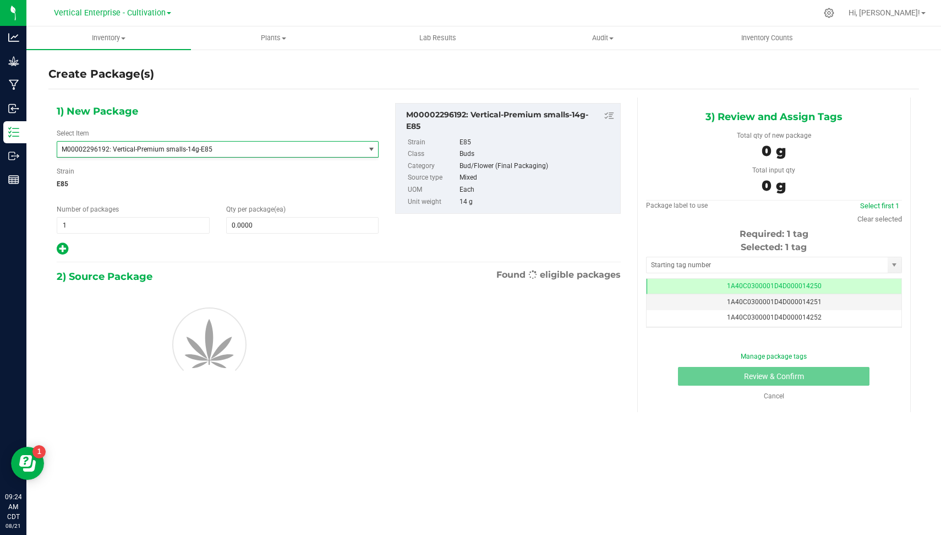
type input "0"
click at [115, 226] on span "1 1" at bounding box center [133, 225] width 153 height 17
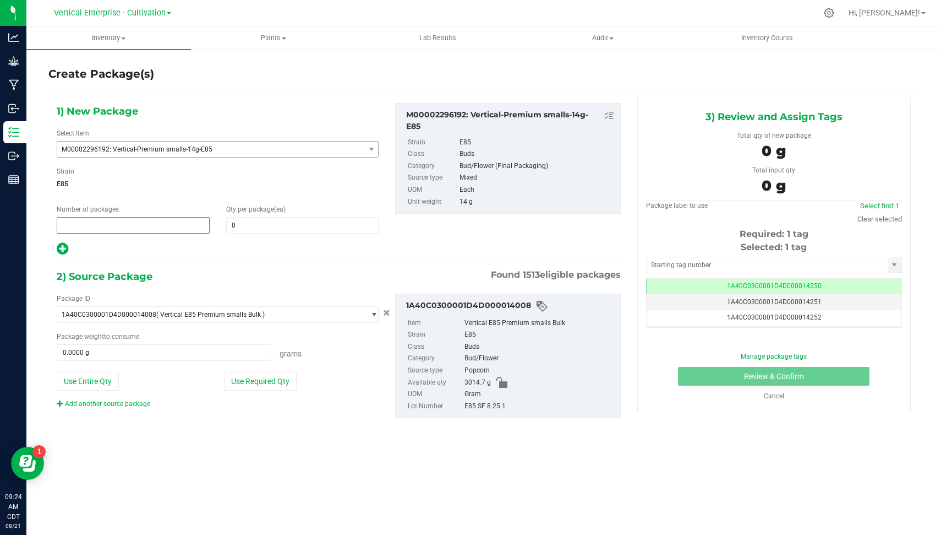
type input "2"
click at [255, 226] on span at bounding box center [302, 225] width 153 height 17
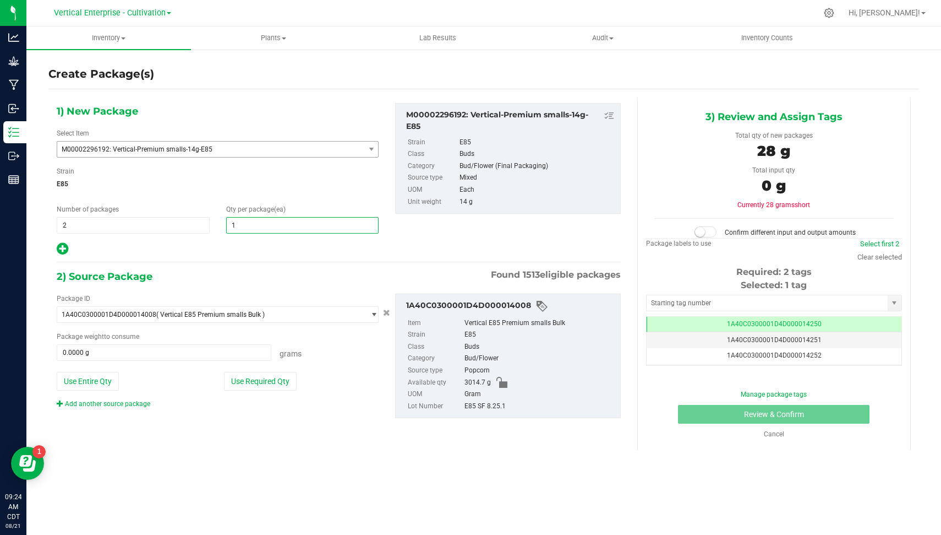
type input "12"
click at [236, 382] on button "Use Required Qty" at bounding box center [260, 381] width 73 height 19
type input "336.0000 g"
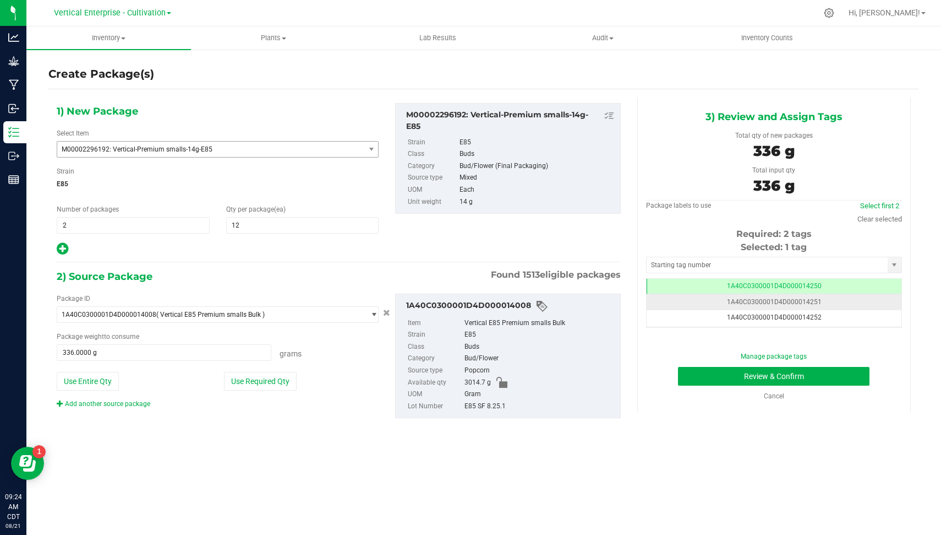
click at [846, 306] on td "1A40C0300001D4D000014251" at bounding box center [774, 302] width 255 height 16
click at [824, 370] on button "Review & Confirm" at bounding box center [774, 376] width 192 height 19
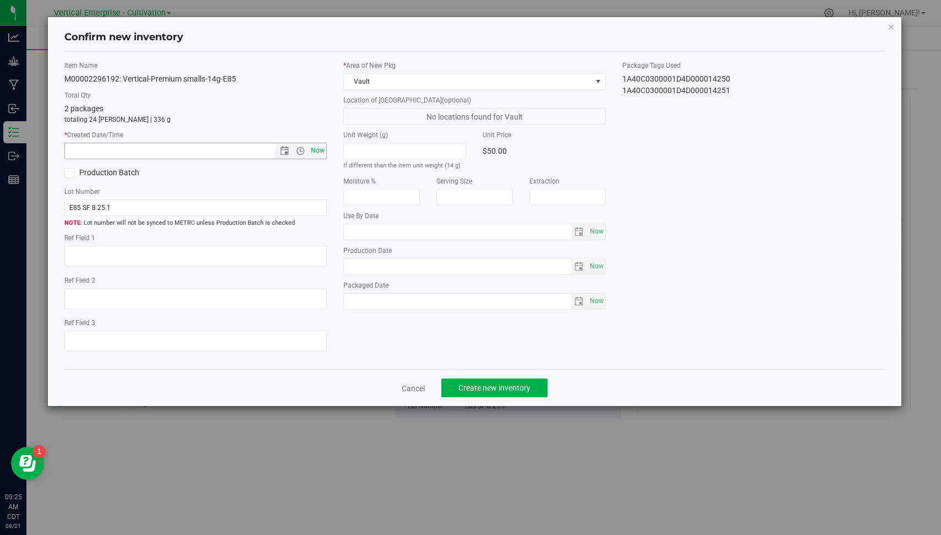
click at [322, 151] on span "Now" at bounding box center [318, 151] width 19 height 16
type input "[DATE] 9:25 AM"
click at [497, 384] on span "Create new inventory" at bounding box center [495, 387] width 72 height 9
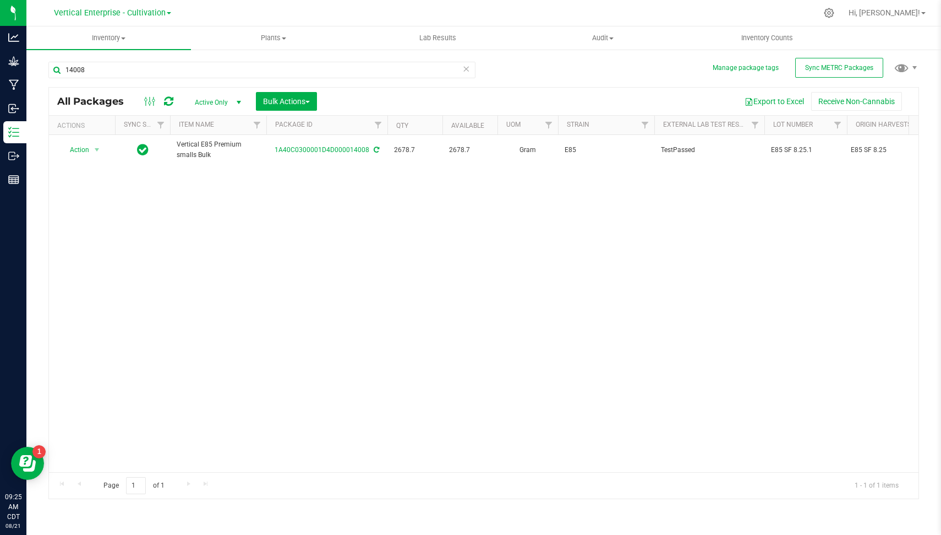
click at [467, 67] on icon at bounding box center [466, 68] width 8 height 13
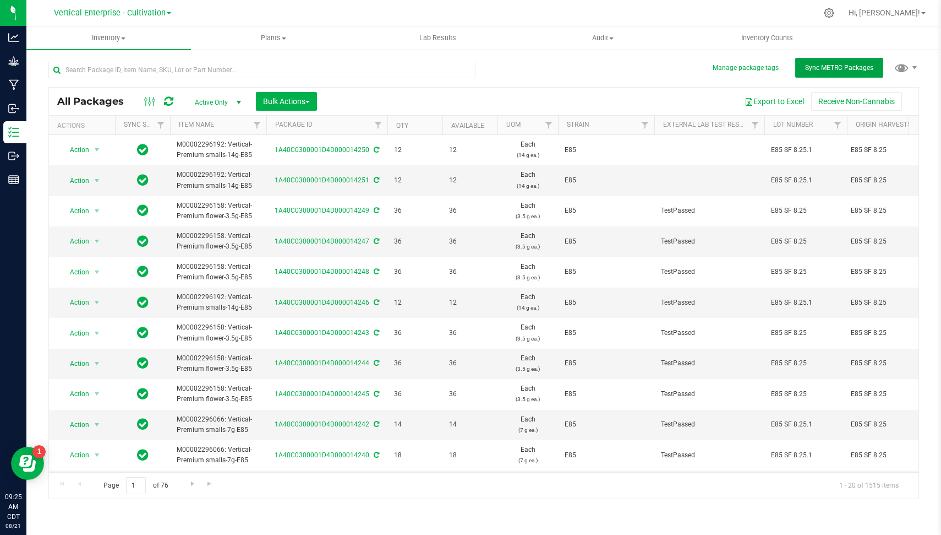
drag, startPoint x: 836, startPoint y: 72, endPoint x: 795, endPoint y: 53, distance: 45.1
click at [795, 53] on all-packages "Manage package tags Sync METRC Packages All Packages Active Only Active Only La…" at bounding box center [483, 275] width 871 height 448
click at [202, 69] on input "text" at bounding box center [261, 70] width 427 height 17
click at [154, 69] on input "e85" at bounding box center [261, 70] width 427 height 17
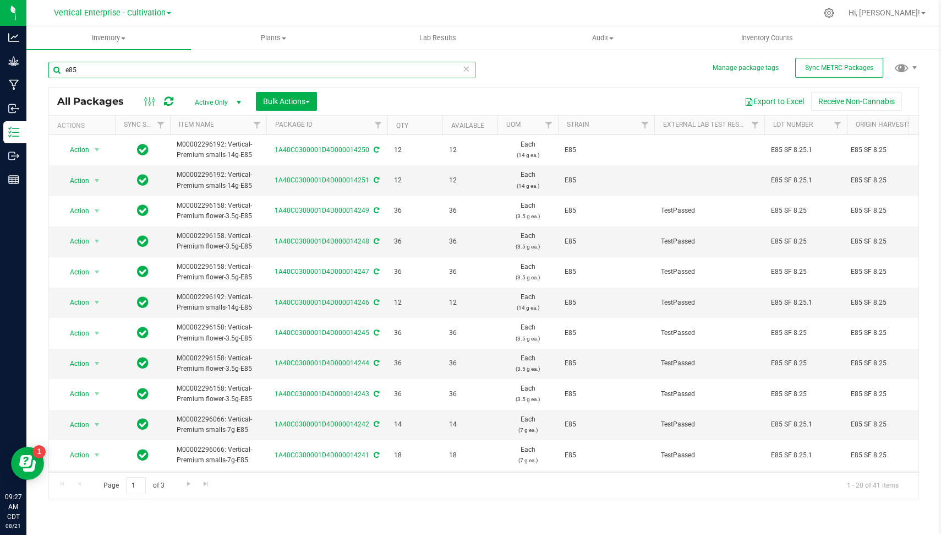
click at [154, 69] on input "e85" at bounding box center [261, 70] width 427 height 17
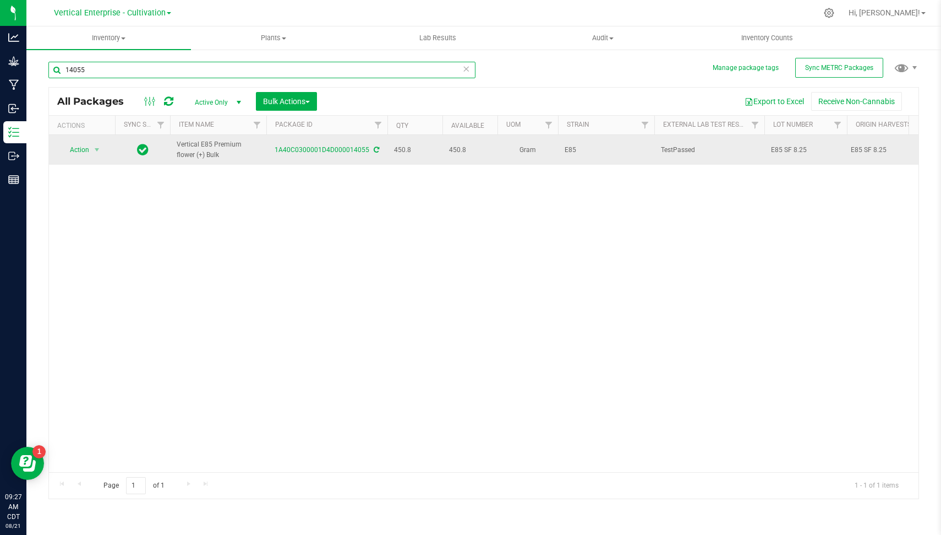
type input "14055"
click at [107, 146] on div "Action Action Adjust qty Create package Edit attributes Global inventory Locate…" at bounding box center [82, 149] width 53 height 15
click at [89, 148] on span "Action" at bounding box center [75, 149] width 30 height 15
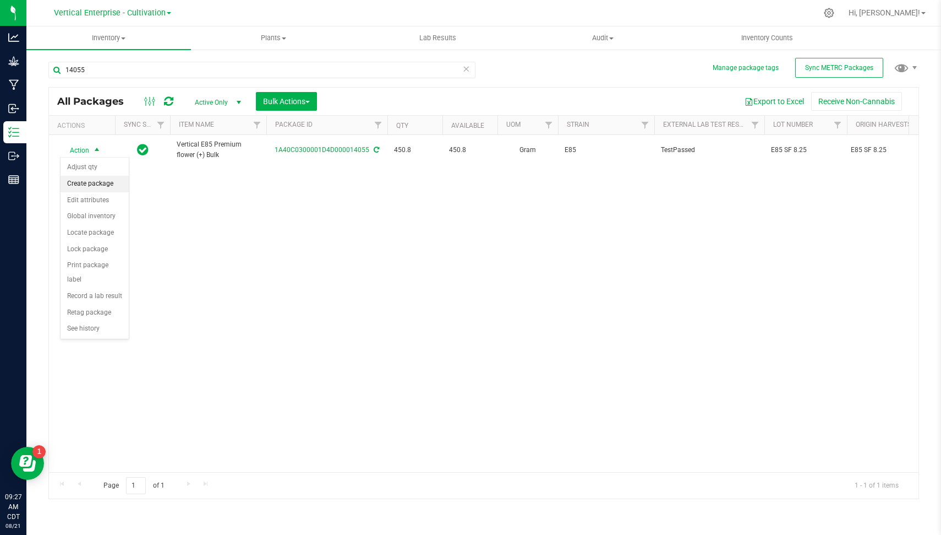
click at [108, 177] on li "Create package" at bounding box center [95, 184] width 68 height 17
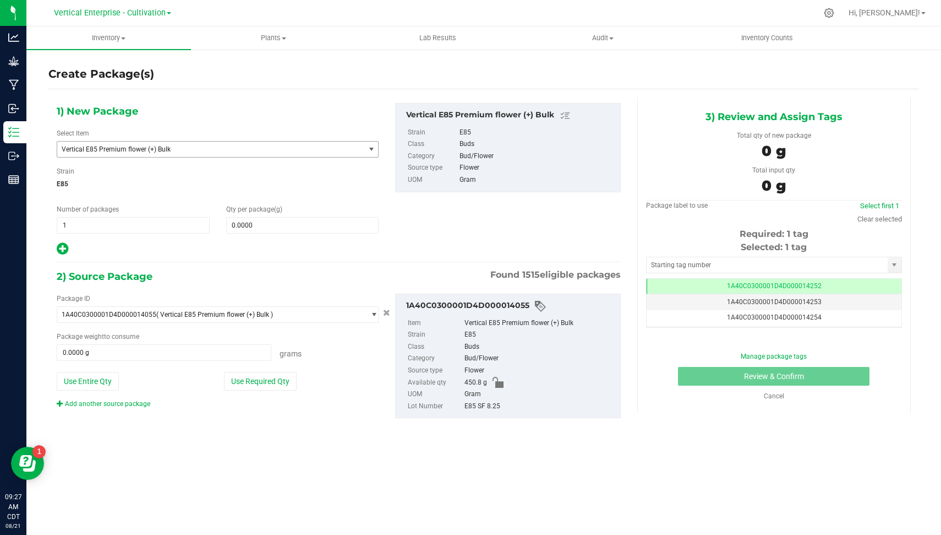
click at [221, 151] on span "Vertical E85 Premium flower (+) Bulk" at bounding box center [205, 149] width 287 height 8
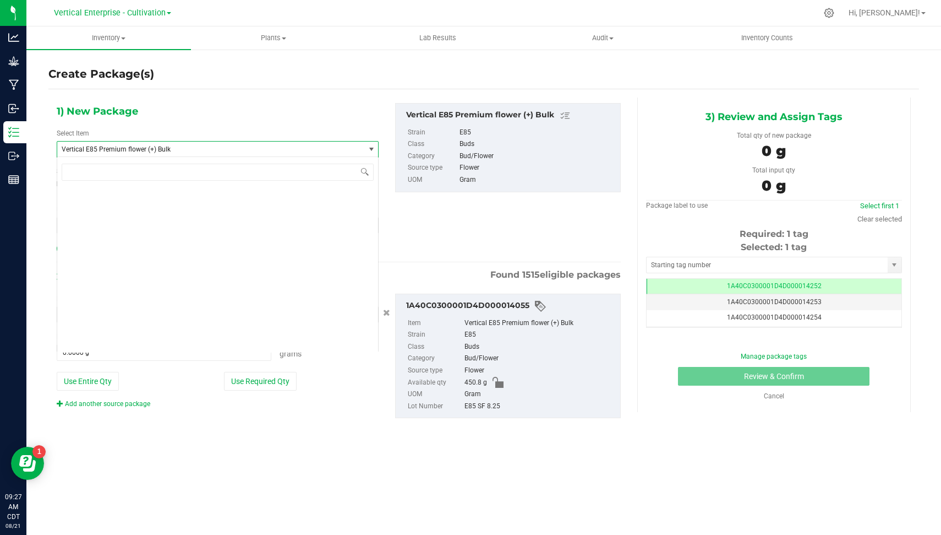
scroll to position [26961, 0]
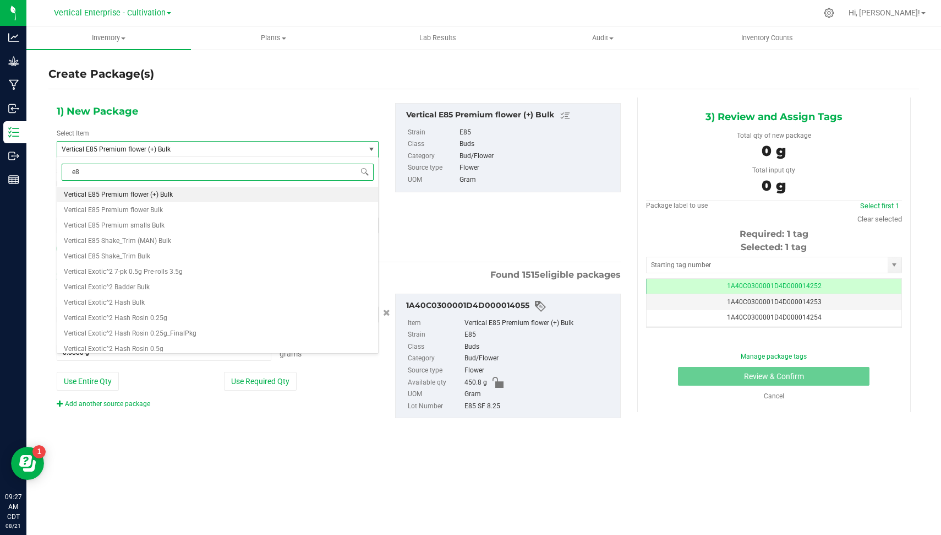
type input "e85"
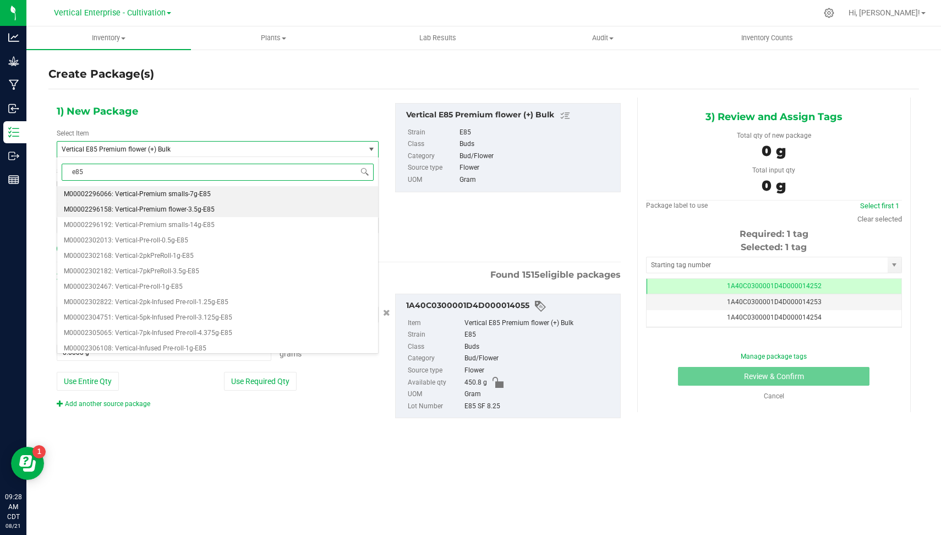
click at [235, 207] on li "M00002296158: Vertical-Premium flower-3.5g-E85" at bounding box center [217, 209] width 321 height 15
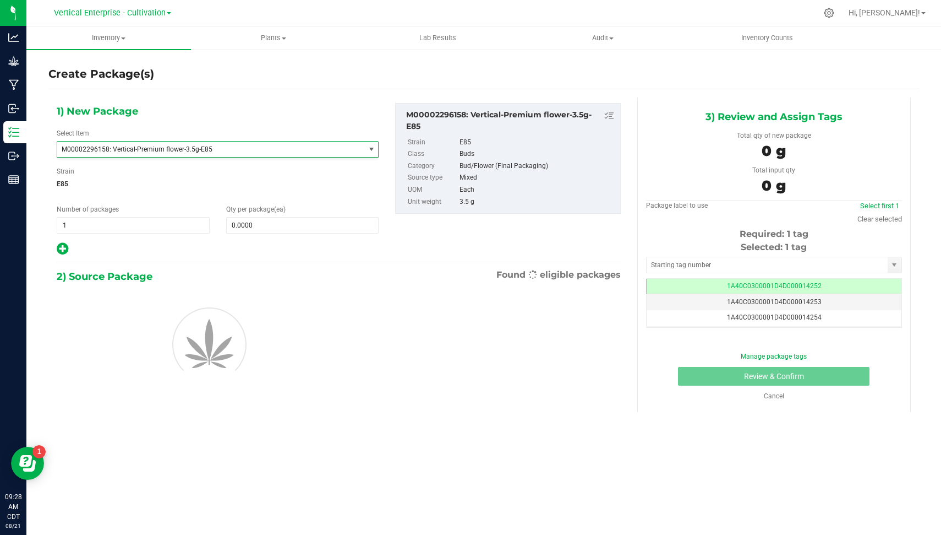
type input "0"
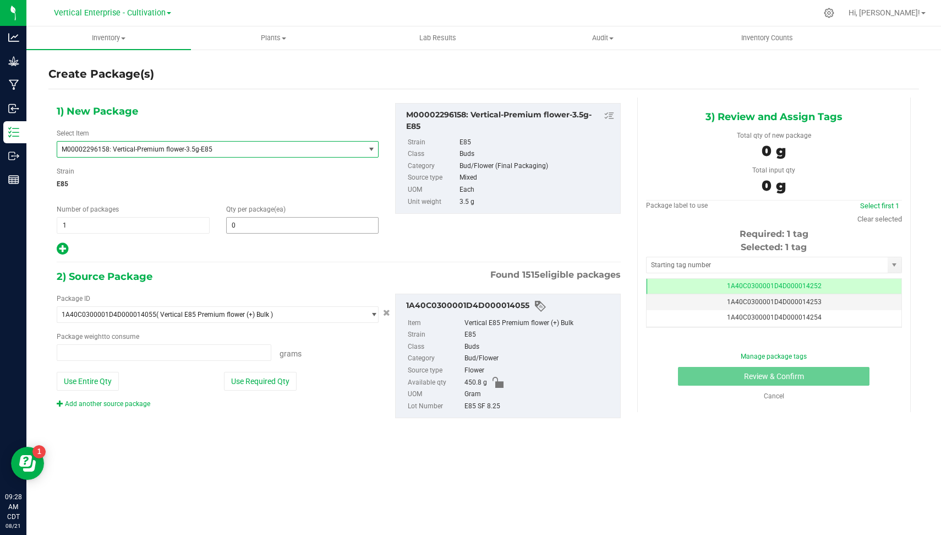
type input "0.0000 g"
click at [263, 226] on span at bounding box center [302, 225] width 153 height 17
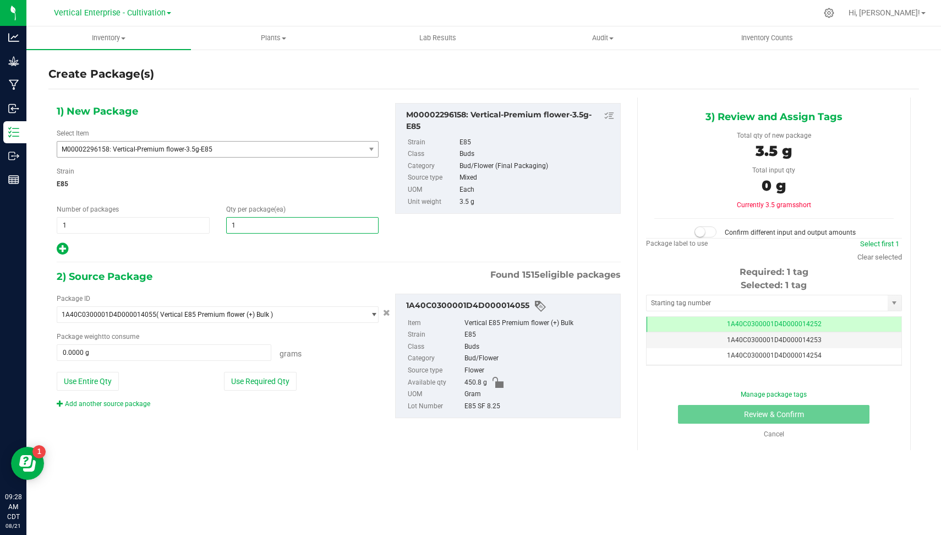
type input "14"
click at [247, 378] on button "Use Required Qty" at bounding box center [260, 381] width 73 height 19
type input "49.0000 g"
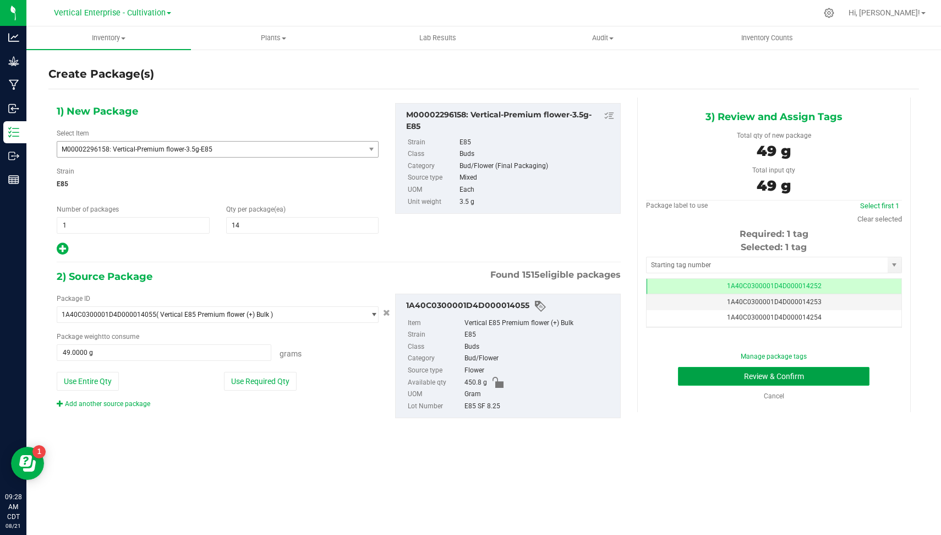
click at [809, 372] on button "Review & Confirm" at bounding box center [774, 376] width 192 height 19
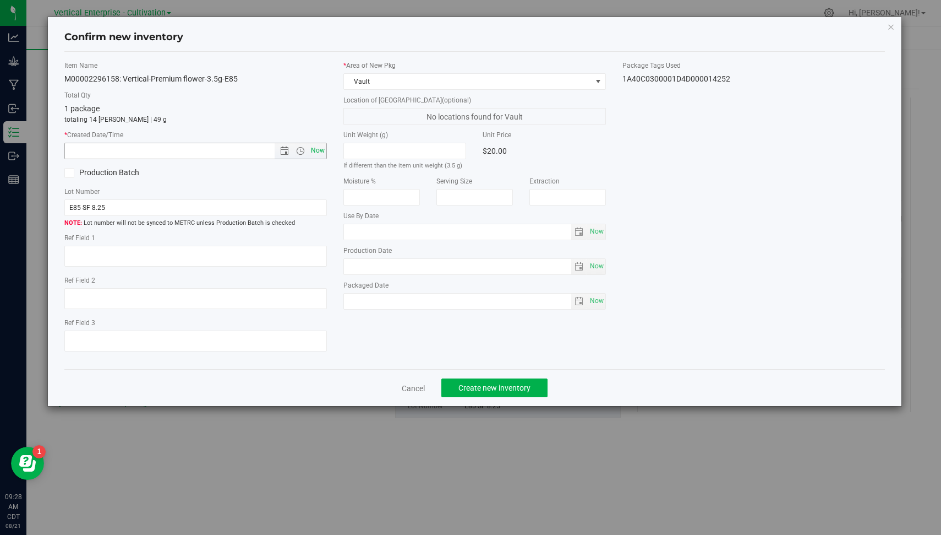
click at [323, 153] on span "Now" at bounding box center [318, 151] width 19 height 16
type input "[DATE] 9:28 AM"
click at [486, 384] on span "Create new inventory" at bounding box center [495, 387] width 72 height 9
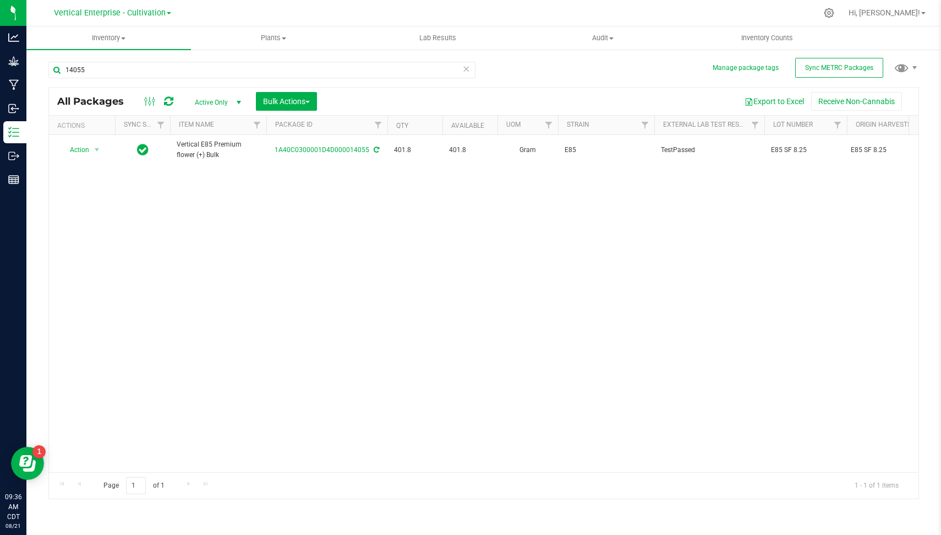
click at [115, 7] on link "Vertical Enterprise - Cultivation" at bounding box center [112, 12] width 117 height 10
click at [135, 53] on link "Vertical Enterprise - Manufacturing" at bounding box center [112, 53] width 161 height 15
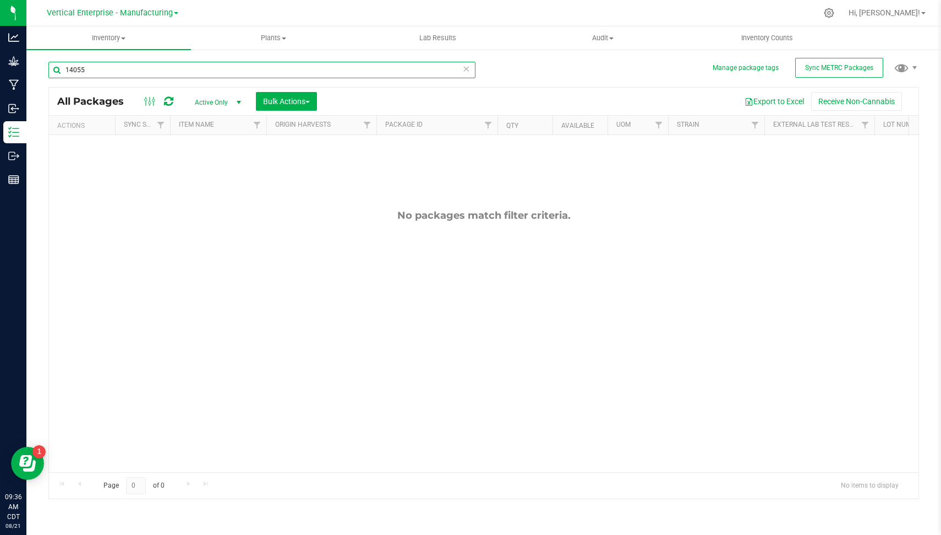
click at [348, 63] on input "14055" at bounding box center [261, 70] width 427 height 17
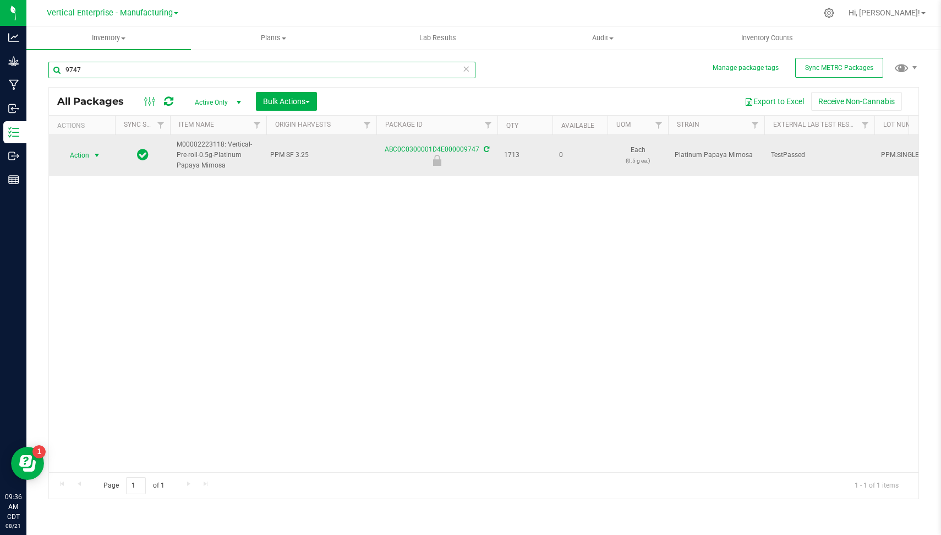
type input "9747"
click at [98, 151] on span "select" at bounding box center [96, 155] width 9 height 9
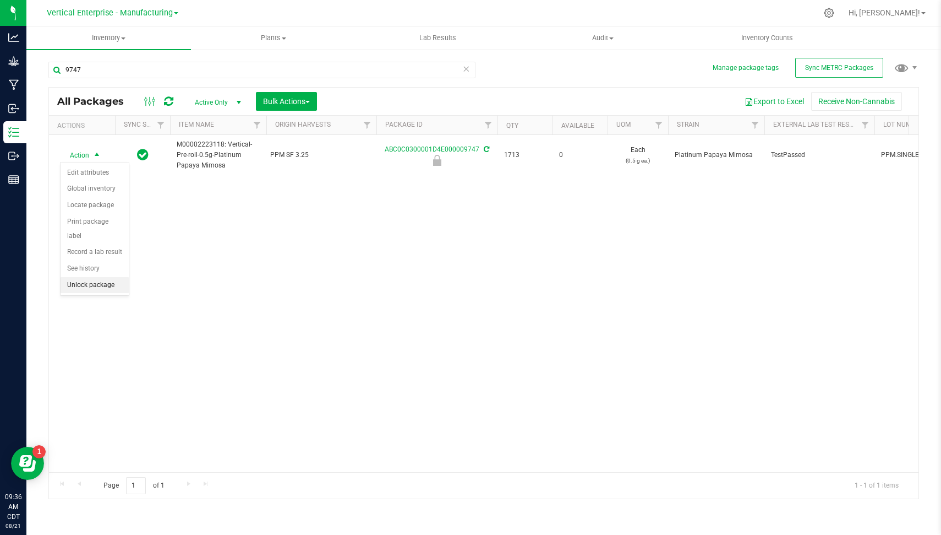
click at [85, 279] on li "Unlock package" at bounding box center [95, 285] width 68 height 17
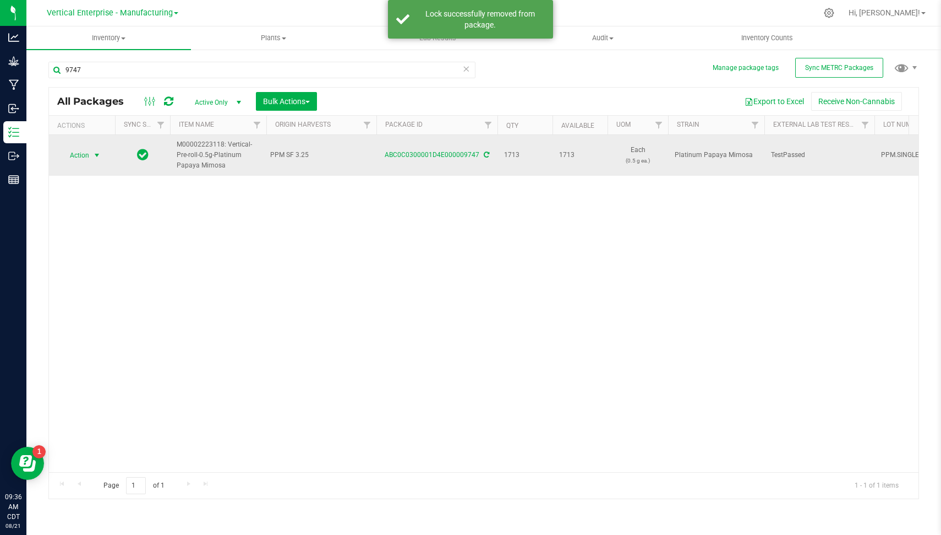
click at [90, 151] on span "select" at bounding box center [97, 155] width 14 height 15
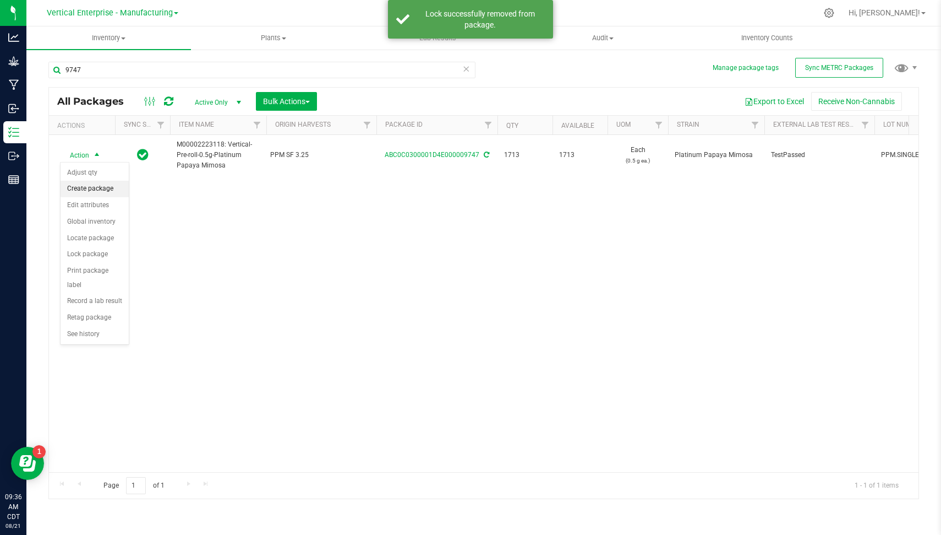
click at [103, 183] on li "Create package" at bounding box center [95, 189] width 68 height 17
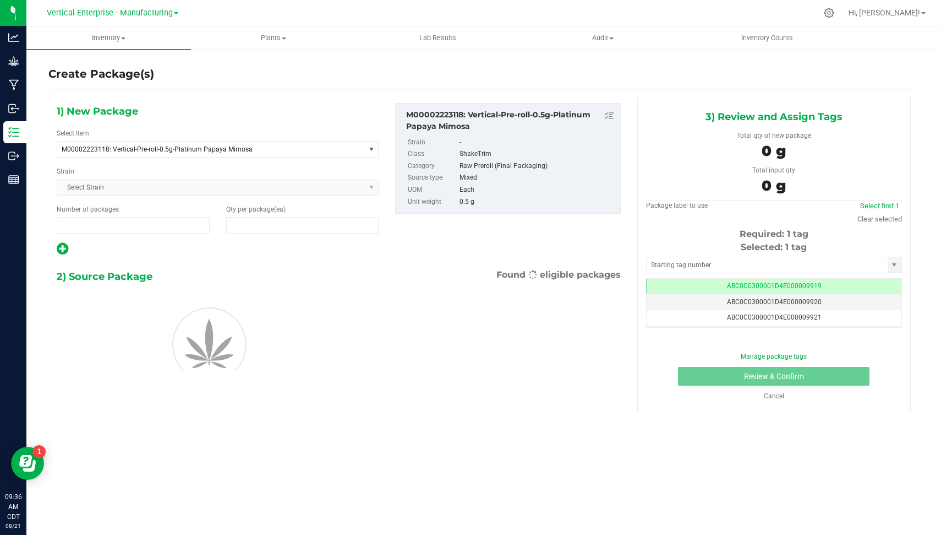
type input "1"
type input "0"
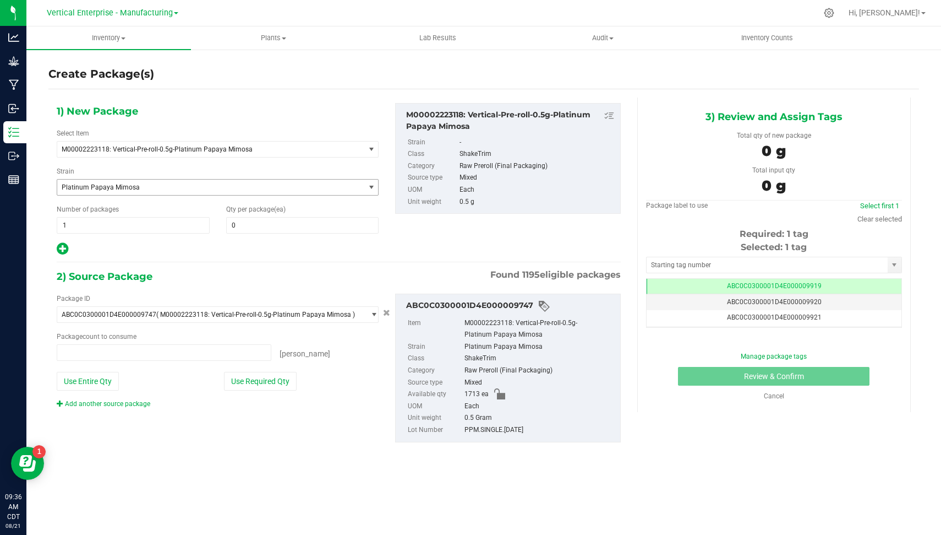
type input "0 ea"
click at [170, 223] on span "1 1" at bounding box center [133, 225] width 153 height 17
type input "2"
click at [264, 220] on span at bounding box center [302, 225] width 153 height 17
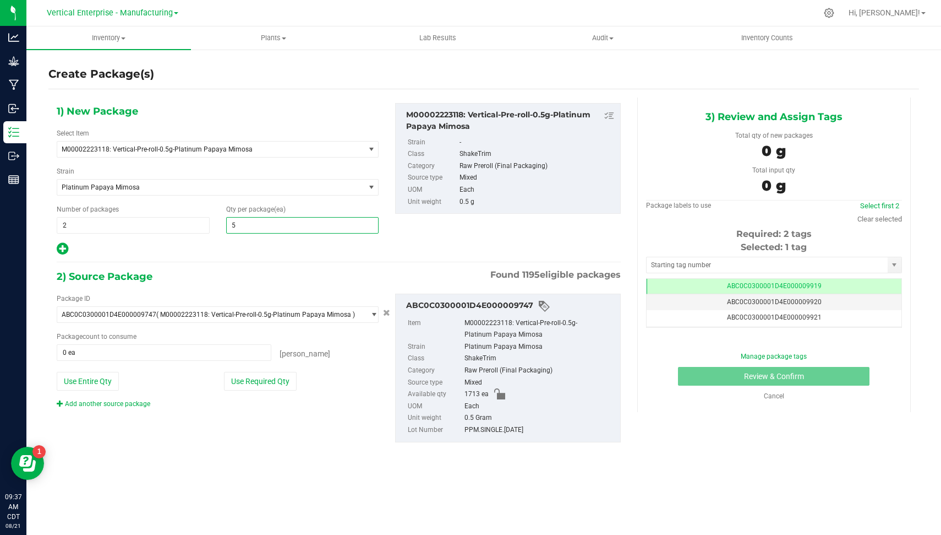
type input "50"
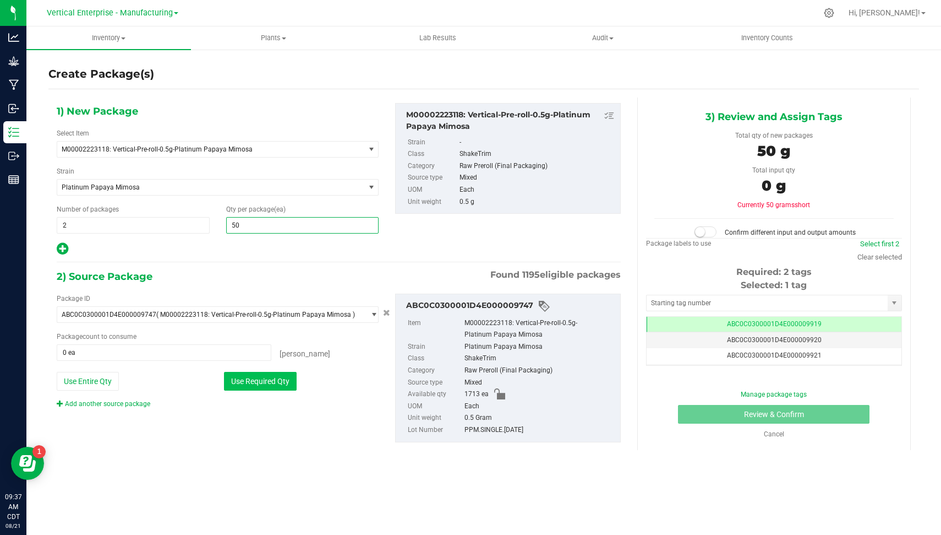
type input "50"
click at [244, 383] on button "Use Required Qty" at bounding box center [260, 381] width 73 height 19
type input "100 ea"
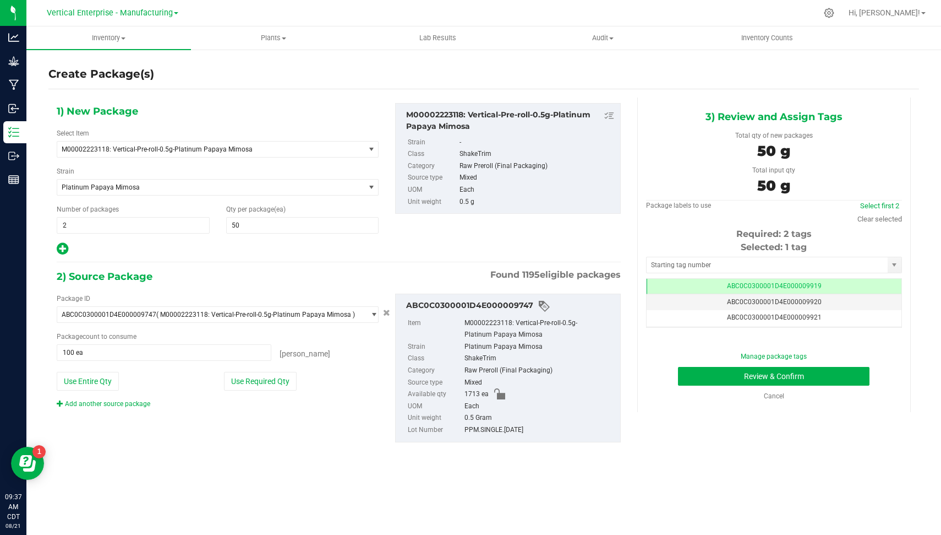
click at [280, 474] on div "Inventory All packages All inventory Waste log Create inventory Plants All plan…" at bounding box center [483, 280] width 915 height 508
click at [769, 300] on span "ABC0C0300001D4E000009920" at bounding box center [774, 302] width 95 height 8
click at [830, 384] on div "Manage package tags Review & Confirm Cancel" at bounding box center [774, 376] width 239 height 50
click at [728, 370] on button "Review & Confirm" at bounding box center [774, 376] width 192 height 19
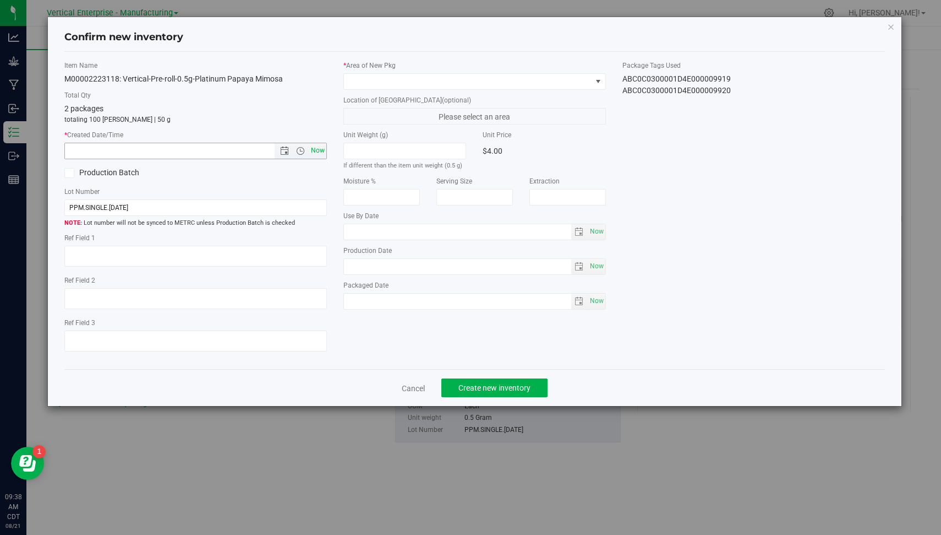
click at [321, 149] on span "Now" at bounding box center [318, 151] width 19 height 16
type input "[DATE] 9:38 AM"
click at [425, 89] on div "* Area of [GEOGRAPHIC_DATA] Location of [GEOGRAPHIC_DATA] (optional) Please sel…" at bounding box center [474, 188] width 279 height 254
click at [422, 80] on span at bounding box center [468, 81] width 248 height 15
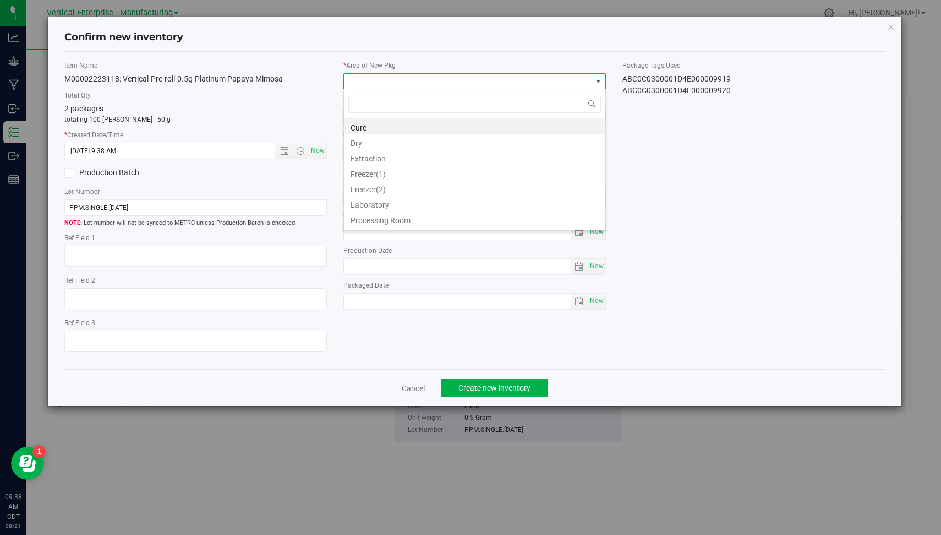
scroll to position [90, 0]
click at [548, 224] on li "Vault" at bounding box center [475, 221] width 262 height 15
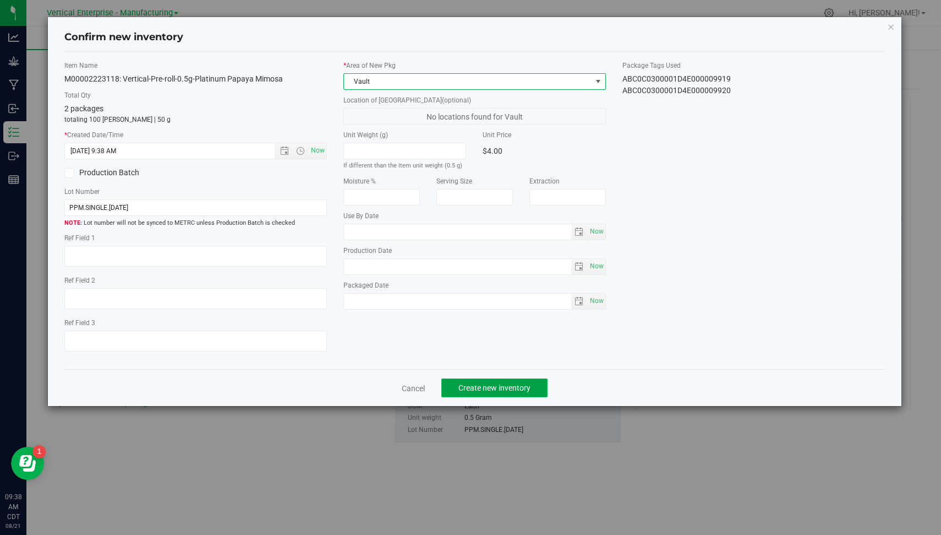
click at [493, 387] on span "Create new inventory" at bounding box center [495, 387] width 72 height 9
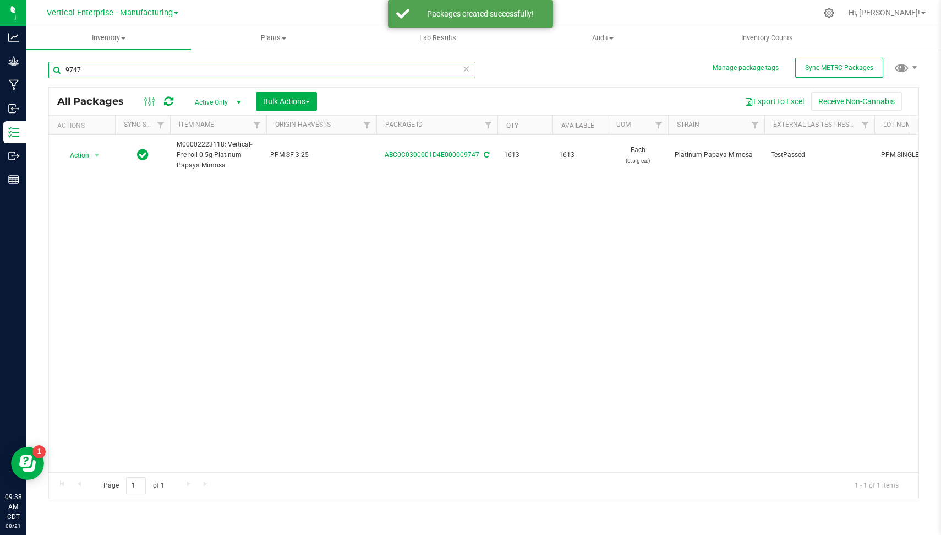
click at [471, 71] on input "9747" at bounding box center [261, 70] width 427 height 17
click at [467, 69] on icon at bounding box center [466, 68] width 8 height 13
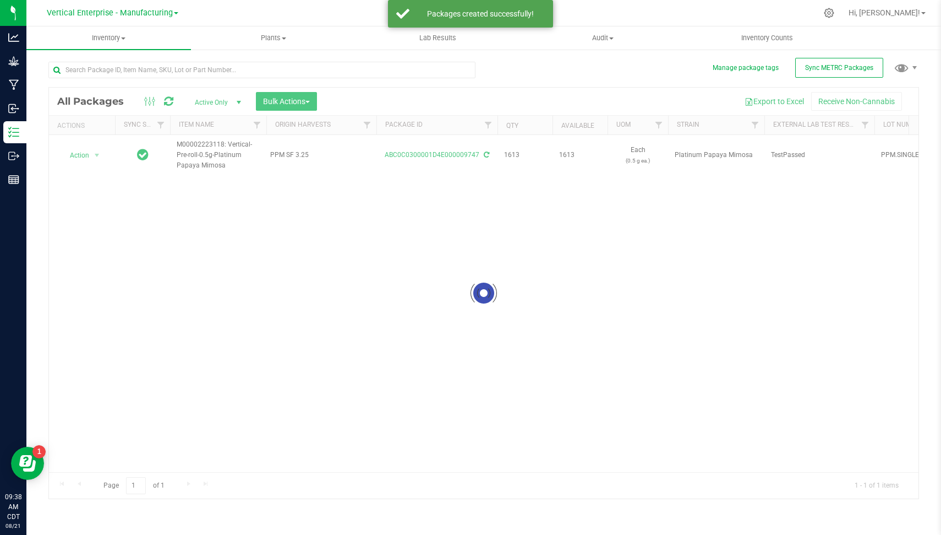
click at [534, 83] on div "Loading... All Packages Active Only Active Only Lab Samples Locked All External…" at bounding box center [483, 275] width 871 height 448
